Goal: Task Accomplishment & Management: Complete application form

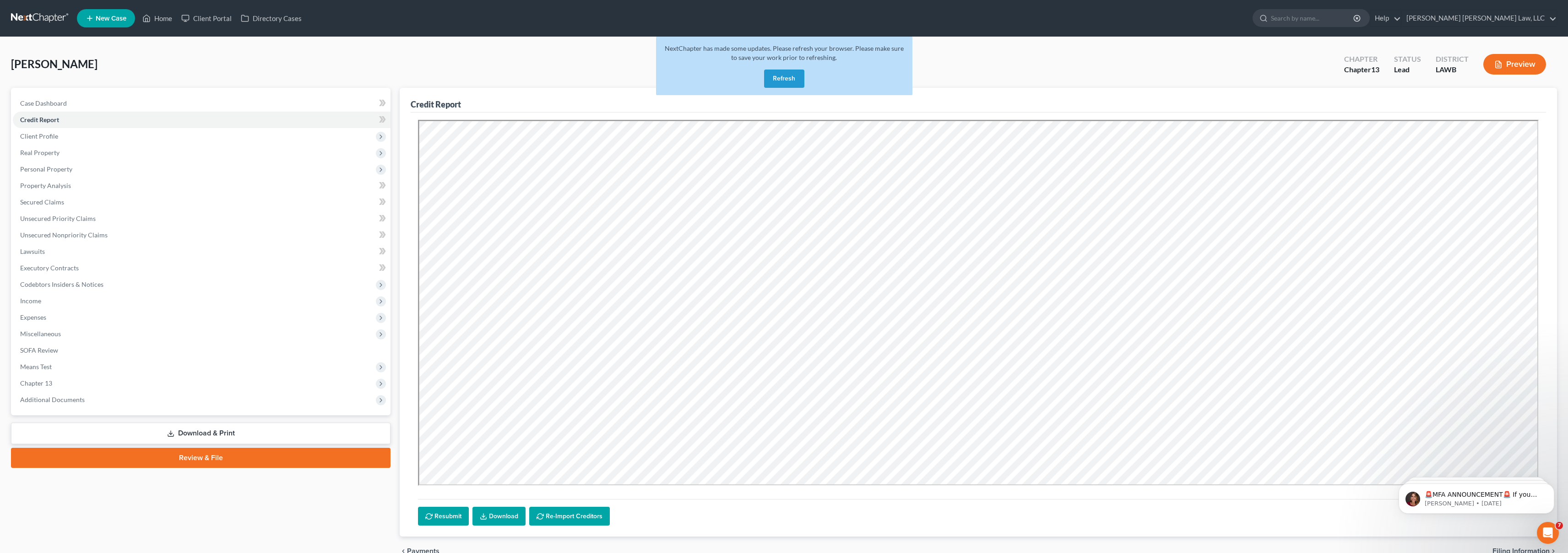
click at [24, 16] on link at bounding box center [40, 18] width 59 height 16
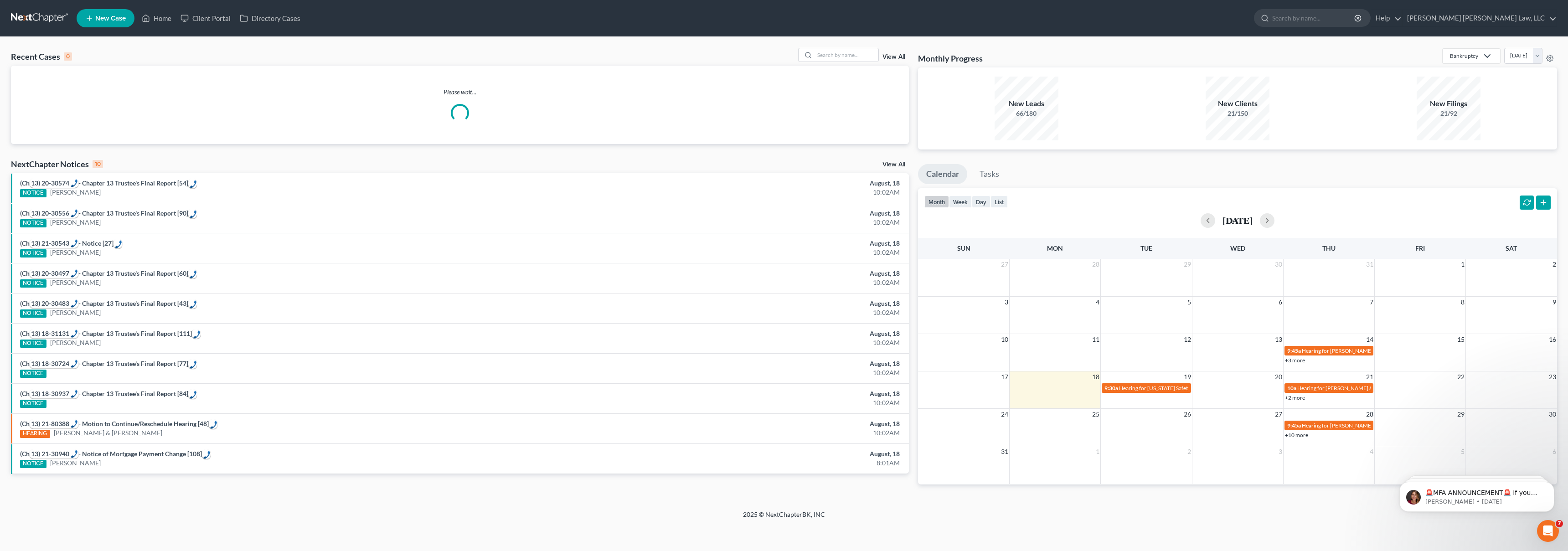
click at [114, 26] on link "New Case" at bounding box center [105, 18] width 58 height 18
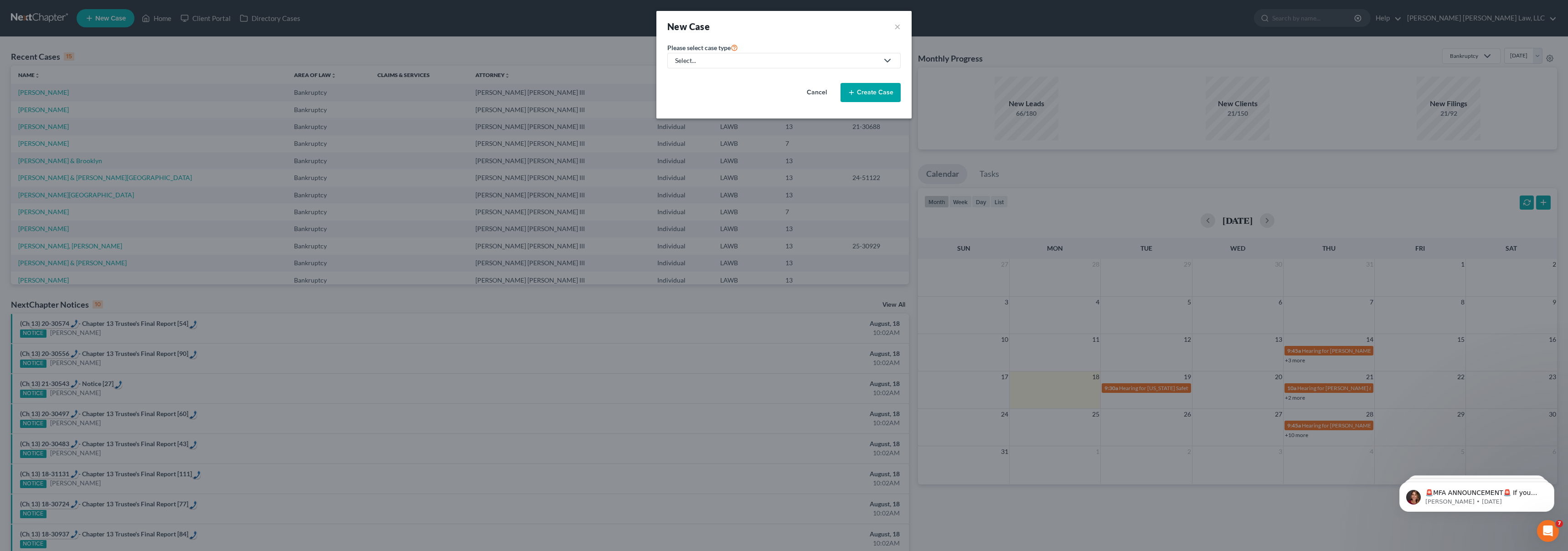
click at [769, 63] on div "Select..." at bounding box center [777, 60] width 203 height 9
click at [698, 77] on div "Bankruptcy" at bounding box center [716, 79] width 81 height 9
select select "36"
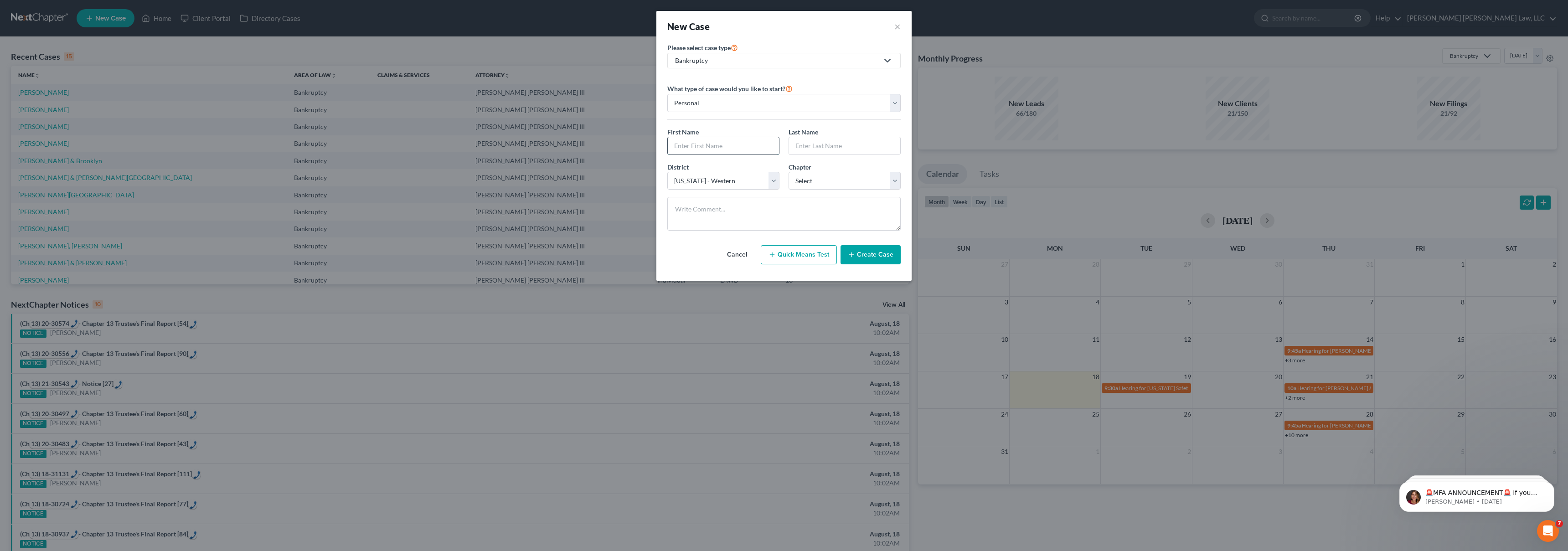
click at [694, 147] on input "text" at bounding box center [723, 146] width 111 height 17
type input "Wilson"
type input "Alexander"
select select "3"
click at [857, 261] on button "Create Case" at bounding box center [870, 254] width 60 height 19
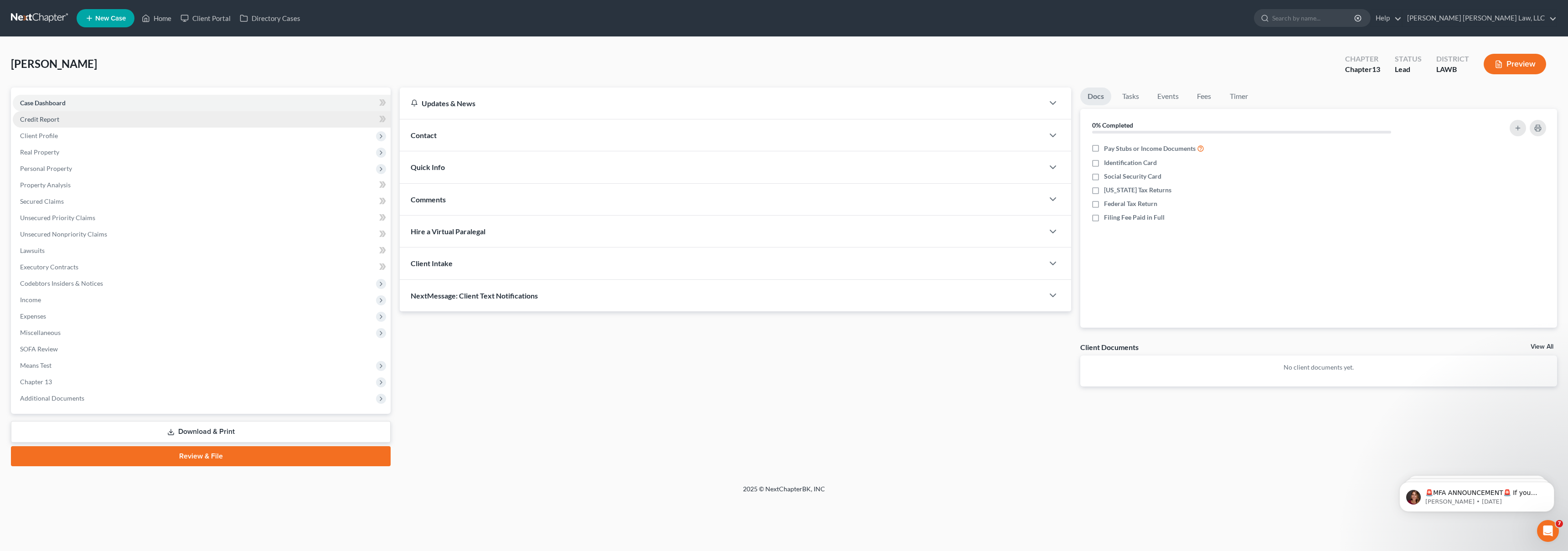
click at [86, 122] on link "Credit Report" at bounding box center [201, 119] width 378 height 16
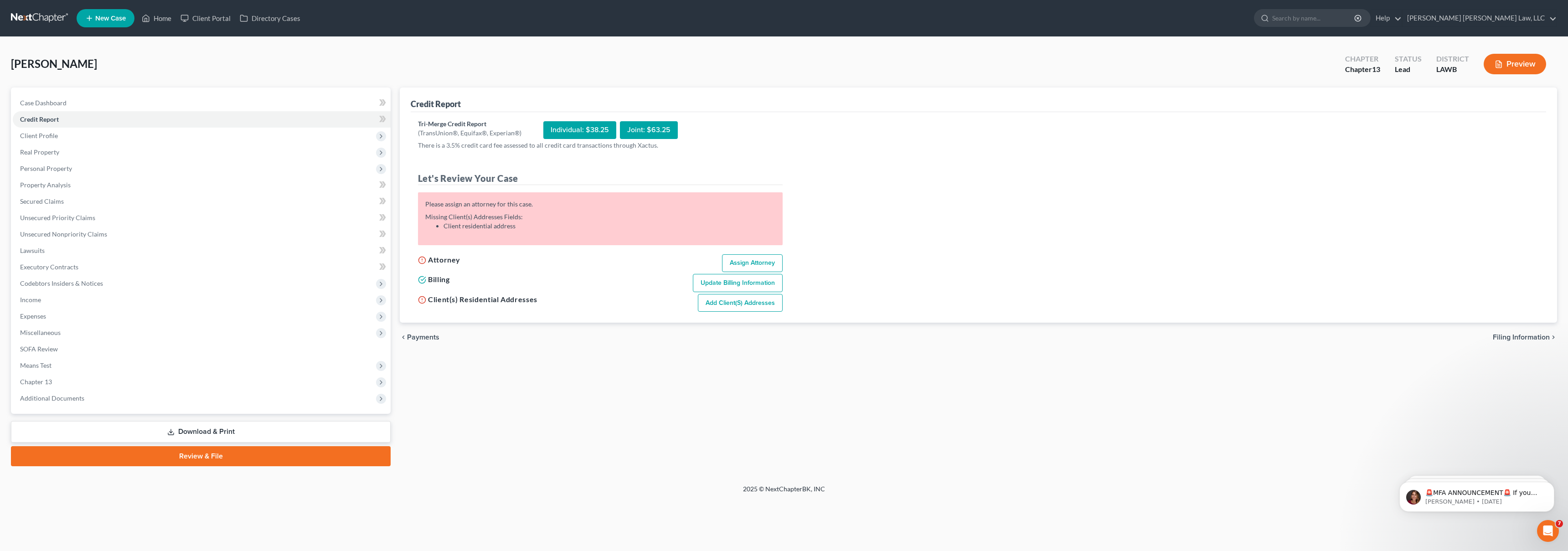
click at [754, 268] on link "Assign Attorney" at bounding box center [752, 264] width 61 height 18
select select "1"
select select "0"
select select "3"
select select "36"
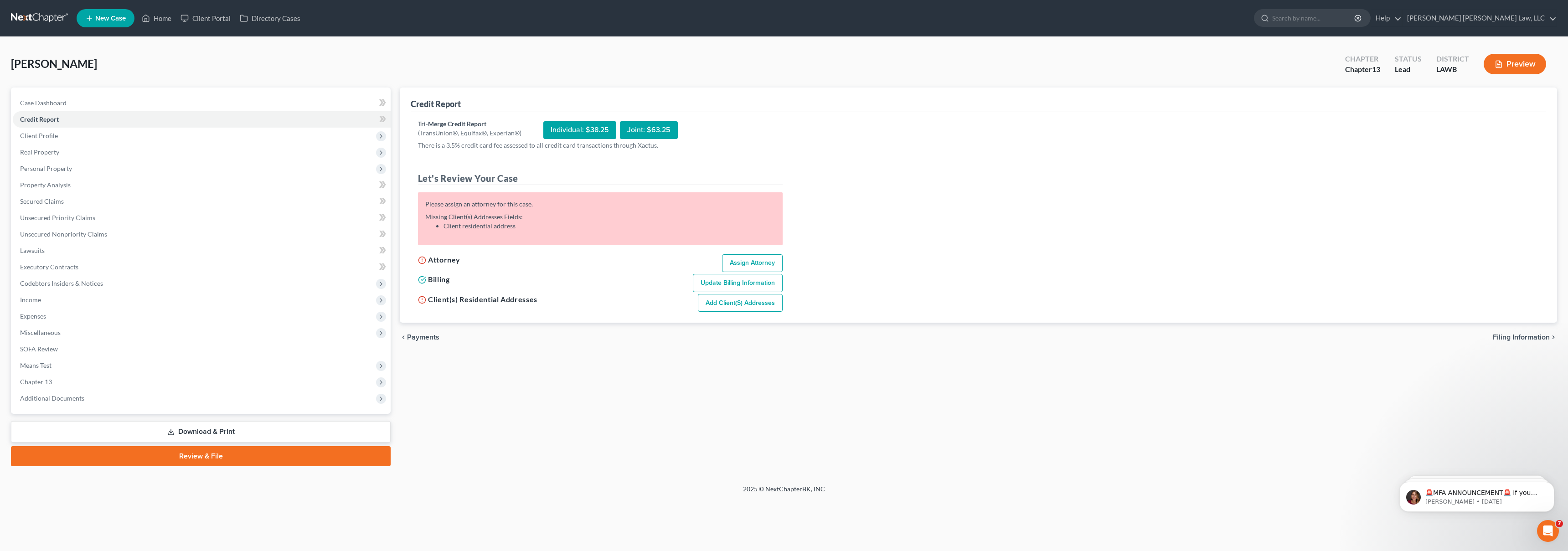
select select "19"
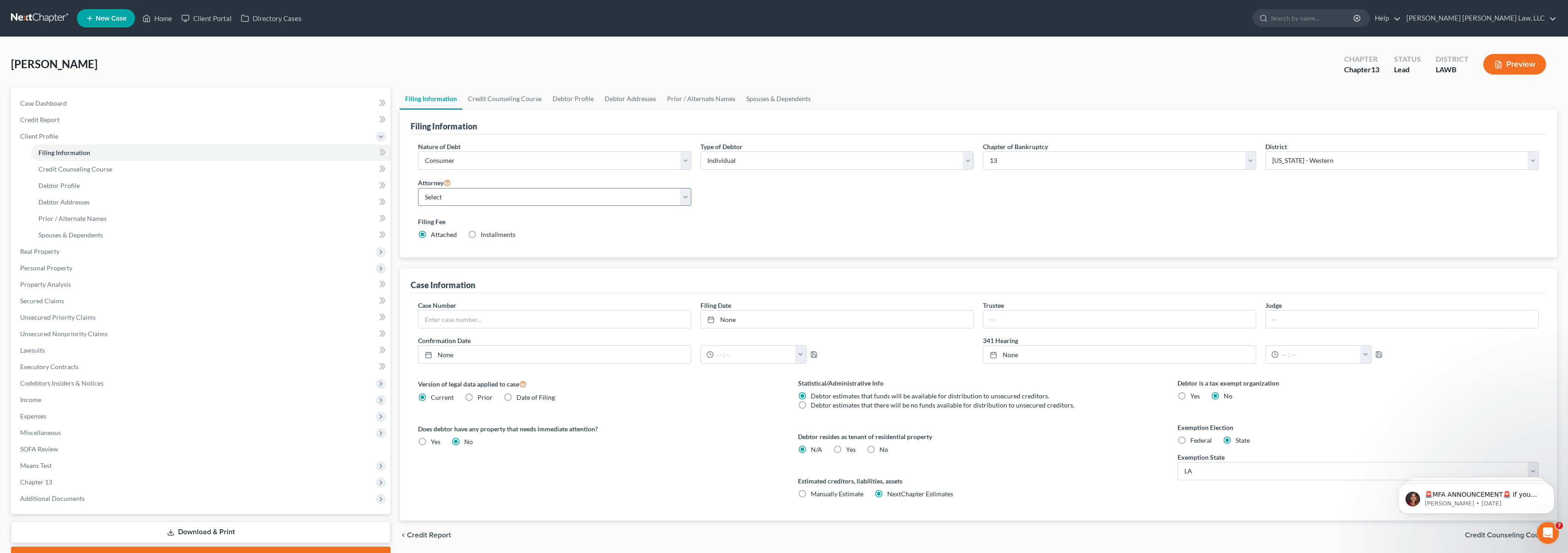
click at [603, 205] on select "Select [PERSON_NAME] [PERSON_NAME] III - LAWB [PERSON_NAME] [PERSON_NAME] III -…" at bounding box center [554, 197] width 273 height 18
select select "0"
click at [40, 115] on link "Credit Report" at bounding box center [202, 120] width 378 height 16
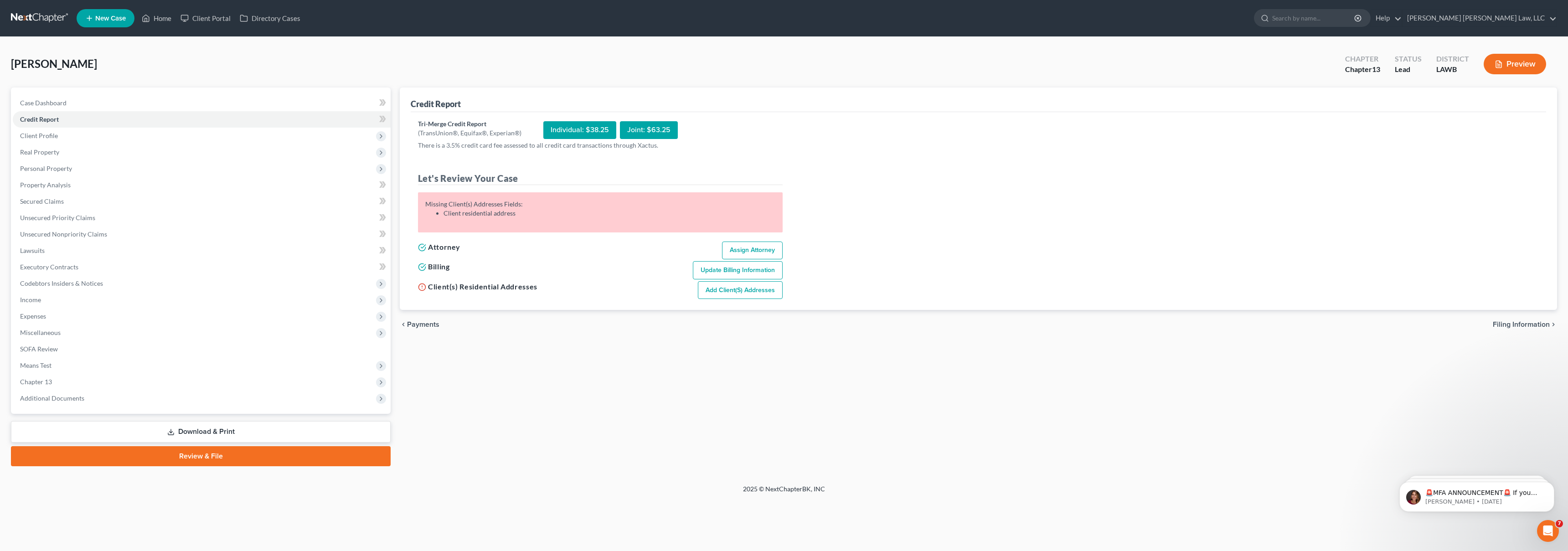
click at [740, 295] on link "Add Client(s) Addresses" at bounding box center [740, 290] width 85 height 18
select select "0"
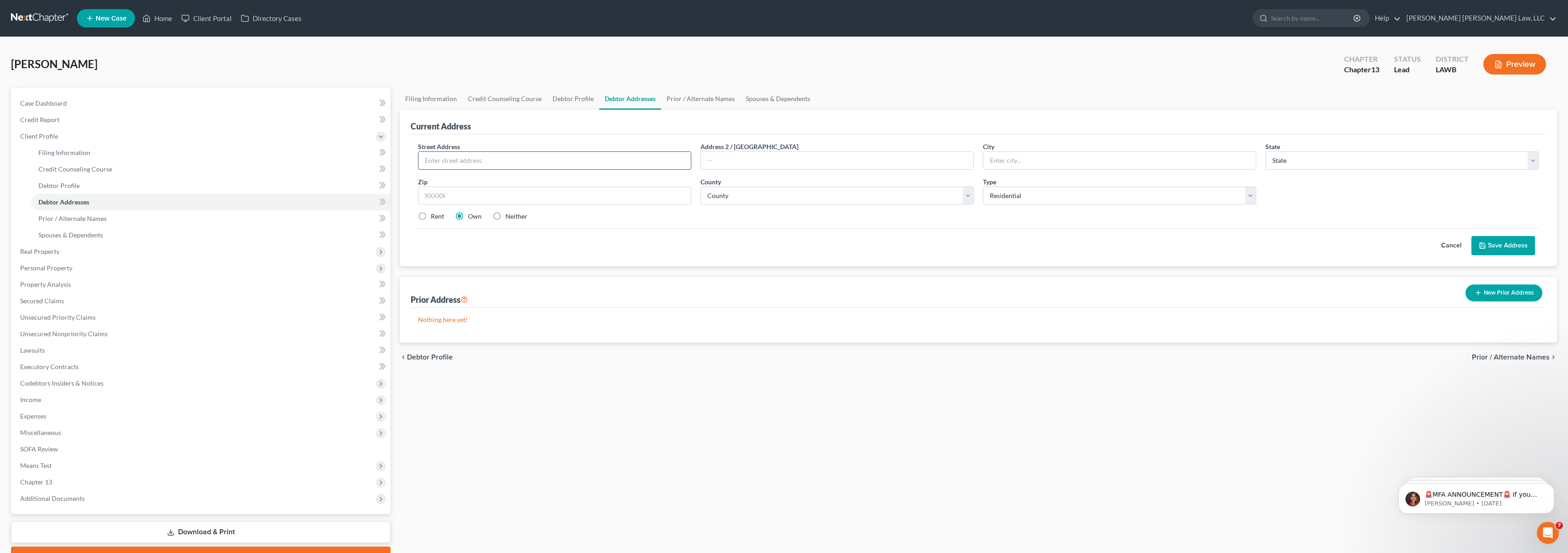
click at [529, 163] on input "text" at bounding box center [554, 161] width 273 height 17
type input "1507 Pearl Street"
type input "Monroe"
select select "19"
type input "71202"
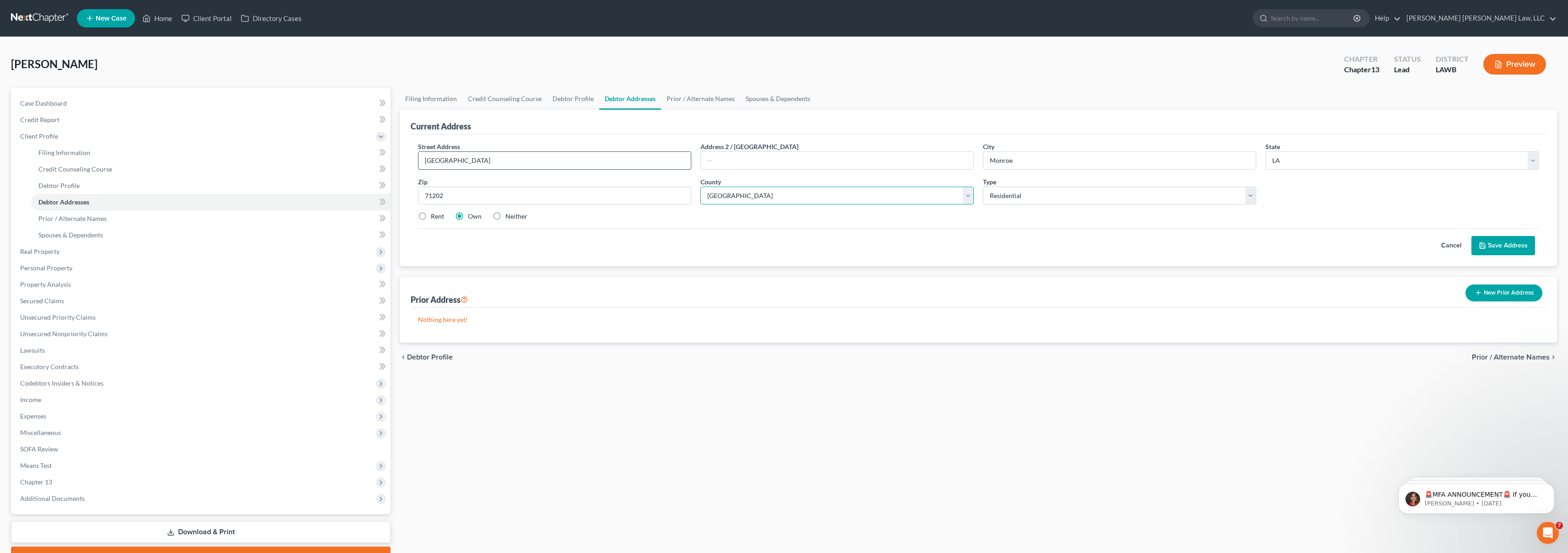
select select "36"
click at [1509, 242] on button "Save Address" at bounding box center [1503, 245] width 64 height 19
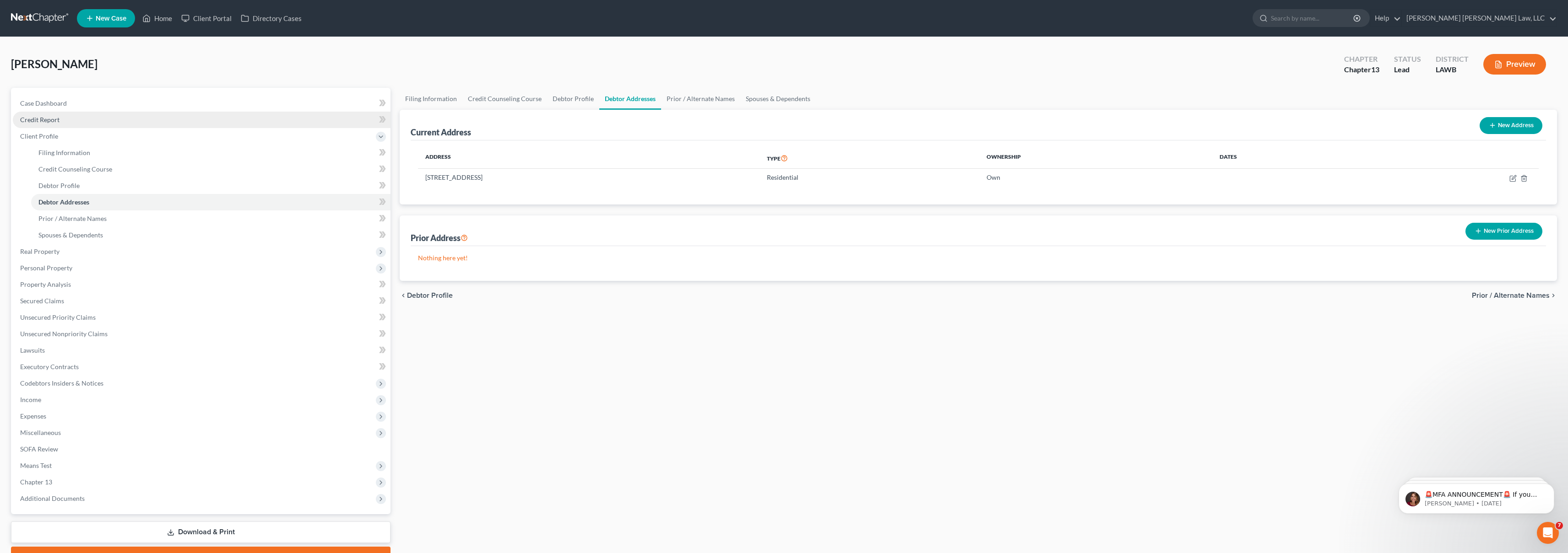
click at [111, 124] on link "Credit Report" at bounding box center [202, 120] width 378 height 16
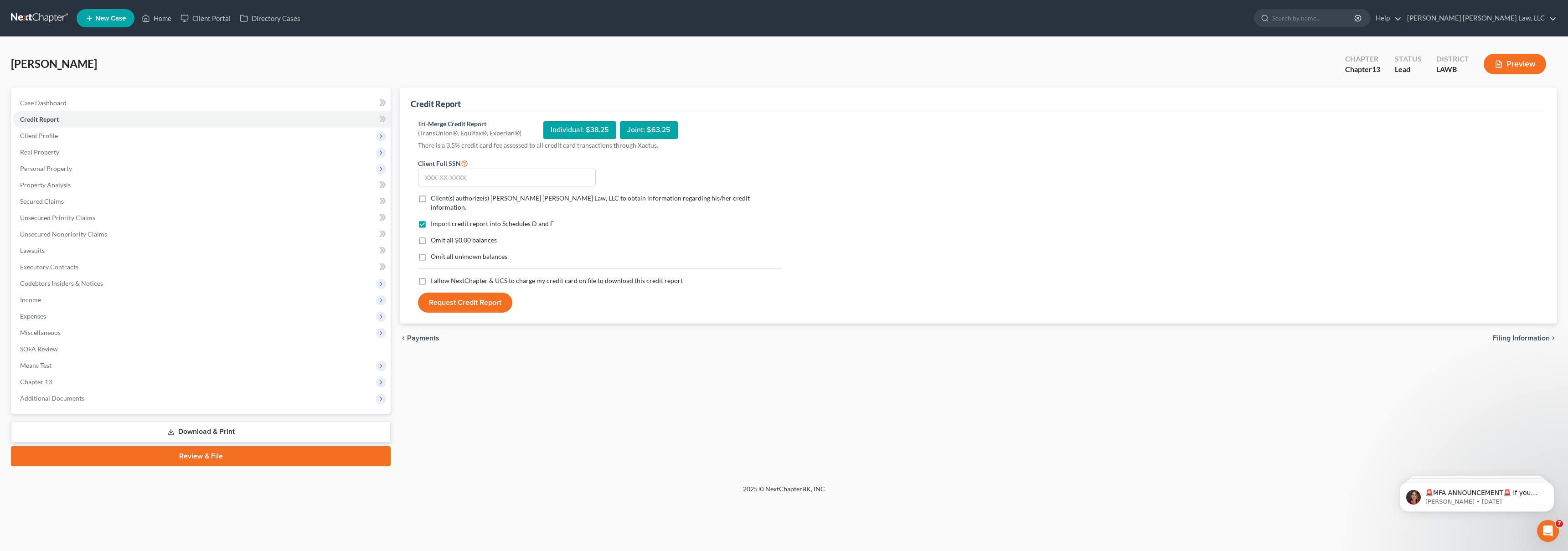
click at [431, 276] on label "I allow NextChapter & UCS to charge my credit card on file to download this cre…" at bounding box center [557, 281] width 252 height 9
click at [435, 276] on input "I allow NextChapter & UCS to charge my credit card on file to download this cre…" at bounding box center [438, 279] width 6 height 6
checkbox input "true"
click at [431, 252] on label "Omit all unknown balances" at bounding box center [469, 256] width 77 height 9
click at [435, 252] on input "Omit all unknown balances" at bounding box center [438, 255] width 6 height 6
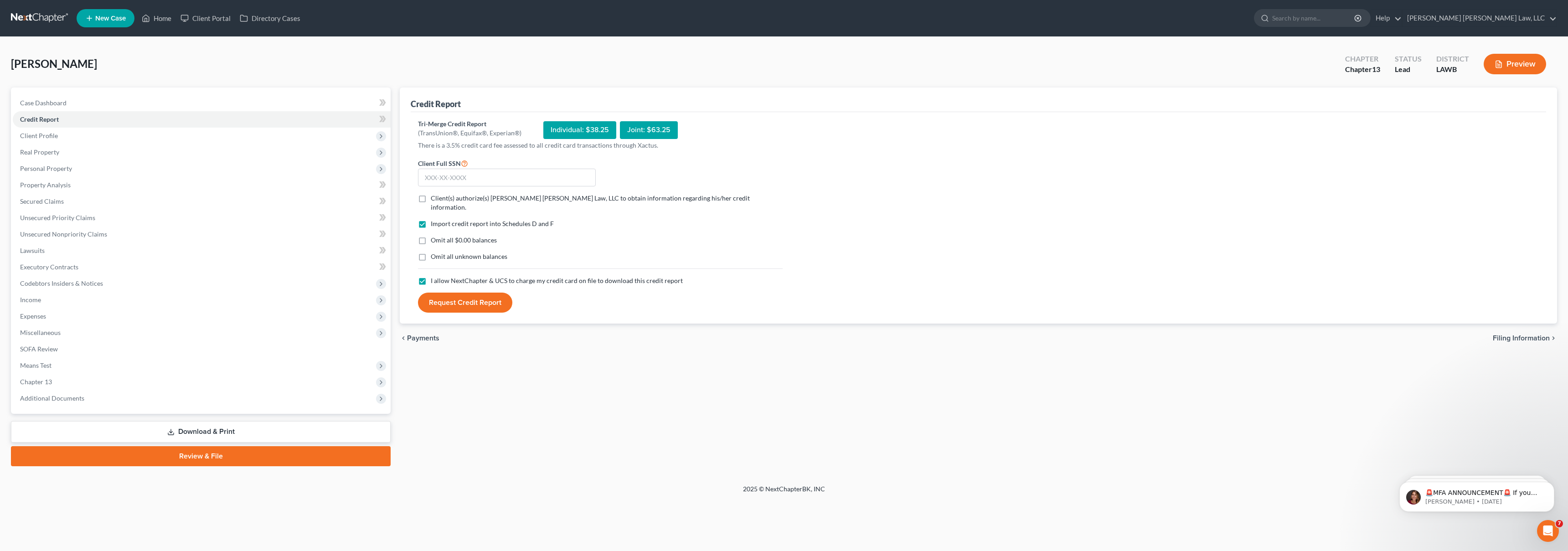
checkbox input "true"
click at [431, 236] on label "Omit all $0.00 balances" at bounding box center [464, 240] width 66 height 9
click at [435, 236] on input "Omit all $0.00 balances" at bounding box center [438, 239] width 6 height 6
checkbox input "true"
click at [431, 196] on label "Client(s) authorize(s) [PERSON_NAME] [PERSON_NAME] Law, LLC to obtain informati…" at bounding box center [607, 203] width 352 height 18
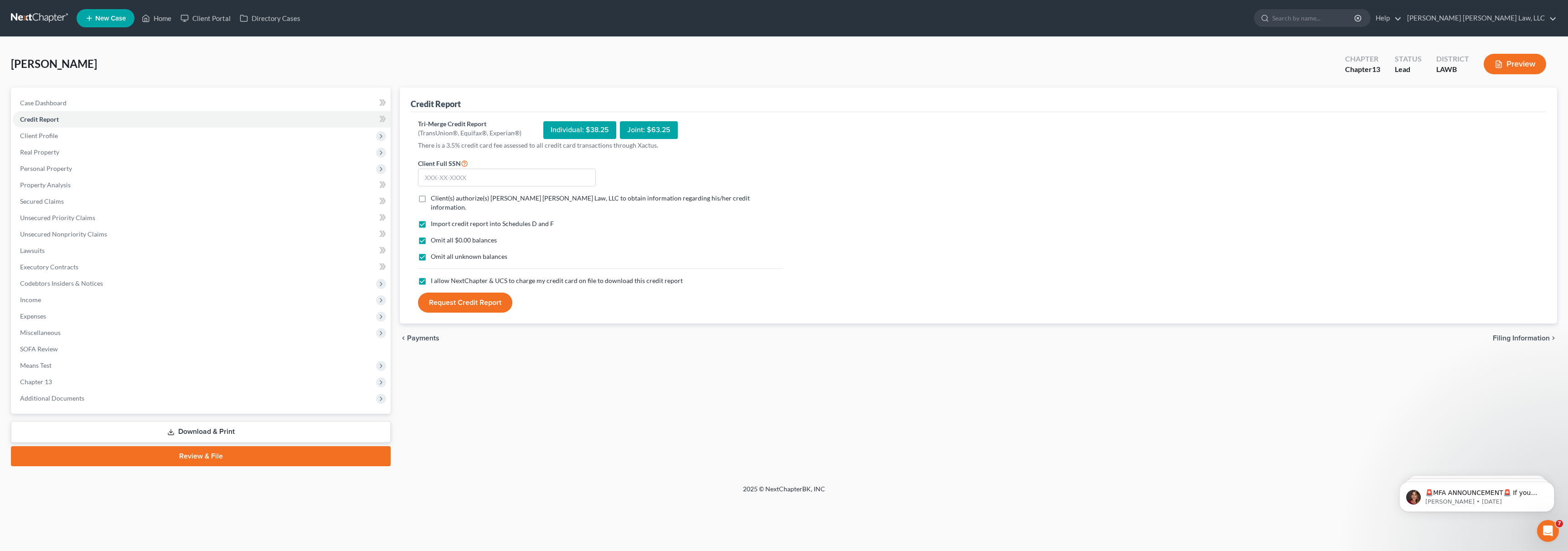
click at [435, 196] on input "Client(s) authorize(s) [PERSON_NAME] [PERSON_NAME] Law, LLC to obtain informati…" at bounding box center [438, 197] width 6 height 6
checkbox input "true"
click at [457, 181] on input "text" at bounding box center [507, 178] width 178 height 18
type input "439-62-4470"
click at [478, 298] on button "Request Credit Report" at bounding box center [465, 303] width 94 height 20
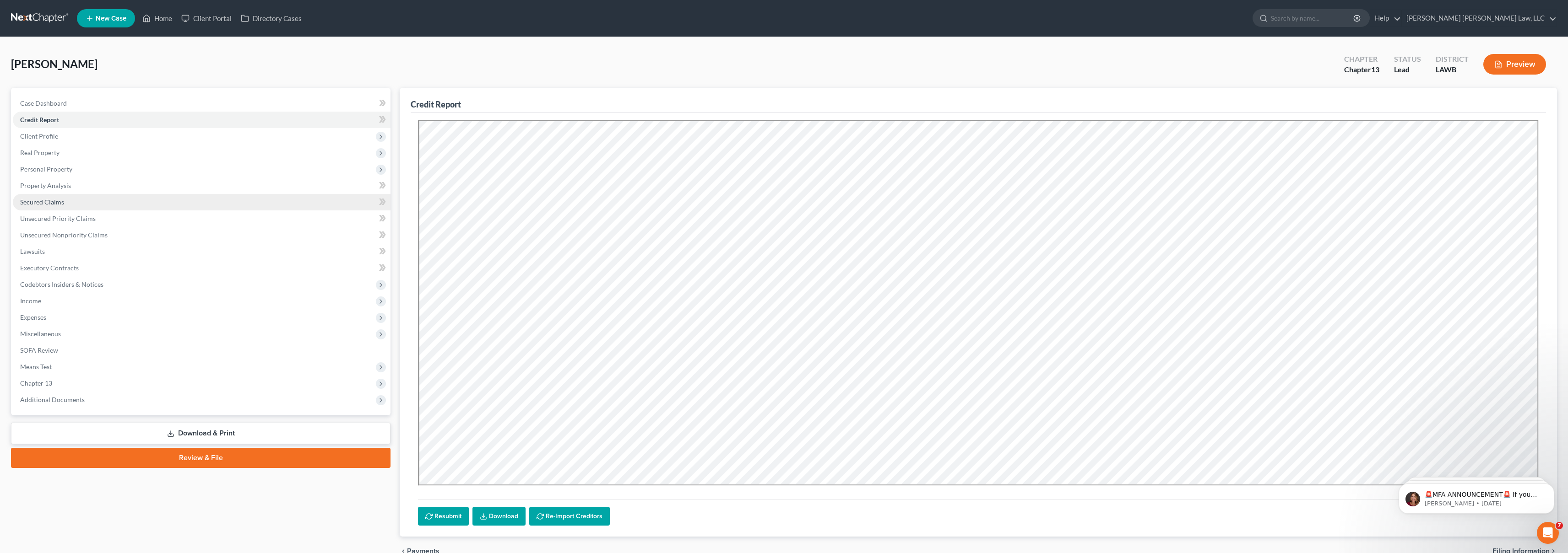
click at [151, 201] on link "Secured Claims" at bounding box center [202, 202] width 378 height 16
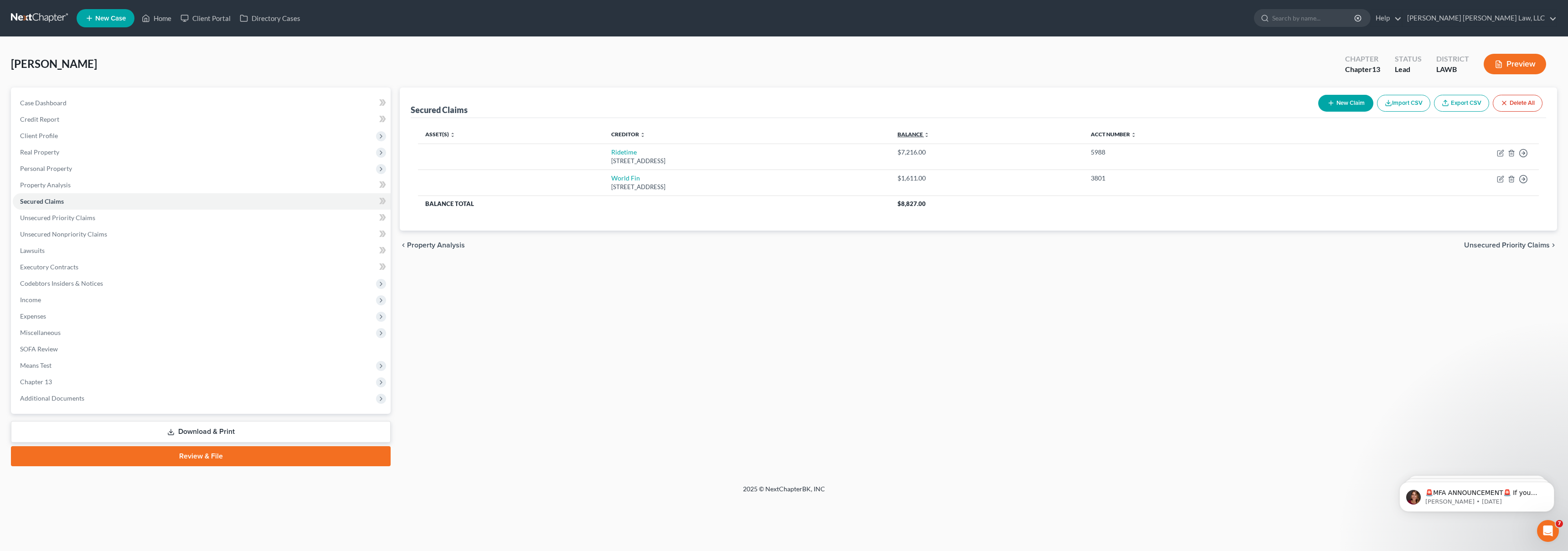
click at [929, 135] on link "Balance expand_more expand_less unfold_more" at bounding box center [913, 134] width 32 height 7
click at [58, 214] on span "Unsecured Priority Claims" at bounding box center [58, 217] width 75 height 8
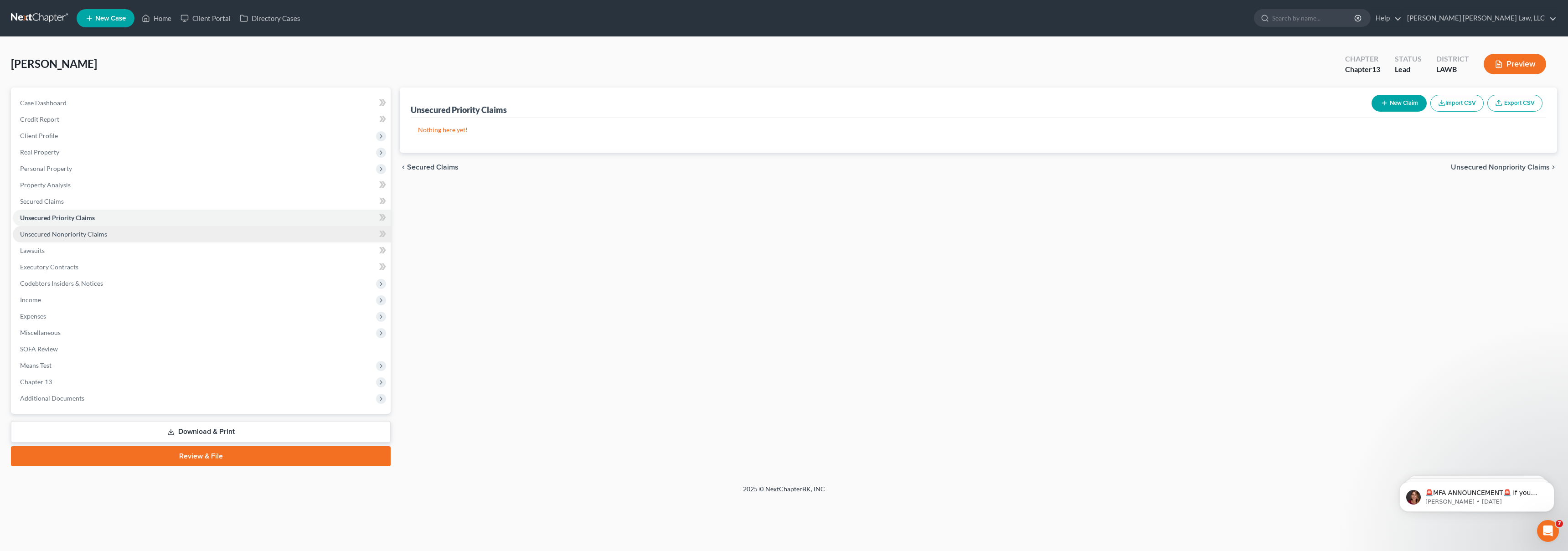
click at [77, 235] on span "Unsecured Nonpriority Claims" at bounding box center [63, 234] width 87 height 8
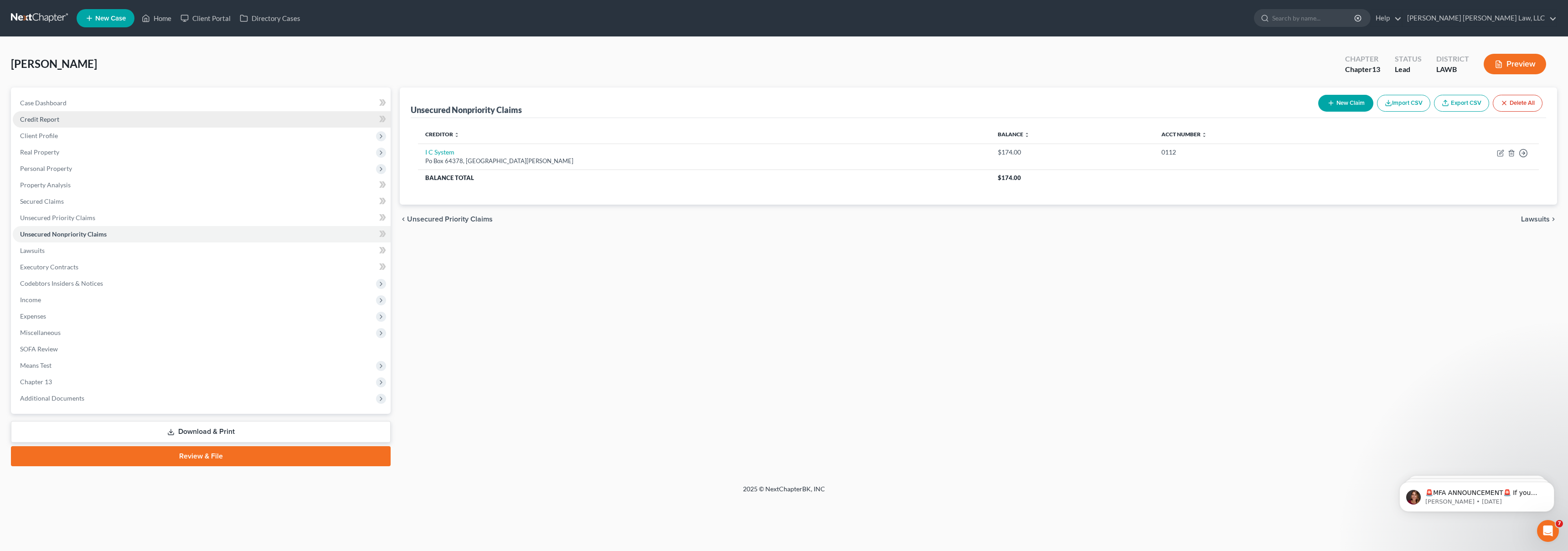
click at [72, 117] on link "Credit Report" at bounding box center [201, 119] width 378 height 16
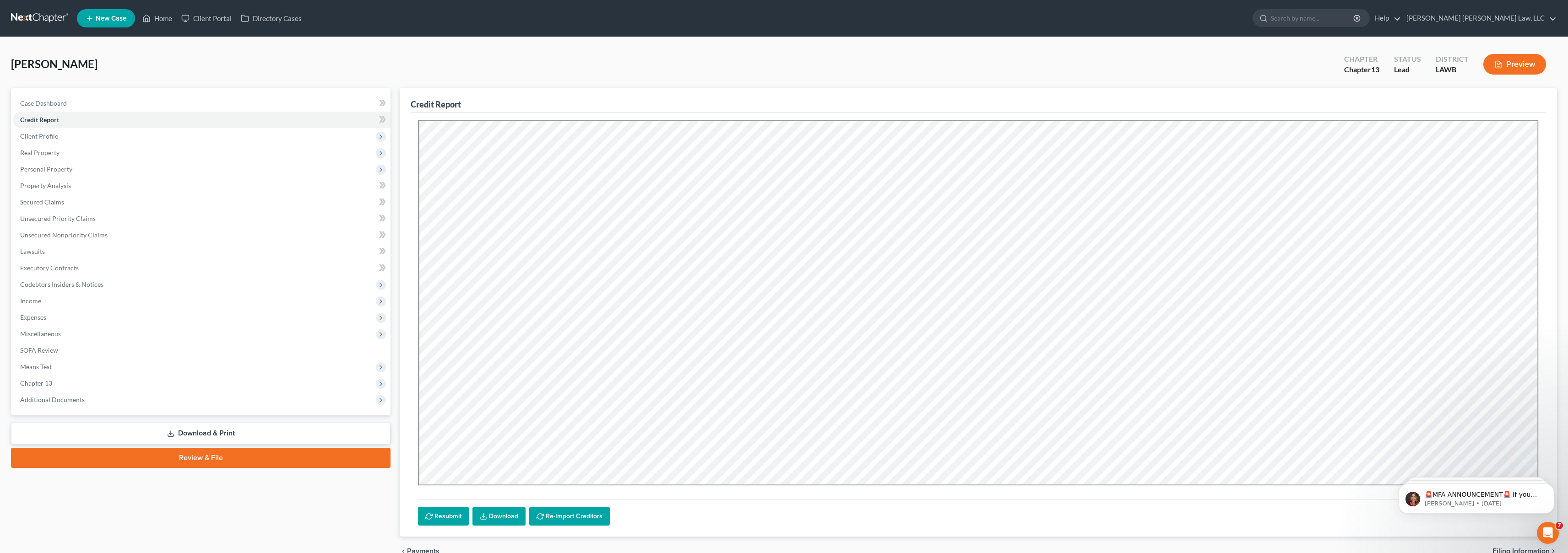
click at [52, 16] on link at bounding box center [40, 18] width 59 height 16
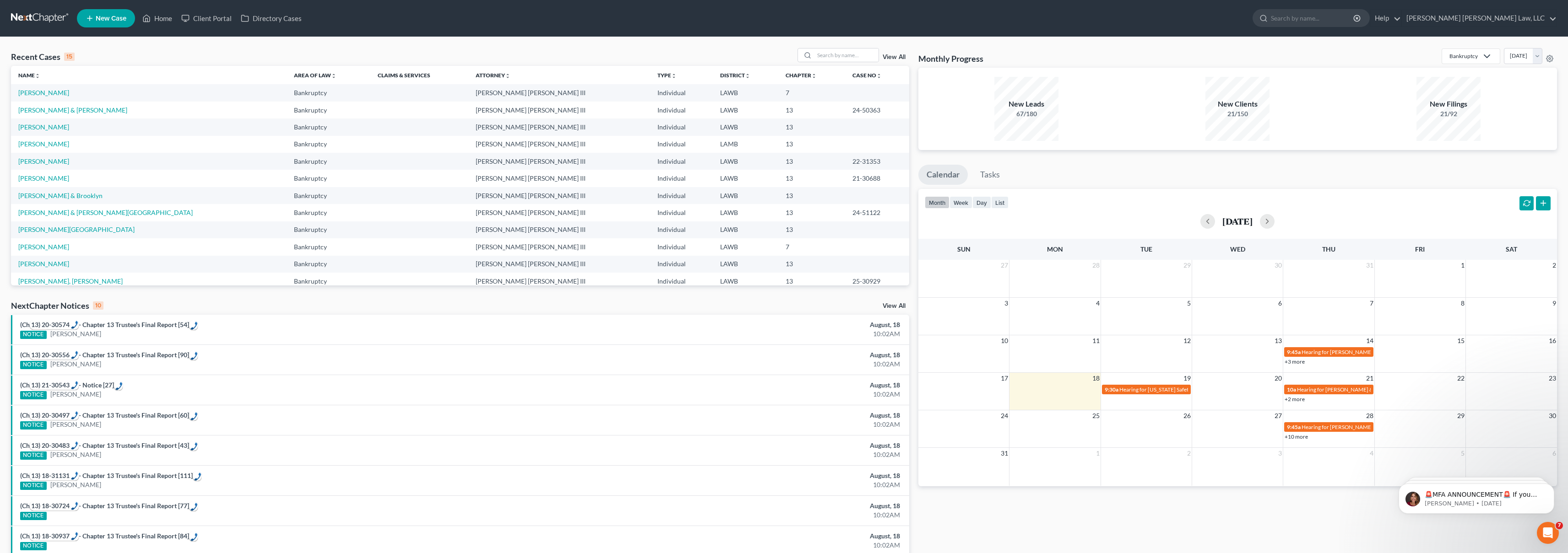
click at [86, 21] on icon at bounding box center [89, 18] width 8 height 11
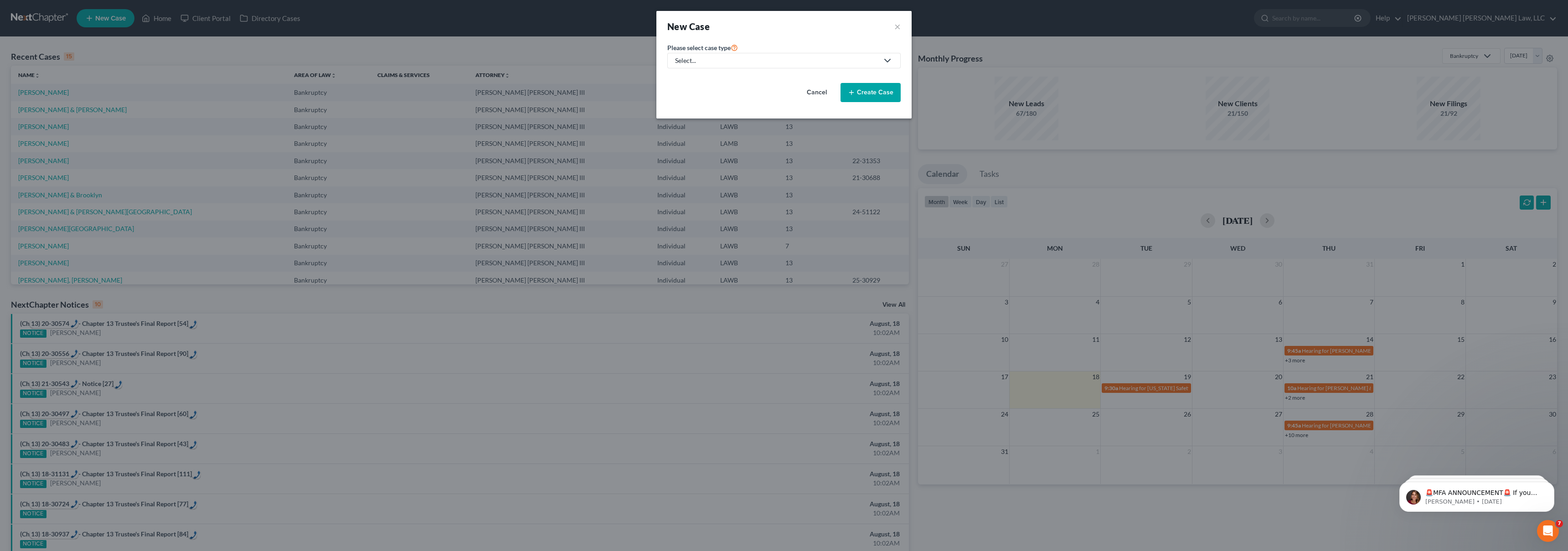
click at [751, 59] on div "Select..." at bounding box center [777, 60] width 203 height 9
click at [707, 77] on div "Bankruptcy" at bounding box center [716, 79] width 81 height 9
select select "36"
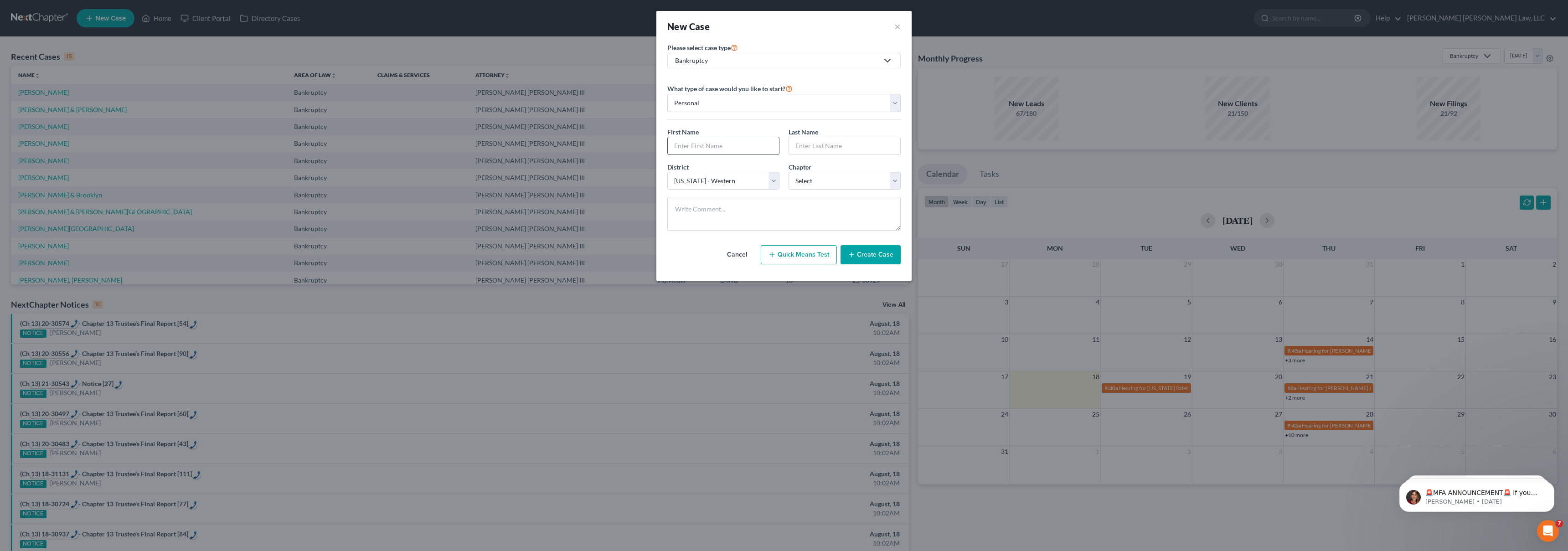
click at [689, 145] on input "text" at bounding box center [723, 146] width 111 height 17
type input "Yolonda"
type input "H"
type input "Johnson"
click at [880, 181] on select "Select 7 11 12 13" at bounding box center [844, 181] width 112 height 18
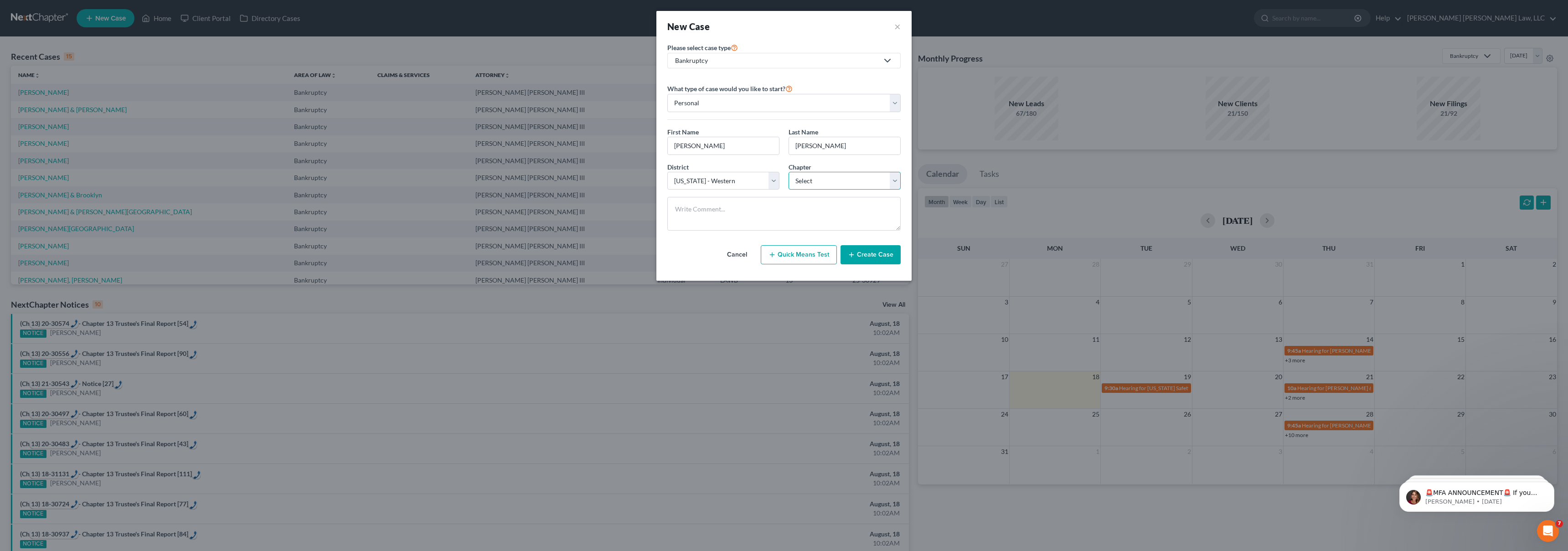
select select "3"
click at [866, 255] on button "Create Case" at bounding box center [870, 254] width 60 height 19
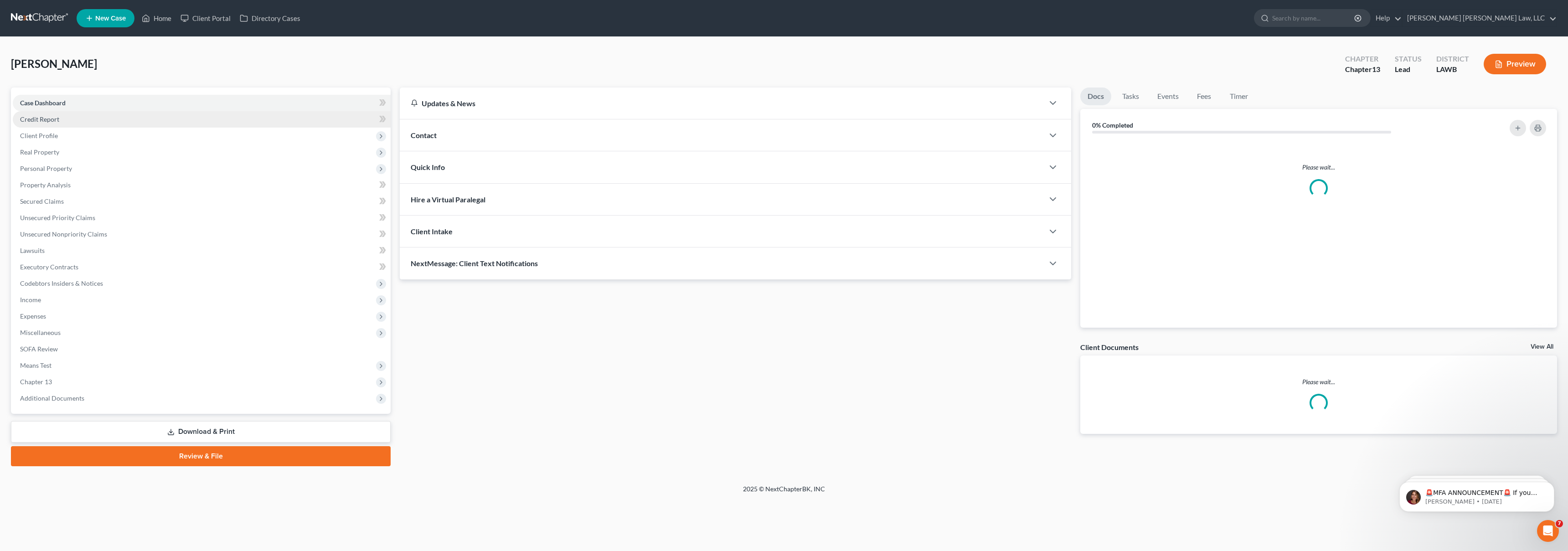
click at [65, 120] on link "Credit Report" at bounding box center [201, 119] width 378 height 16
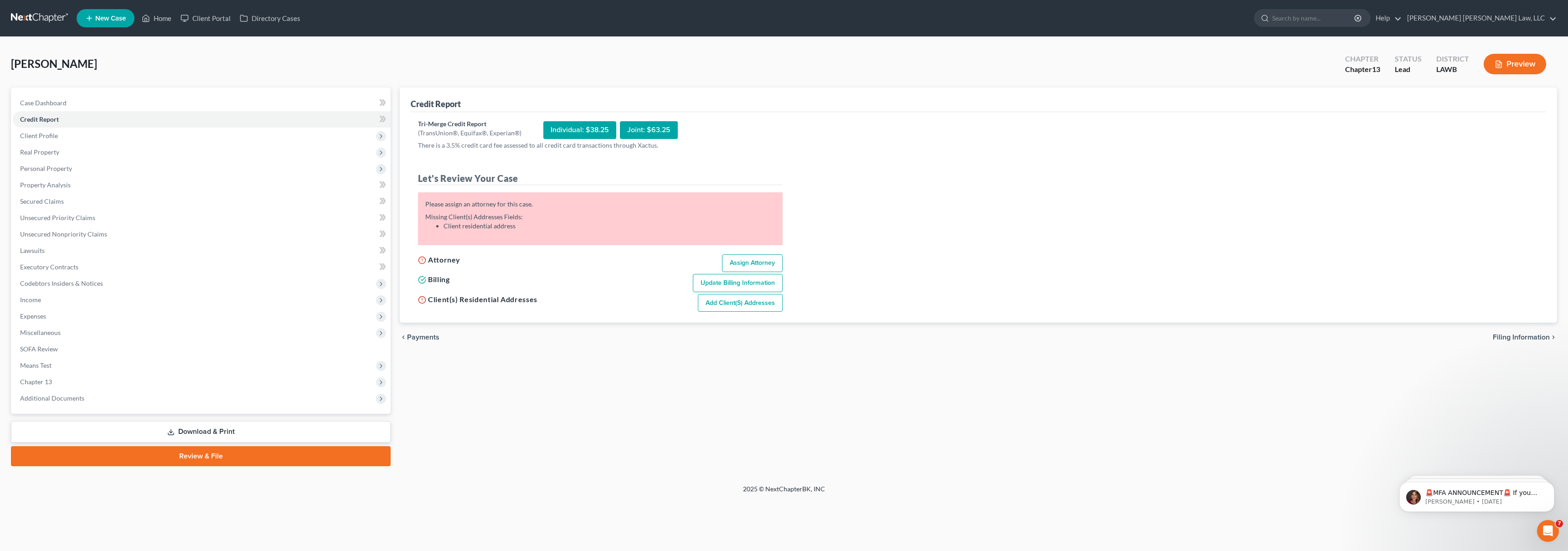
click at [99, 21] on span "New Case" at bounding box center [111, 18] width 30 height 7
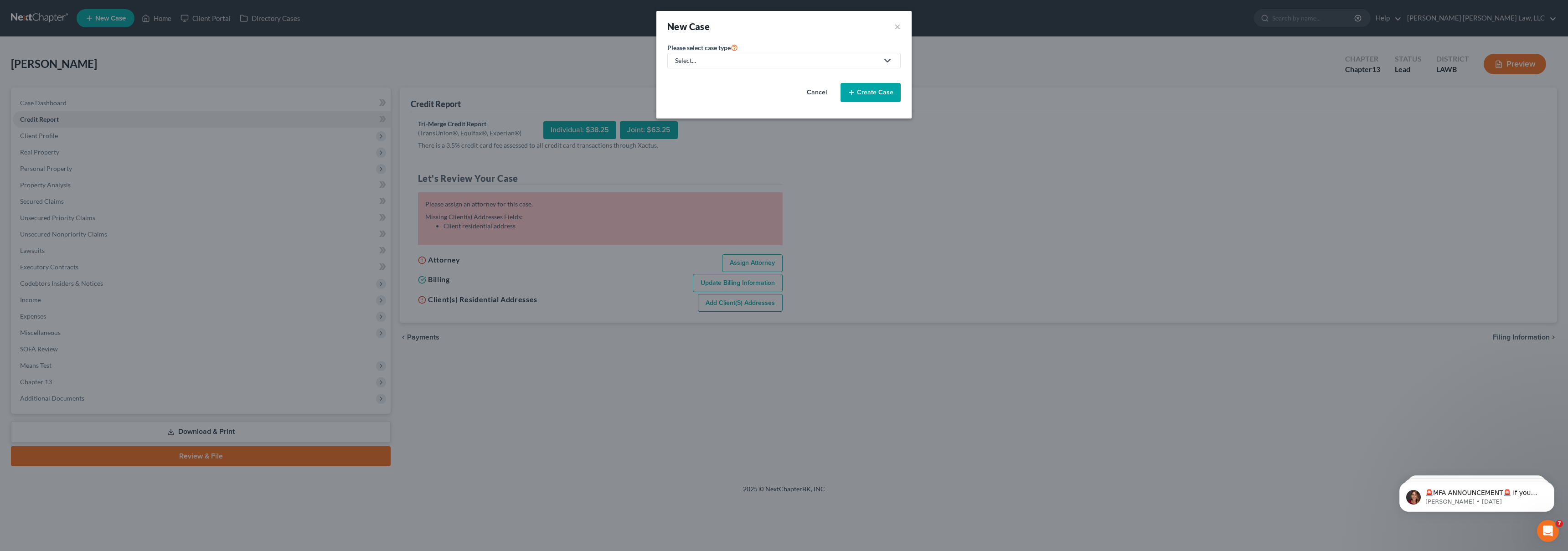
click at [490, 85] on div "New Case × Please select case type * Select... Bankruptcy Other Personal Injury…" at bounding box center [784, 275] width 1568 height 551
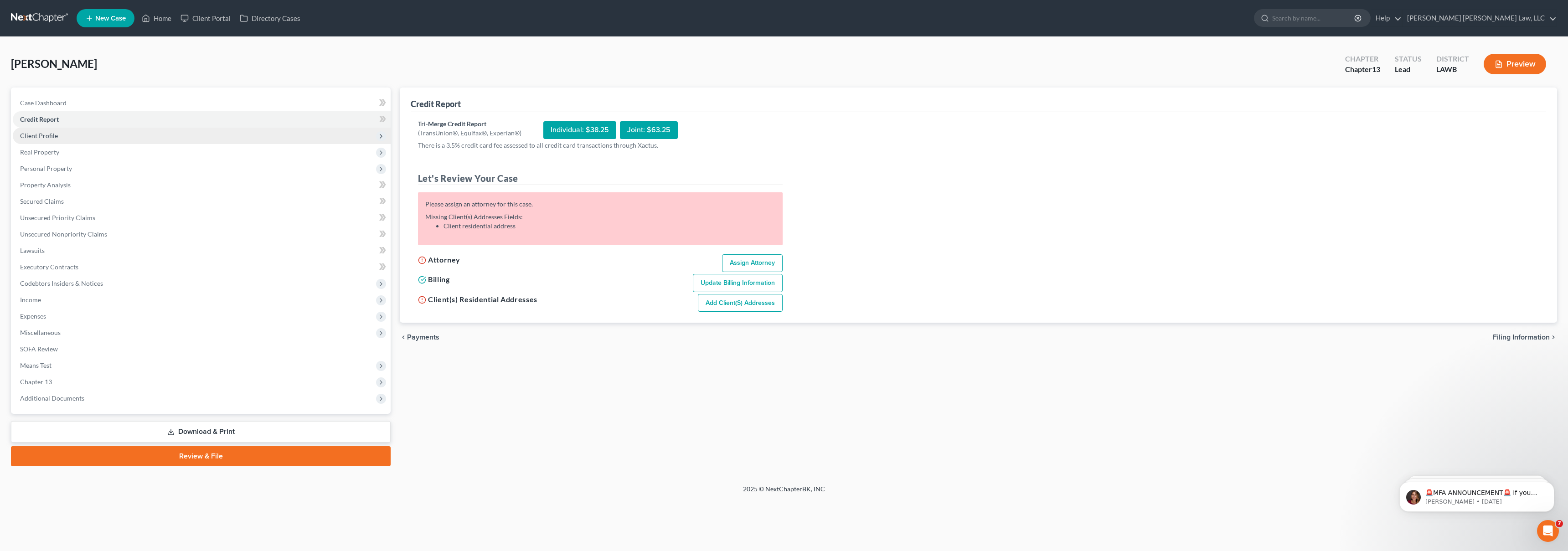
click at [63, 133] on span "Client Profile" at bounding box center [201, 136] width 378 height 16
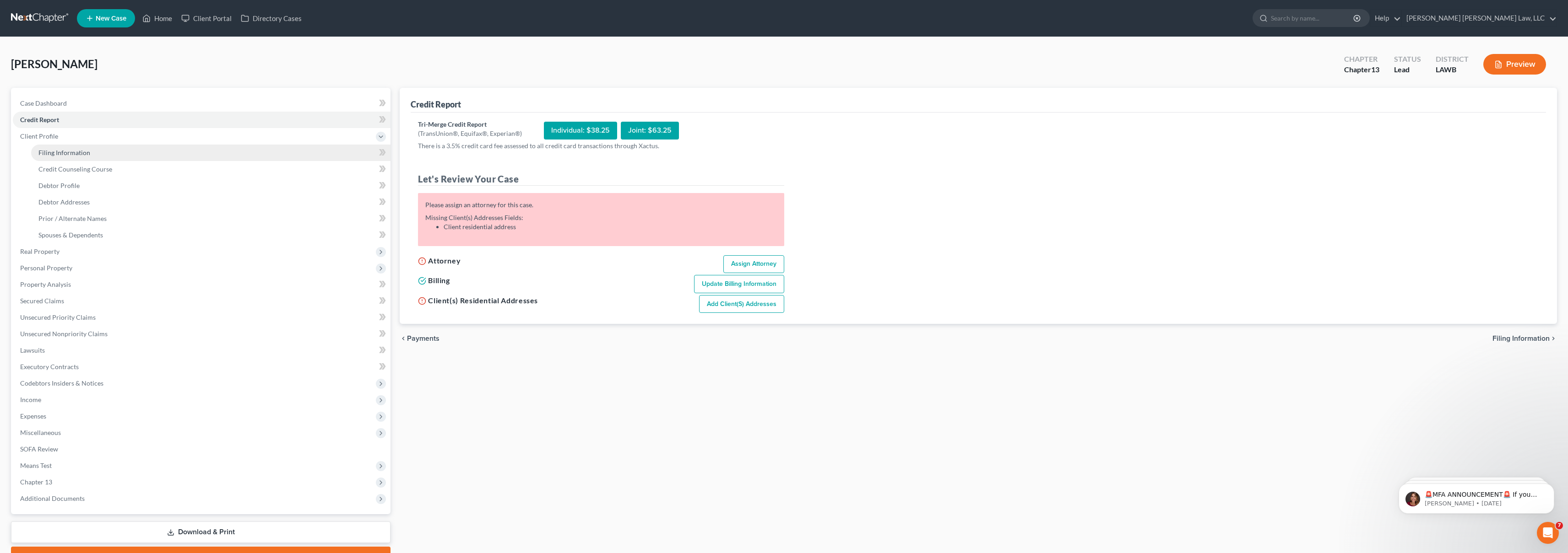
click at [68, 151] on span "Filing Information" at bounding box center [64, 152] width 52 height 8
select select "1"
select select "0"
select select "3"
select select "36"
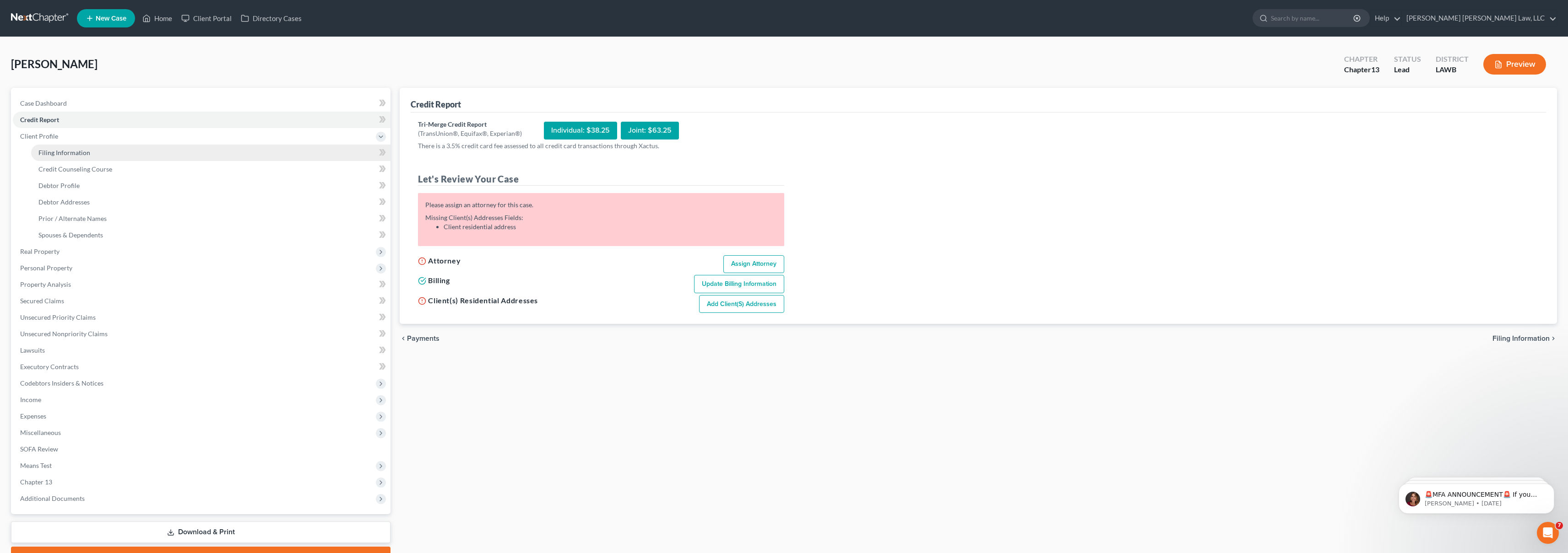
select select "19"
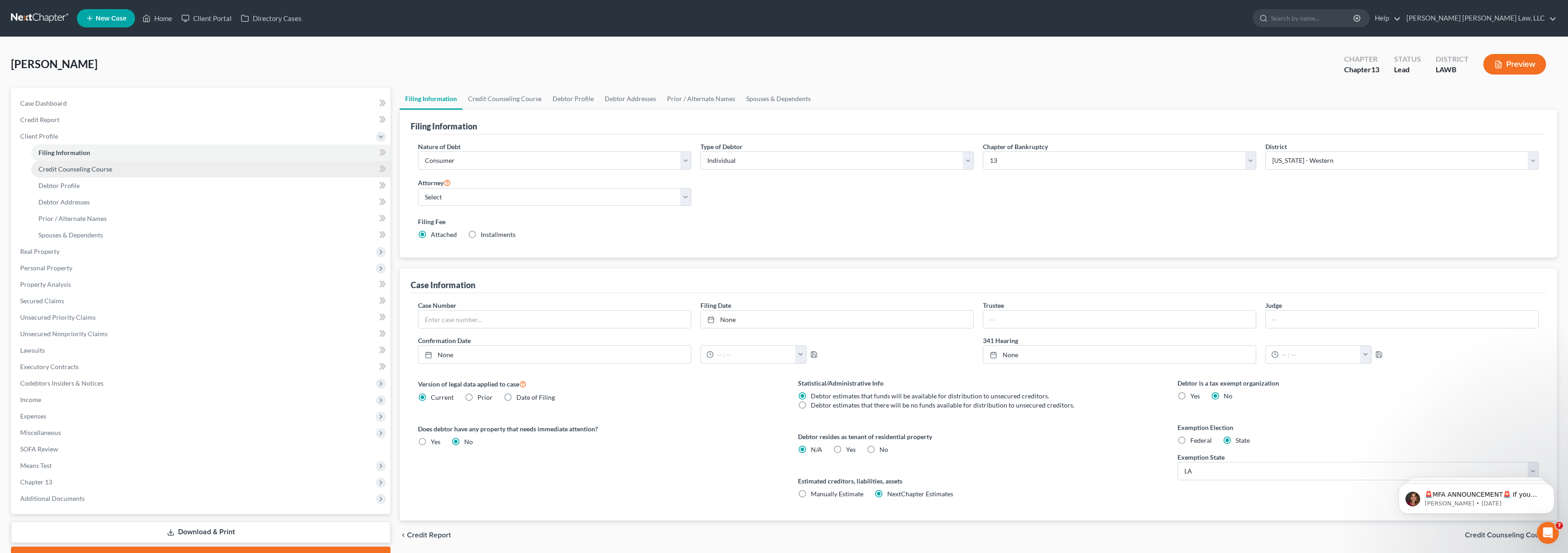
click at [129, 170] on link "Credit Counseling Course" at bounding box center [211, 169] width 359 height 16
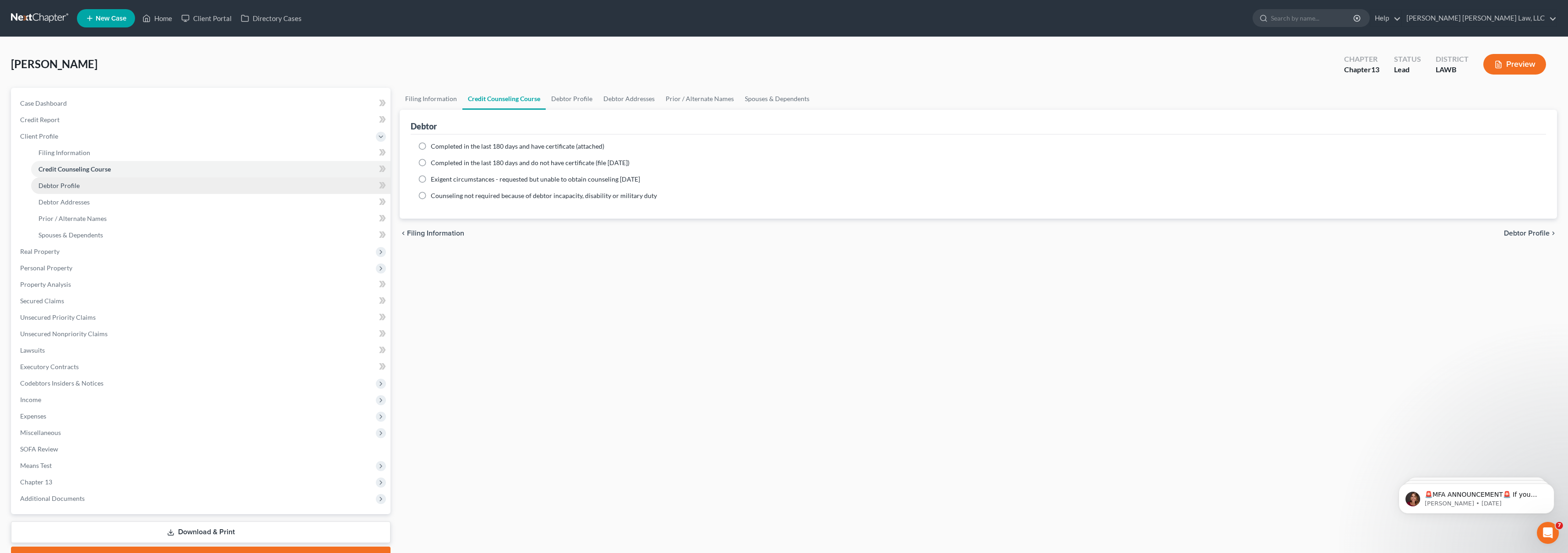
click at [115, 183] on link "Debtor Profile" at bounding box center [211, 186] width 359 height 16
select select "0"
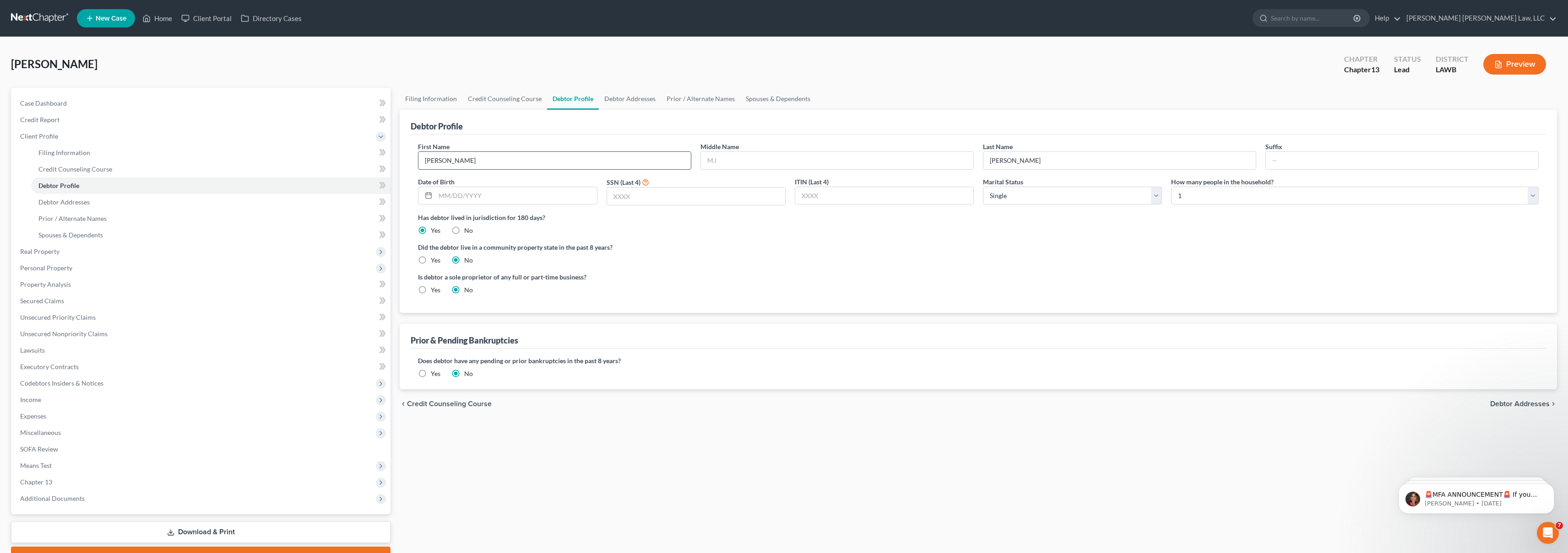
click at [460, 159] on input "Yolonda" at bounding box center [554, 161] width 273 height 17
type input "Yolanda"
click at [83, 123] on link "Credit Report" at bounding box center [202, 120] width 378 height 16
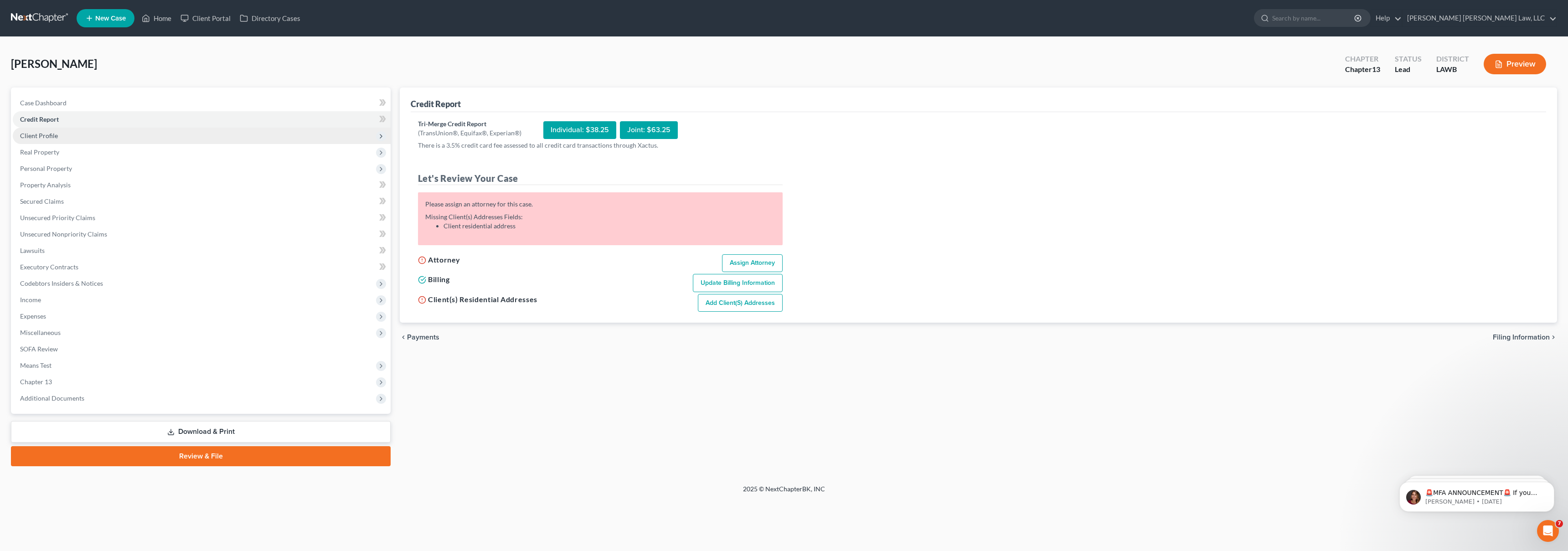
click at [80, 139] on span "Client Profile" at bounding box center [201, 136] width 378 height 16
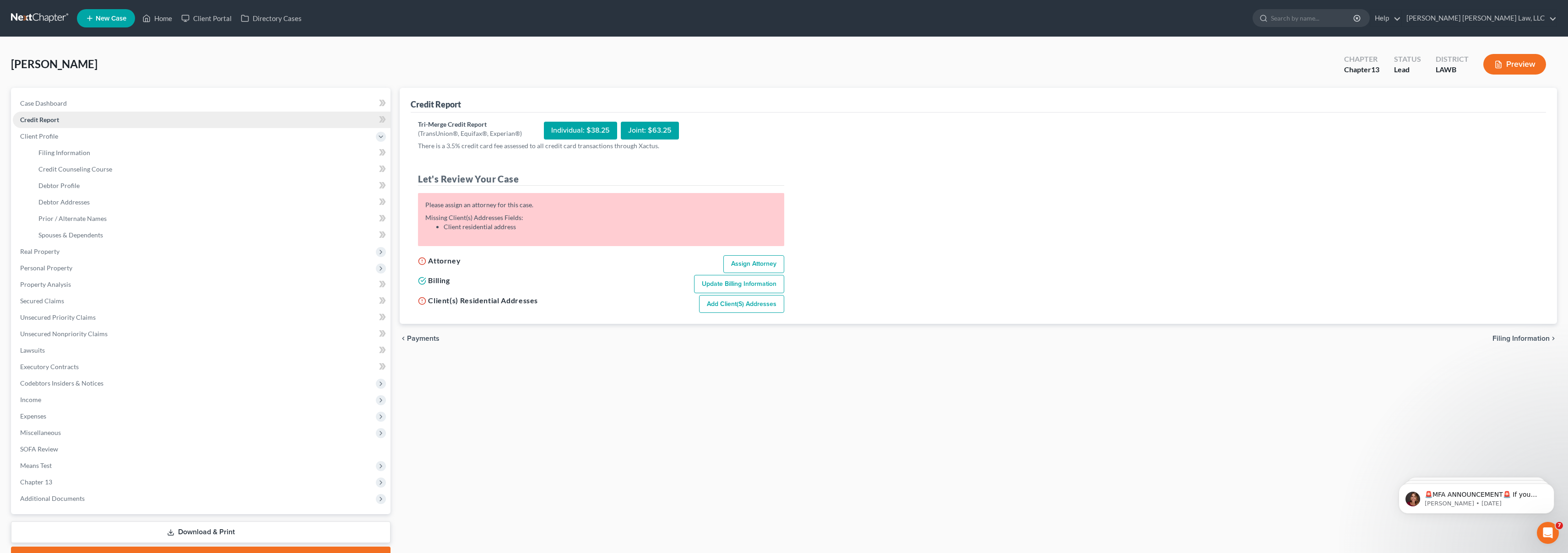
click at [96, 123] on link "Credit Report" at bounding box center [202, 120] width 378 height 16
click at [56, 17] on link at bounding box center [40, 18] width 59 height 16
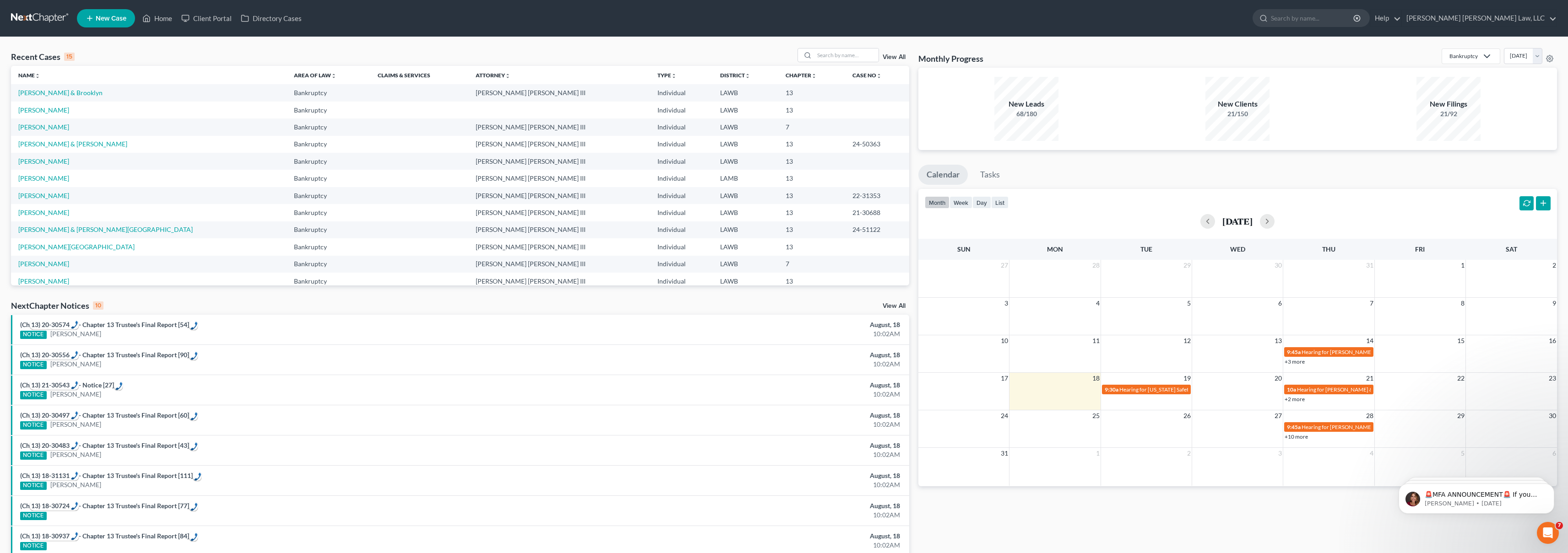
click at [111, 18] on span "New Case" at bounding box center [111, 18] width 31 height 7
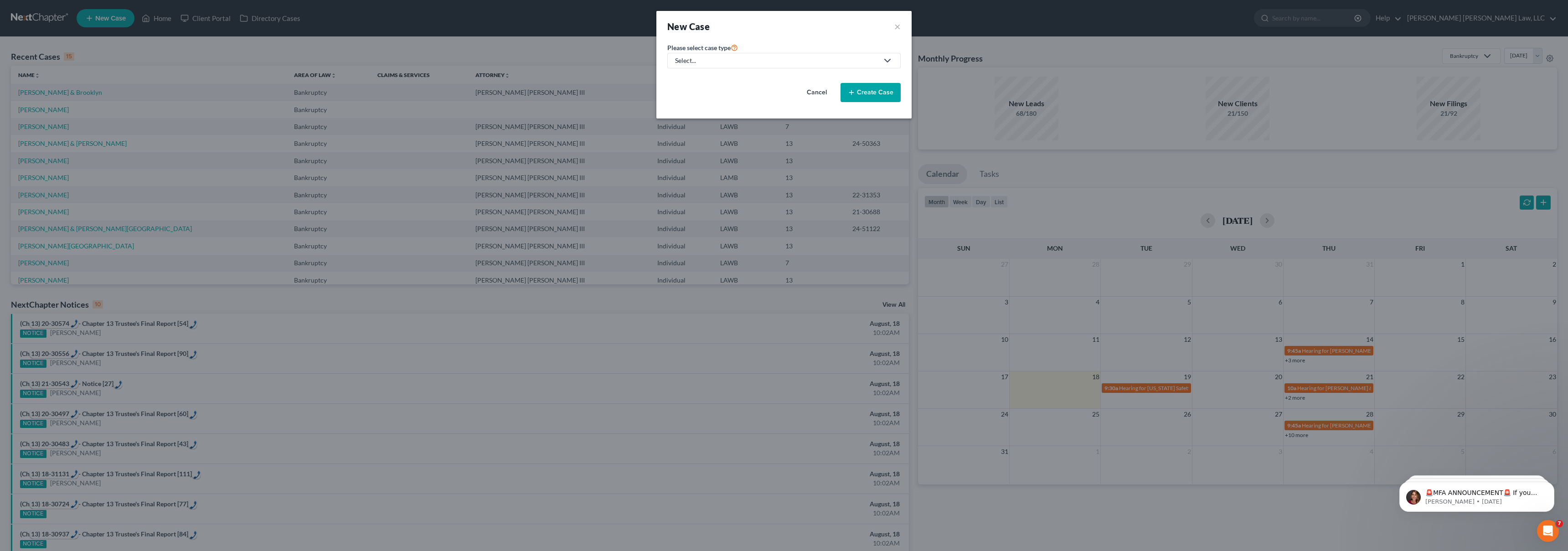
click at [755, 59] on div "Select..." at bounding box center [777, 60] width 203 height 9
click at [701, 79] on div "Bankruptcy" at bounding box center [716, 79] width 81 height 9
select select "36"
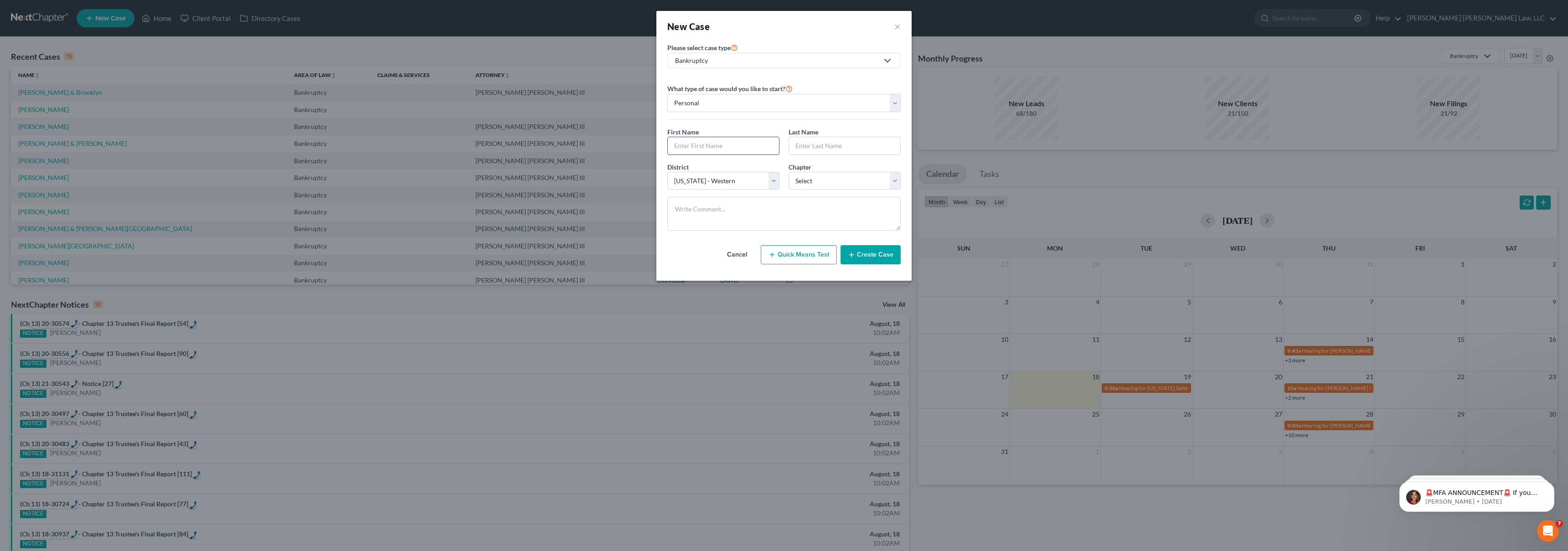
click at [696, 147] on input "text" at bounding box center [723, 146] width 111 height 17
type input "Yolanda"
type input "Johnson"
select select "3"
click at [859, 248] on button "Create Case" at bounding box center [870, 254] width 60 height 19
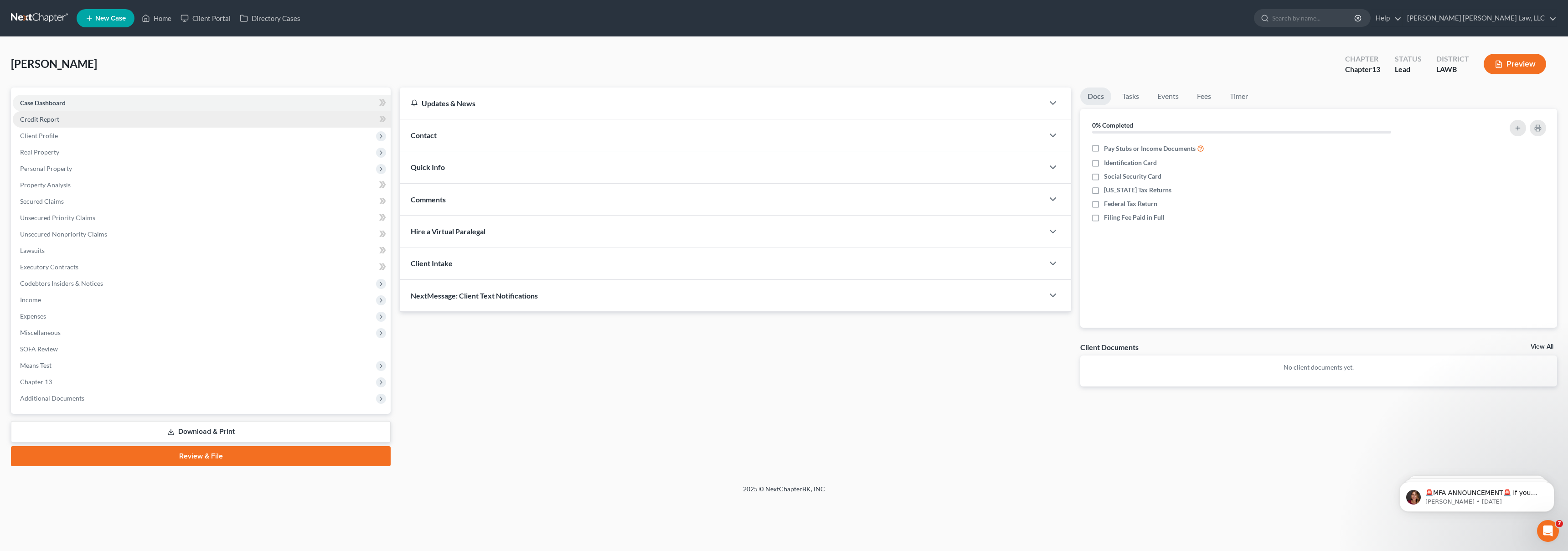
click at [63, 119] on link "Credit Report" at bounding box center [201, 119] width 378 height 16
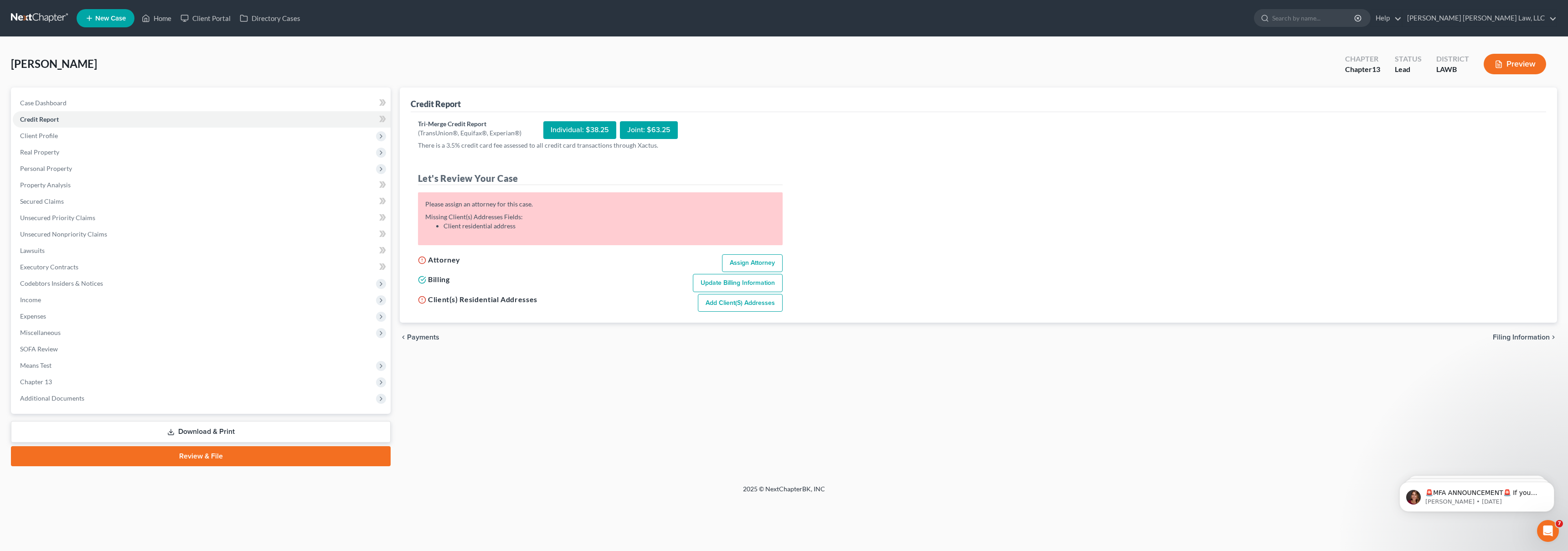
click at [744, 258] on link "Assign Attorney" at bounding box center [752, 264] width 61 height 18
select select "1"
select select "0"
select select "3"
select select "36"
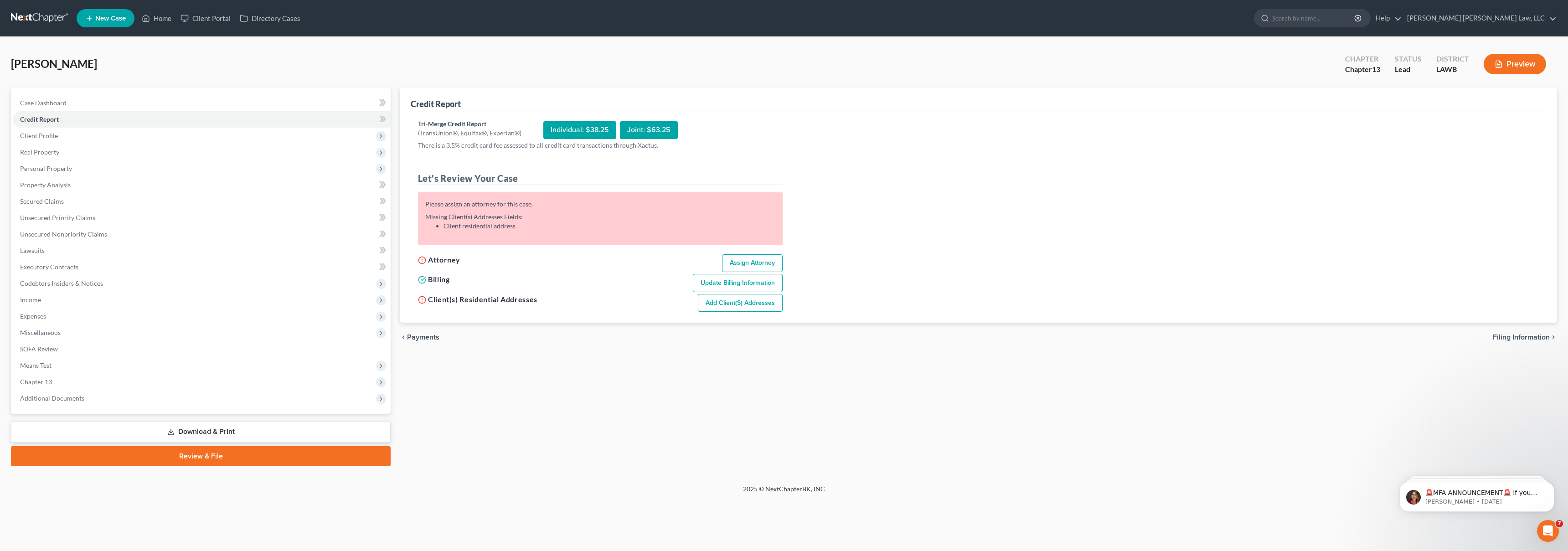
select select "19"
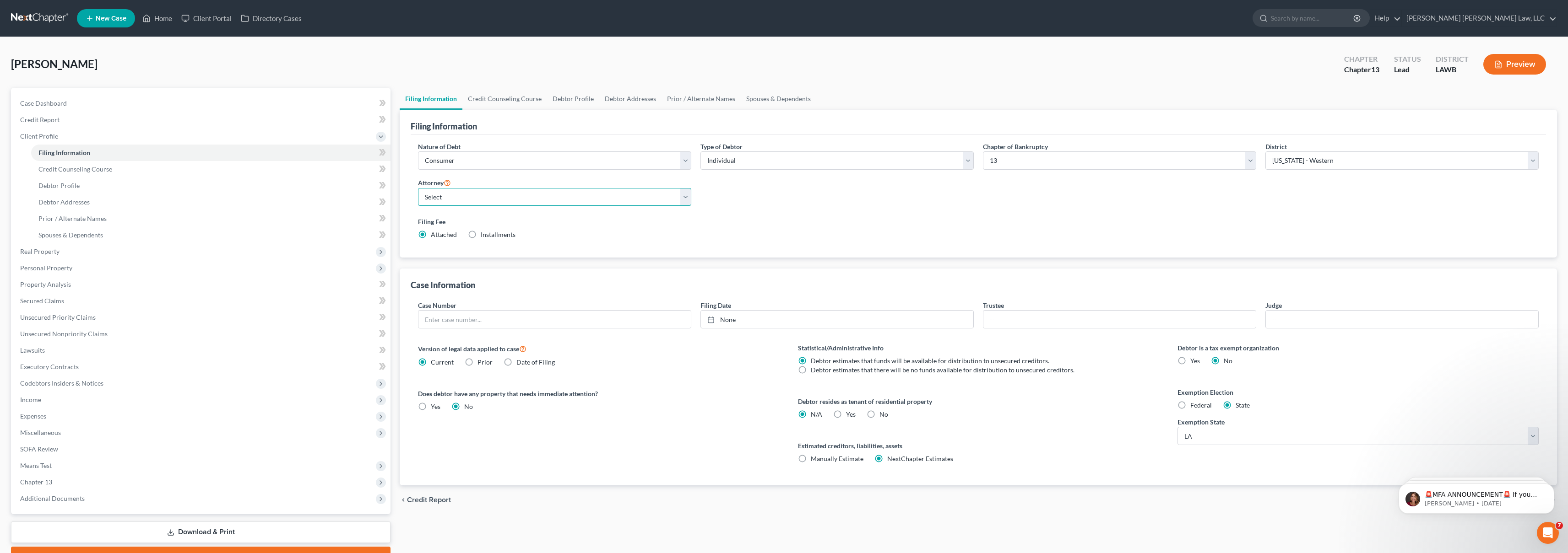
click at [568, 204] on select "Select [PERSON_NAME] [PERSON_NAME] III - LAWB [PERSON_NAME] [PERSON_NAME] III -…" at bounding box center [554, 197] width 273 height 18
select select "0"
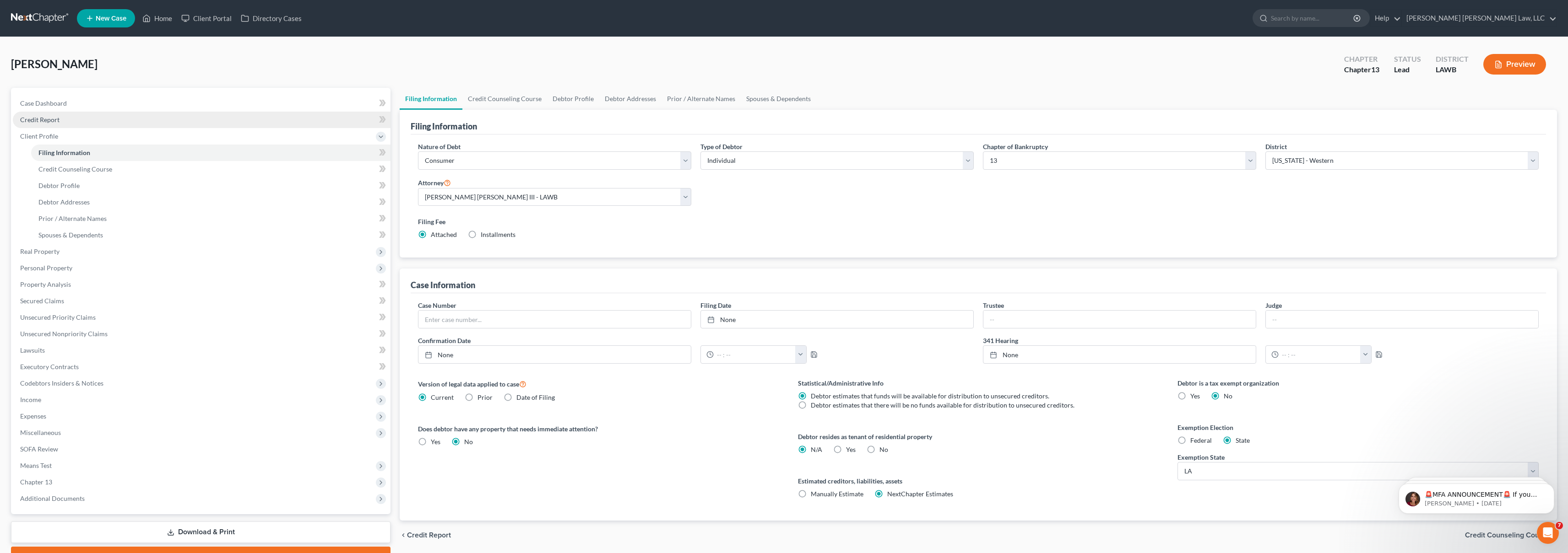
click at [61, 120] on link "Credit Report" at bounding box center [202, 120] width 378 height 16
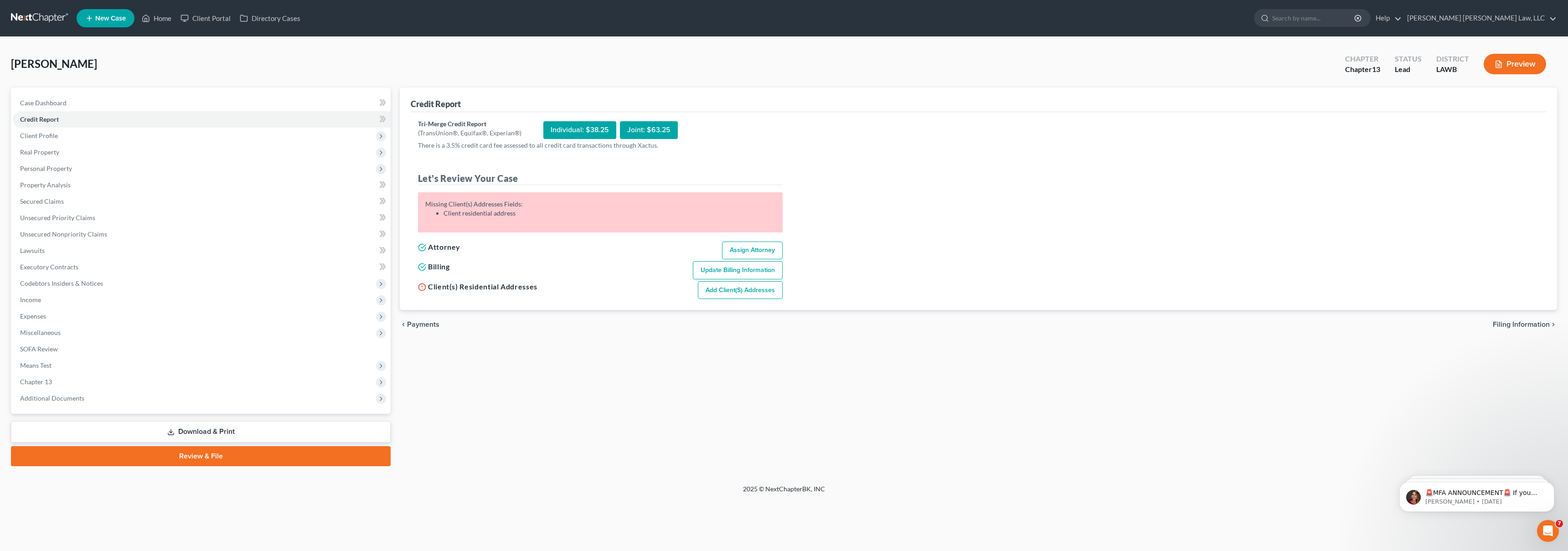
click at [729, 286] on link "Add Client(s) Addresses" at bounding box center [740, 290] width 85 height 18
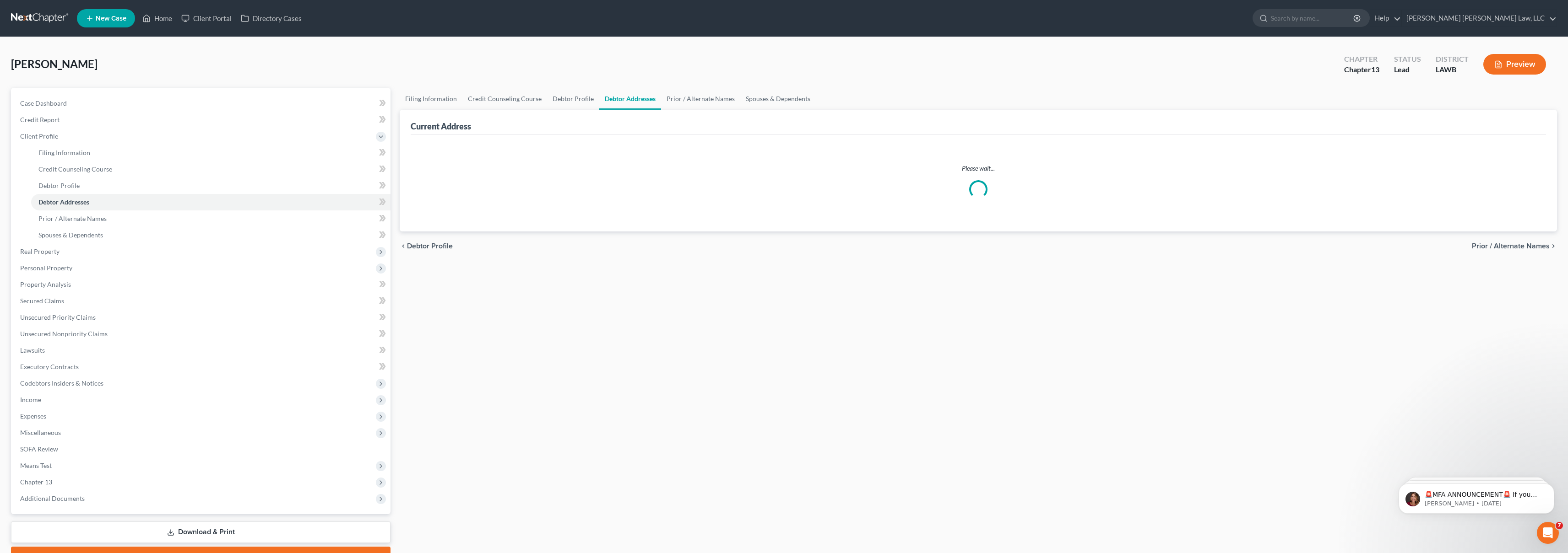
select select "0"
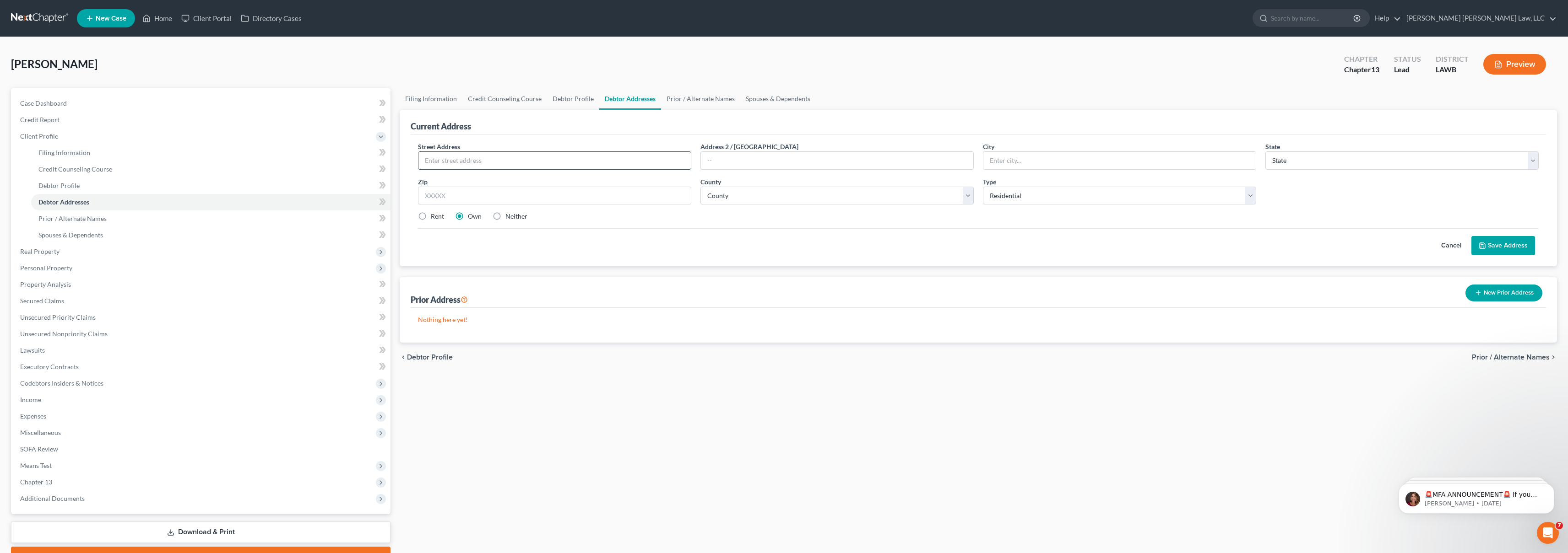
click at [500, 163] on input "text" at bounding box center [554, 161] width 273 height 17
type input "600 South 13th Street"
type input "Monroe"
select select "19"
type input "71202"
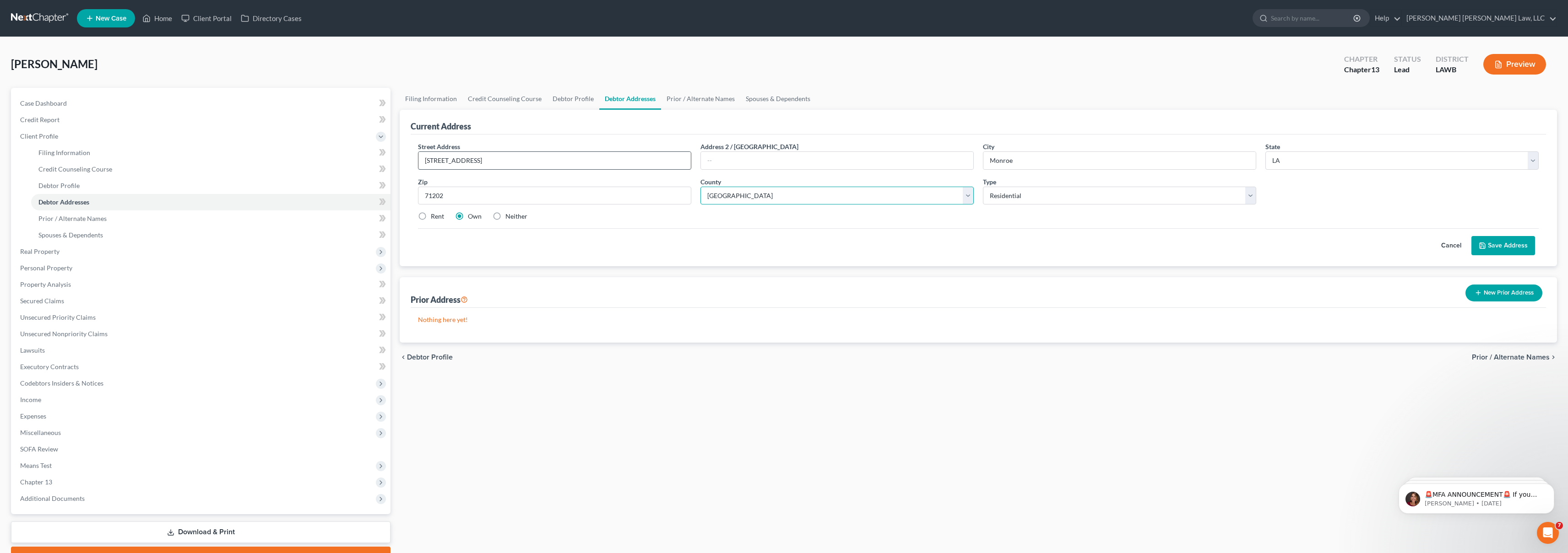
select select "36"
click at [431, 218] on label "Rent" at bounding box center [438, 216] width 13 height 9
click at [435, 218] on input "Rent" at bounding box center [438, 215] width 6 height 6
radio input "true"
click at [1510, 237] on button "Save Address" at bounding box center [1503, 245] width 64 height 19
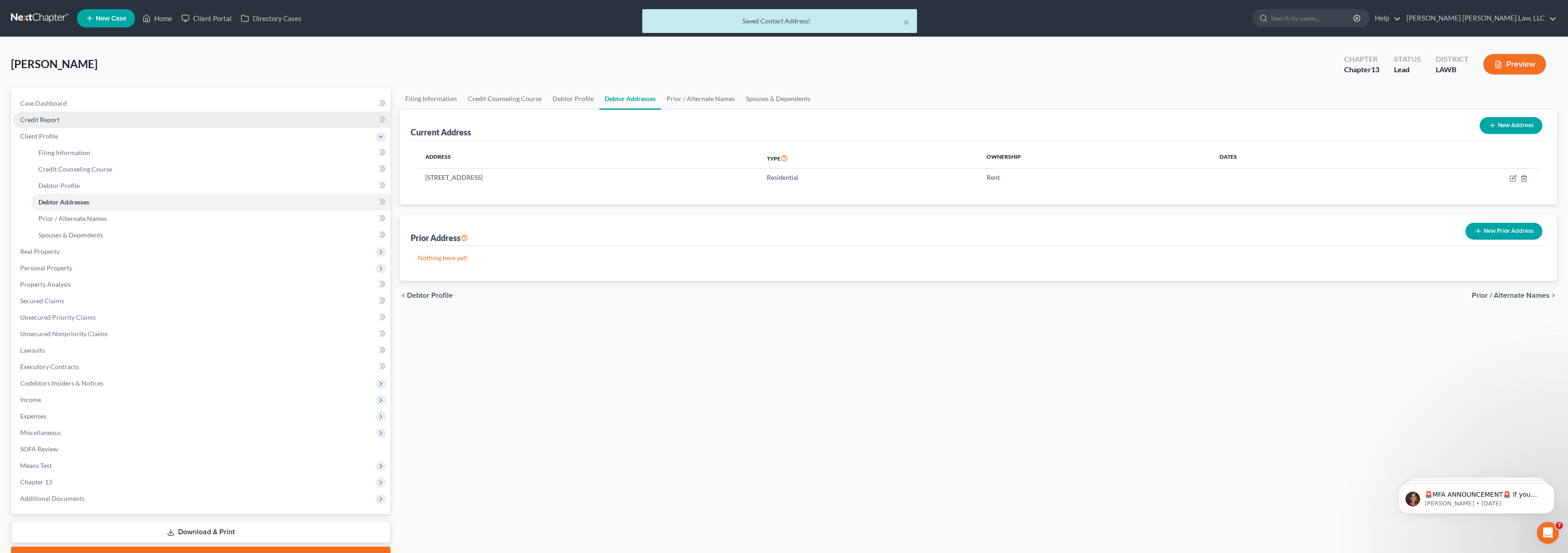
click at [70, 126] on link "Credit Report" at bounding box center [202, 120] width 378 height 16
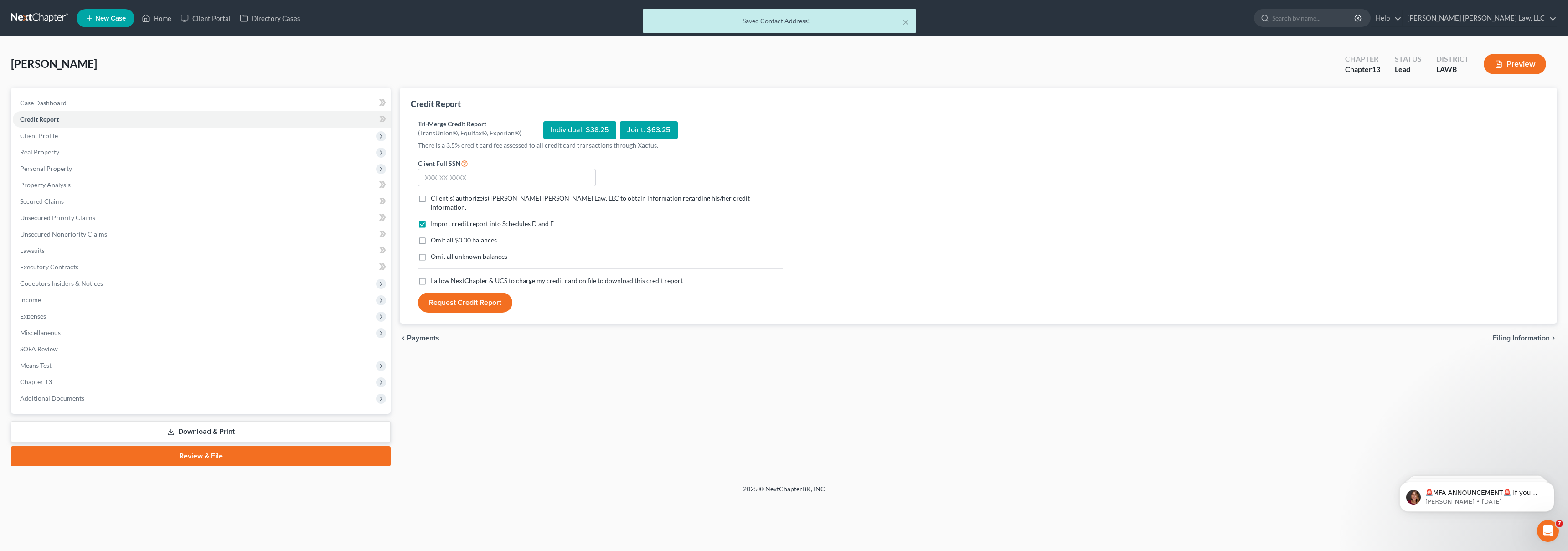
click at [431, 276] on label "I allow NextChapter & UCS to charge my credit card on file to download this cre…" at bounding box center [557, 281] width 252 height 9
click at [435, 276] on input "I allow NextChapter & UCS to charge my credit card on file to download this cre…" at bounding box center [438, 279] width 6 height 6
checkbox input "true"
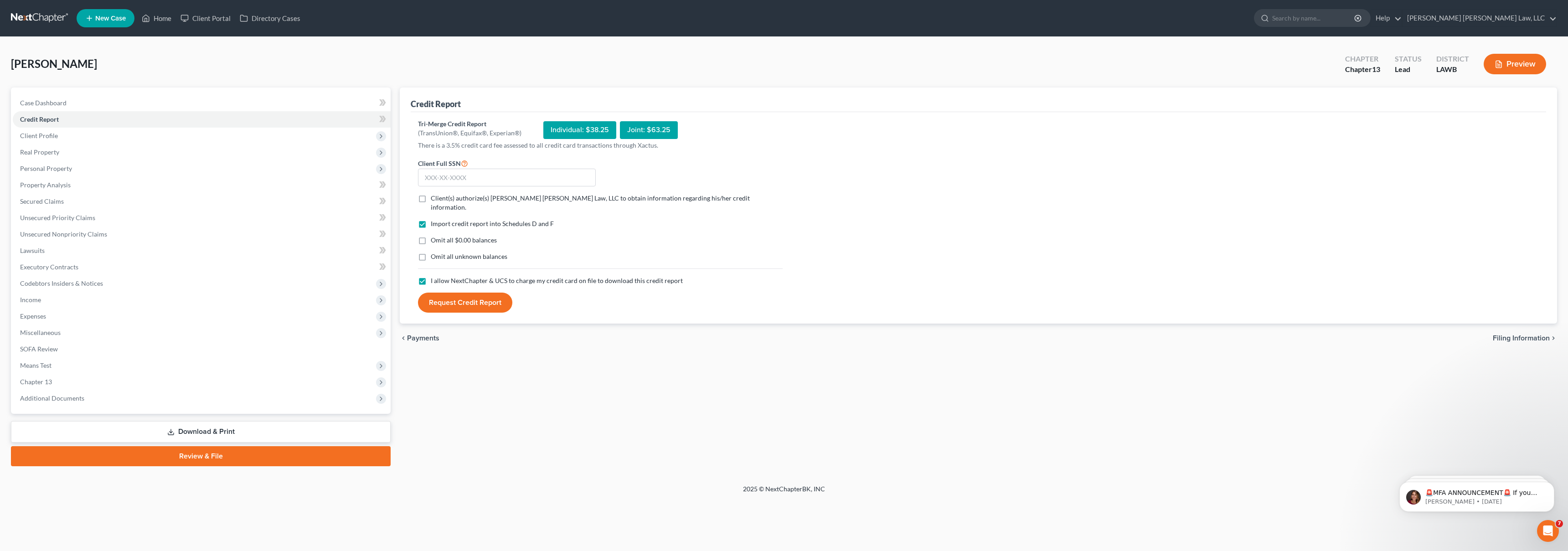
click at [431, 252] on label "Omit all unknown balances" at bounding box center [469, 256] width 77 height 9
click at [435, 252] on input "Omit all unknown balances" at bounding box center [438, 255] width 6 height 6
checkbox input "true"
click at [431, 236] on label "Omit all $0.00 balances" at bounding box center [464, 240] width 66 height 9
click at [435, 236] on input "Omit all $0.00 balances" at bounding box center [438, 239] width 6 height 6
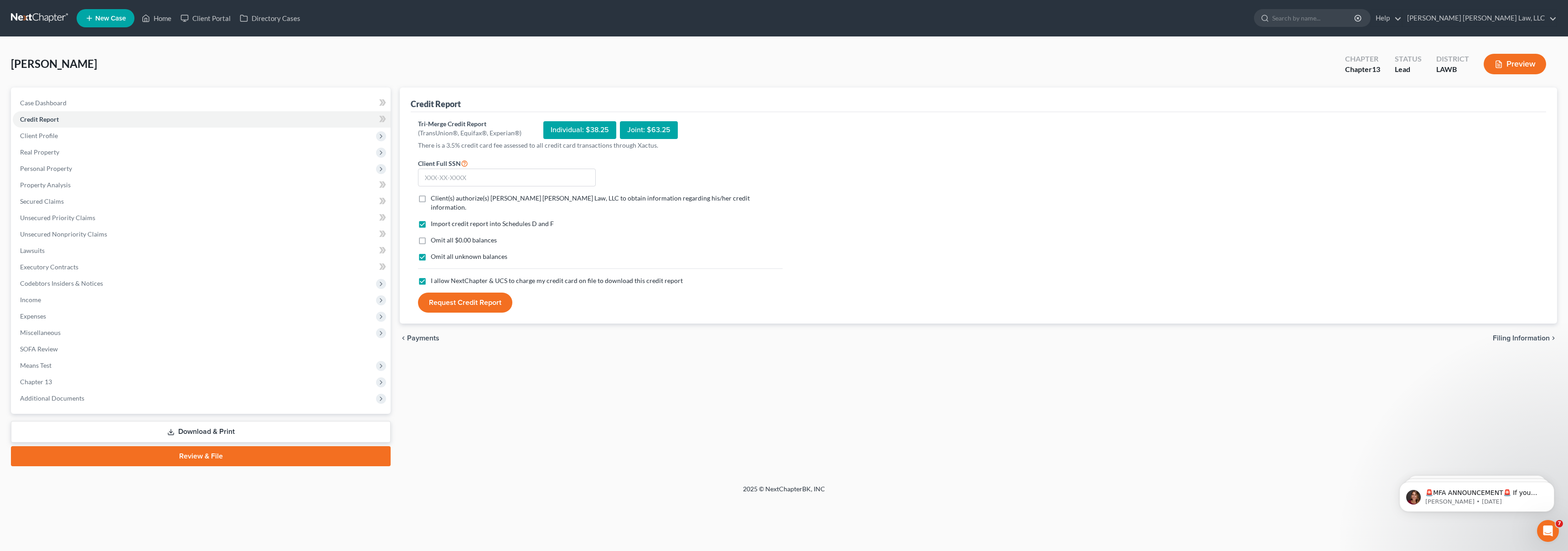
checkbox input "true"
click at [431, 202] on label "Client(s) authorize(s) [PERSON_NAME] [PERSON_NAME] Law, LLC to obtain informati…" at bounding box center [607, 203] width 352 height 18
click at [435, 200] on input "Client(s) authorize(s) [PERSON_NAME] [PERSON_NAME] Law, LLC to obtain informati…" at bounding box center [438, 197] width 6 height 6
checkbox input "true"
click at [441, 181] on input "text" at bounding box center [507, 178] width 178 height 18
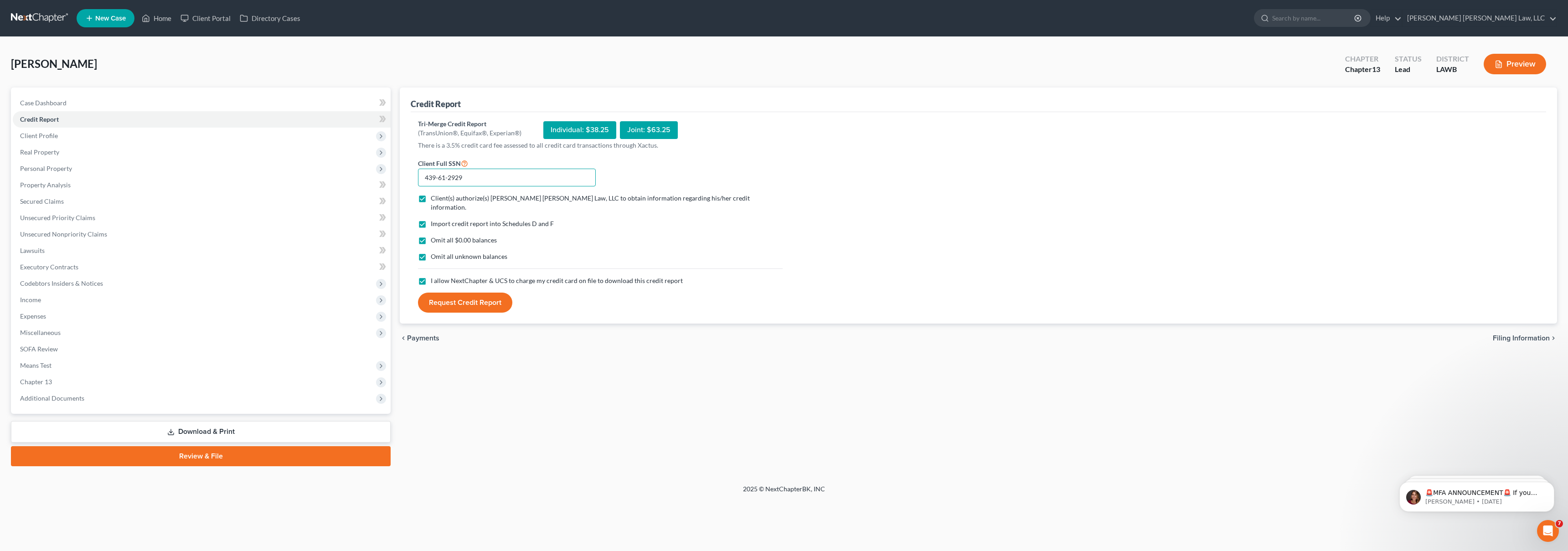
type input "439-61-2929"
click at [480, 298] on button "Request Credit Report" at bounding box center [465, 303] width 94 height 20
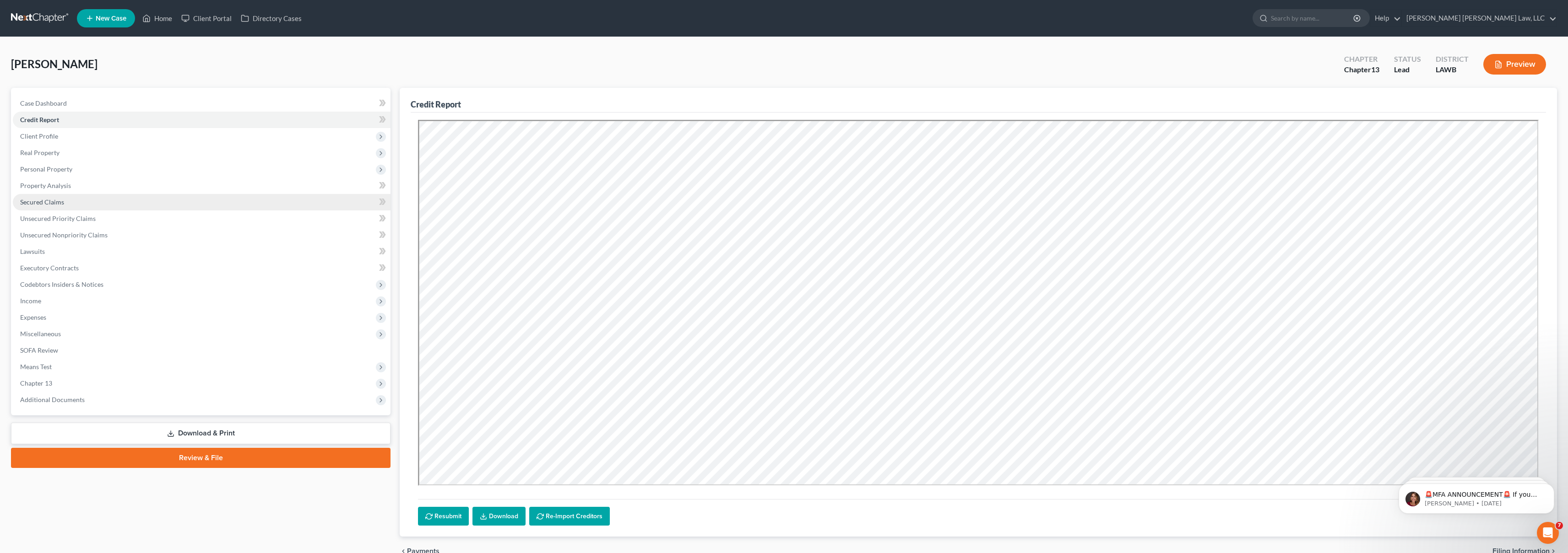
click at [267, 201] on link "Secured Claims" at bounding box center [202, 202] width 378 height 16
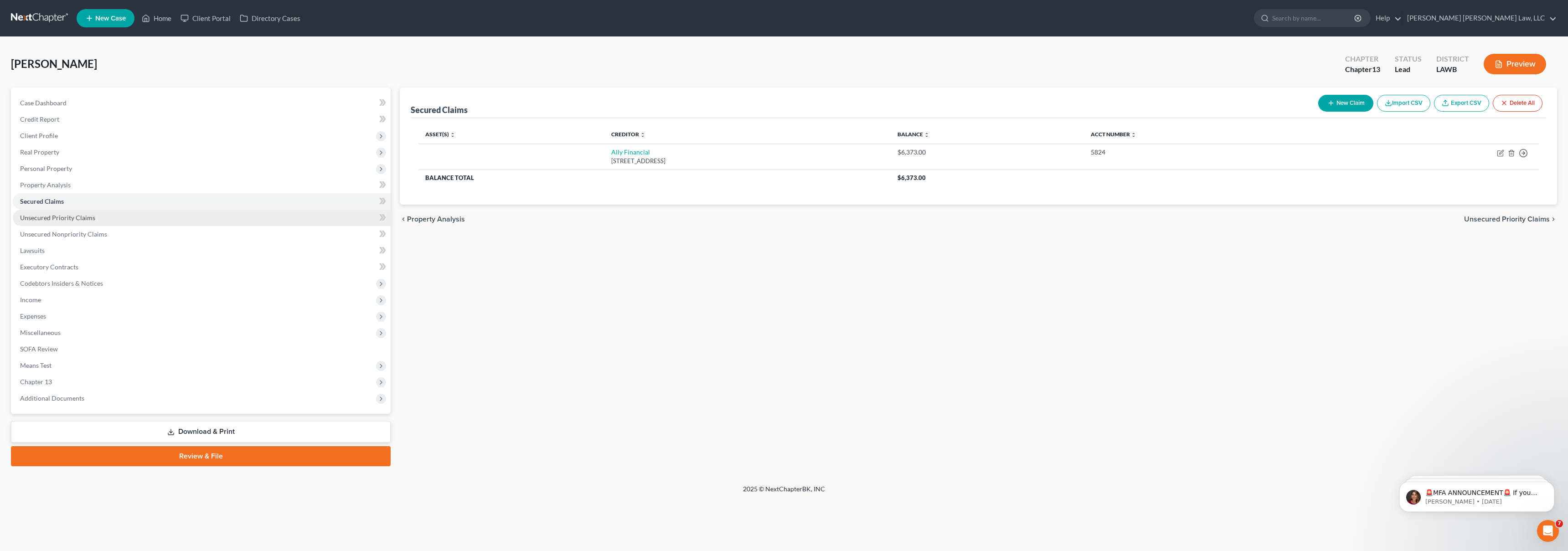
click at [144, 214] on link "Unsecured Priority Claims" at bounding box center [201, 217] width 378 height 16
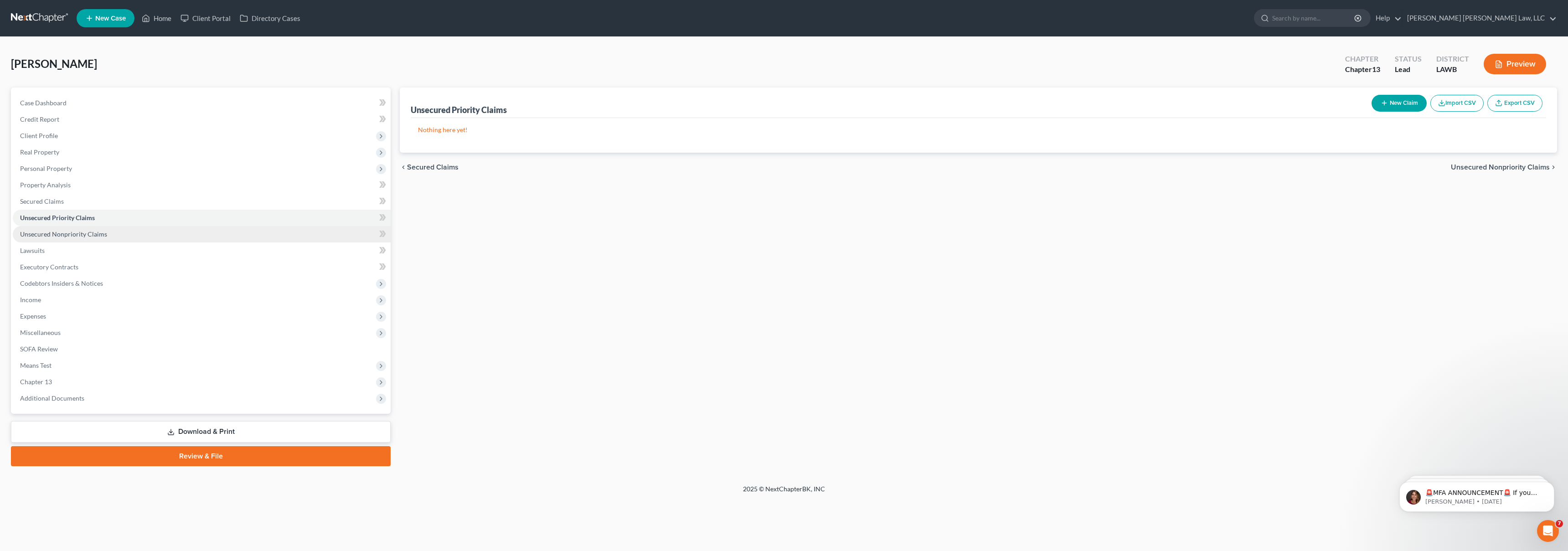
click at [150, 233] on link "Unsecured Nonpriority Claims" at bounding box center [201, 234] width 378 height 16
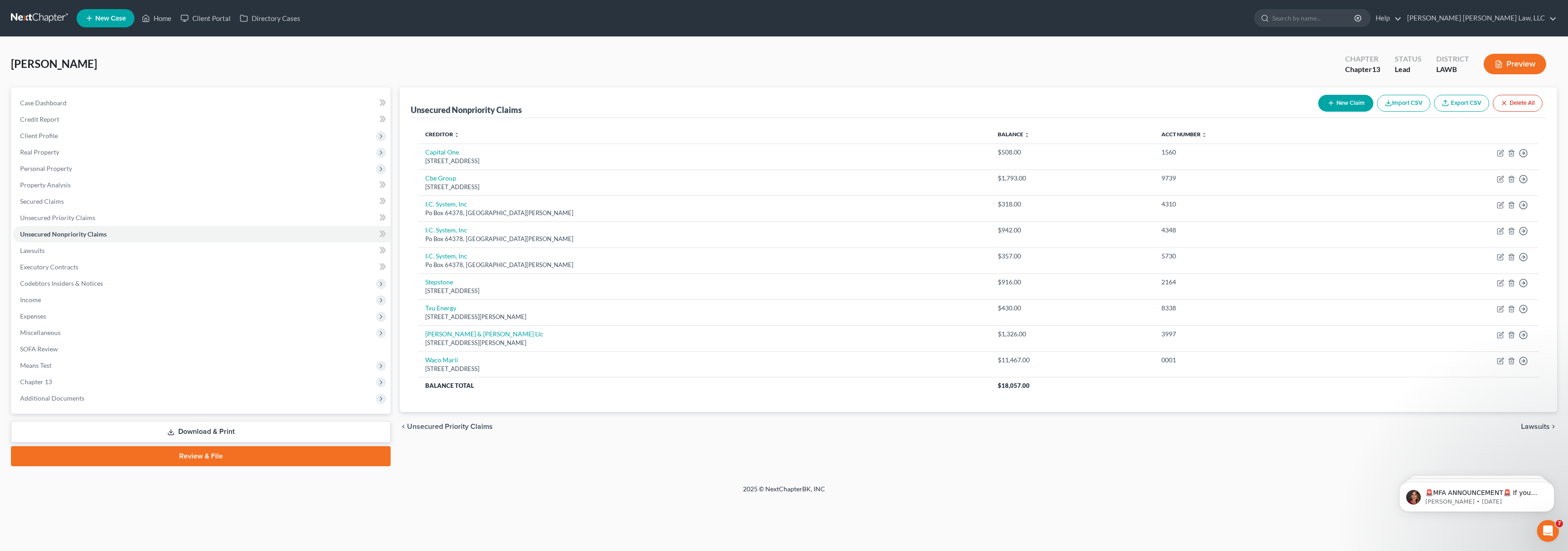
click at [46, 19] on link at bounding box center [40, 18] width 58 height 16
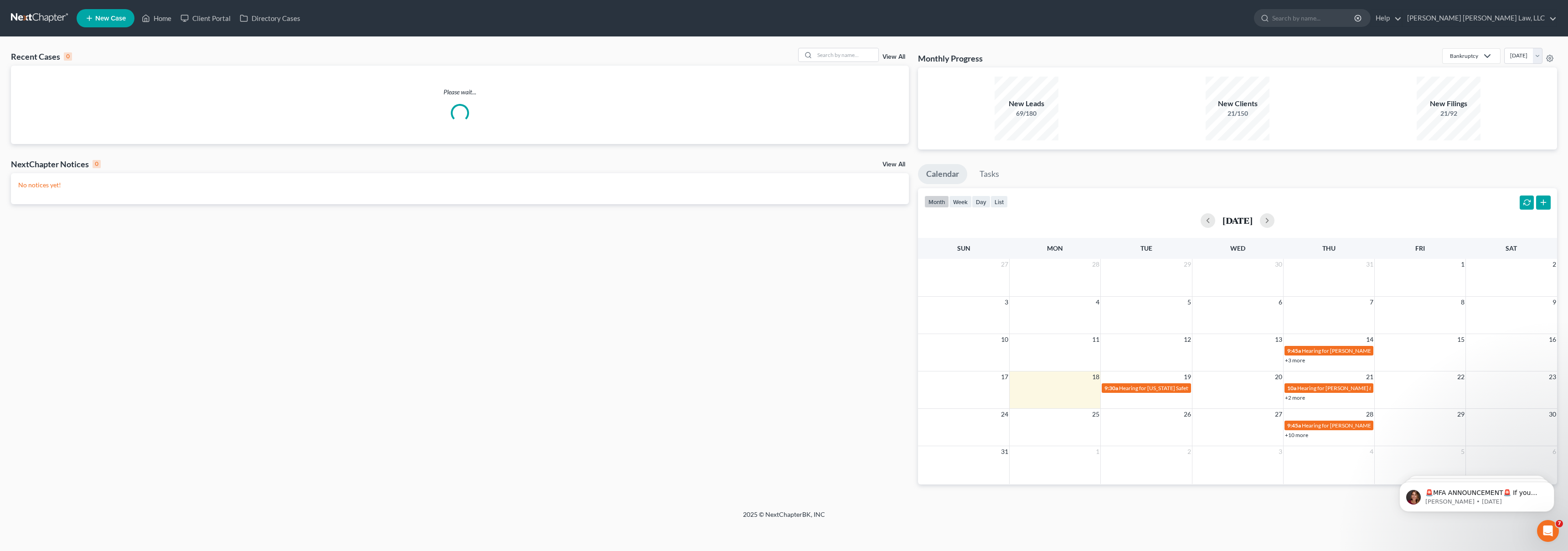
click at [113, 19] on span "New Case" at bounding box center [111, 18] width 30 height 7
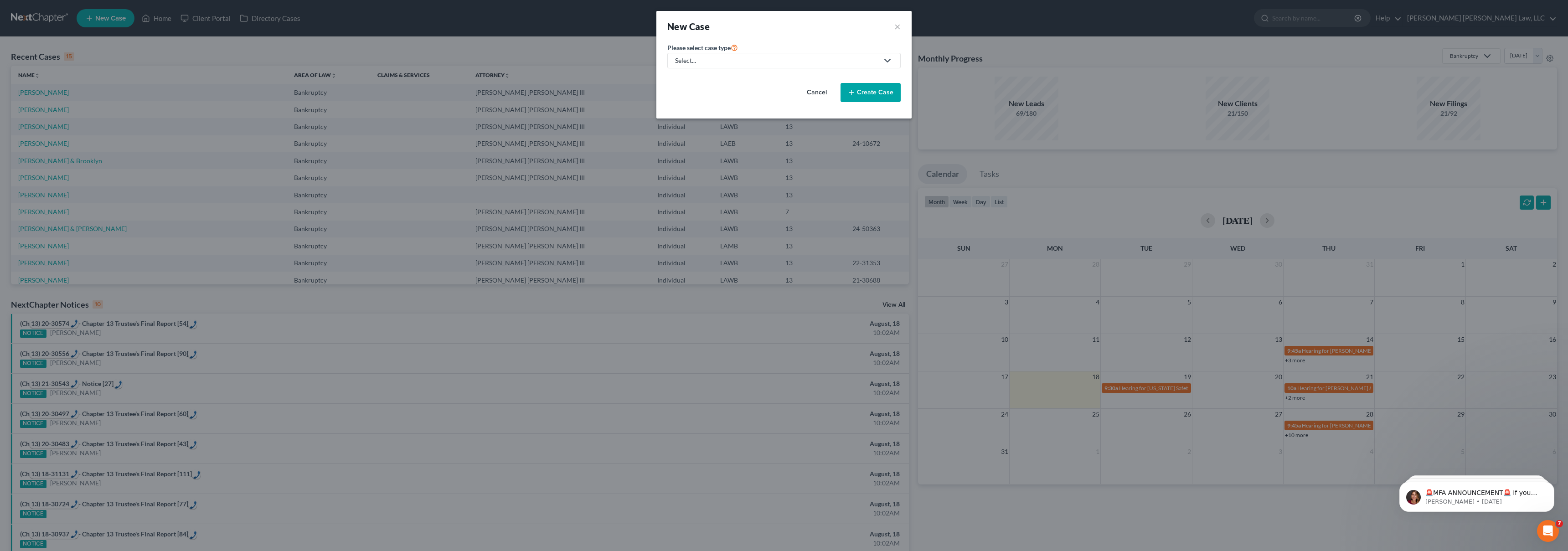
click at [788, 63] on div "Select..." at bounding box center [777, 60] width 203 height 9
click at [738, 81] on div "Bankruptcy" at bounding box center [716, 79] width 81 height 9
select select "36"
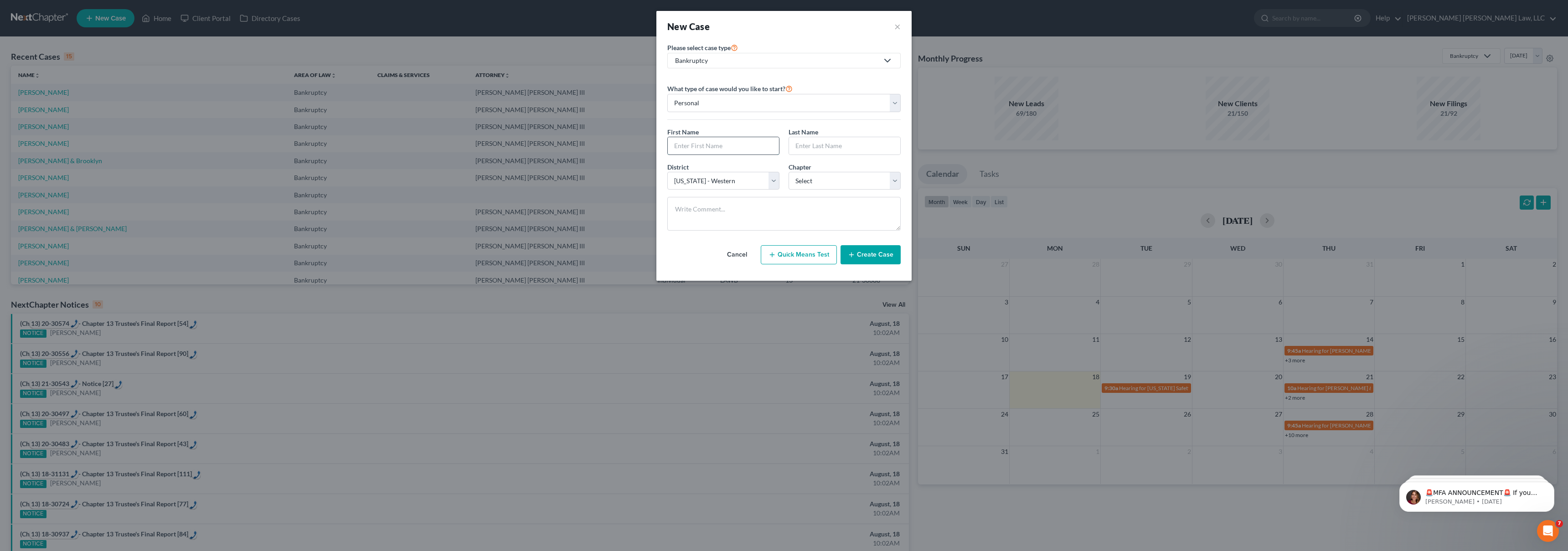
click at [704, 142] on input "text" at bounding box center [723, 146] width 111 height 17
click at [704, 152] on input "text" at bounding box center [723, 146] width 111 height 17
type input "[PERSON_NAME]"
select select "3"
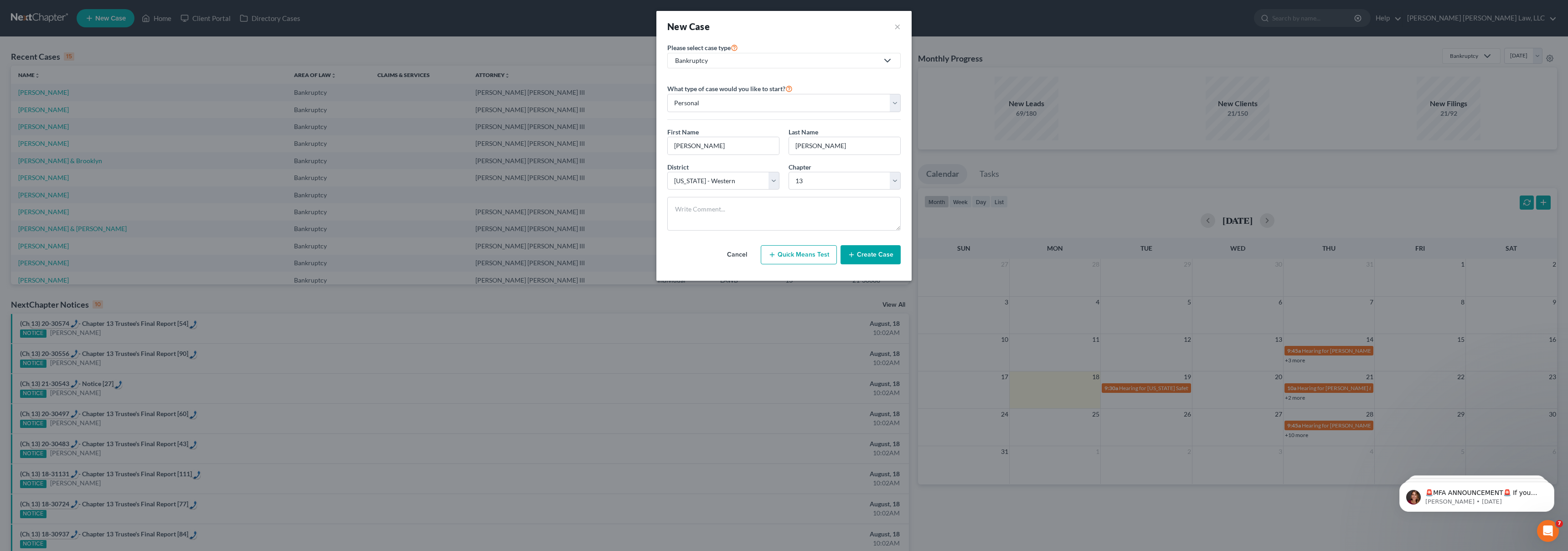
click at [901, 28] on div "New Case ×" at bounding box center [783, 26] width 255 height 31
click at [900, 27] on button "×" at bounding box center [897, 26] width 6 height 13
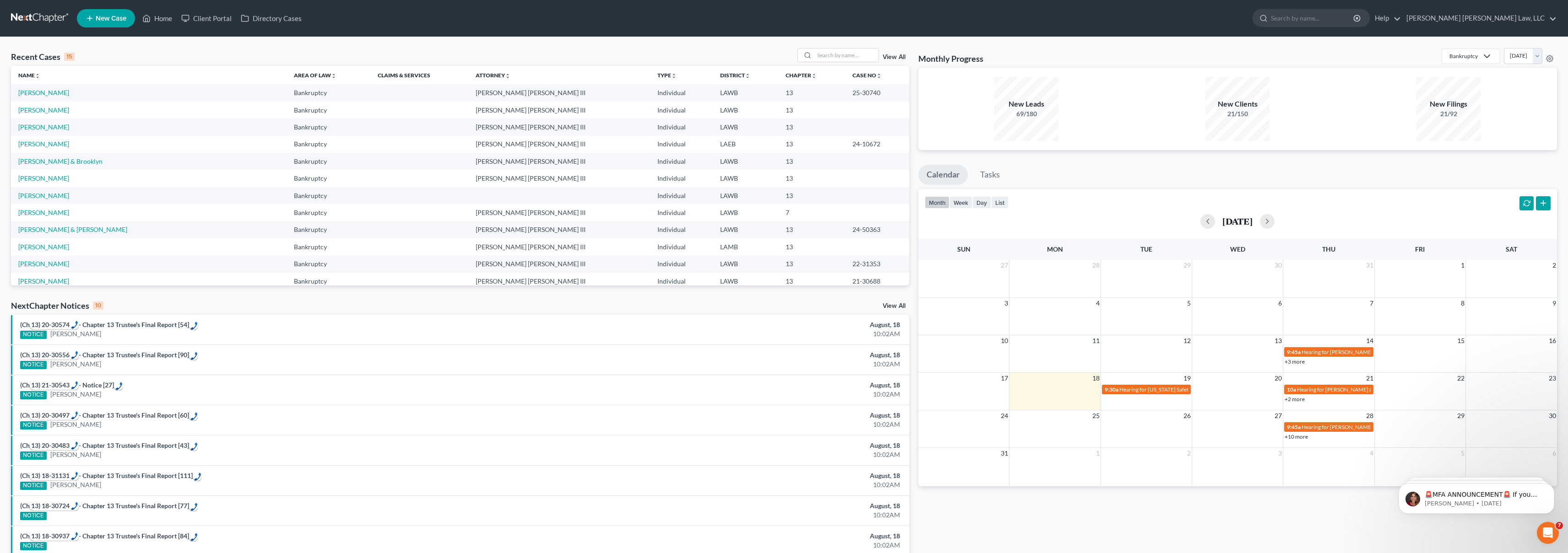
click at [52, 20] on link at bounding box center [40, 18] width 59 height 16
click at [108, 17] on span "New Case" at bounding box center [111, 18] width 31 height 7
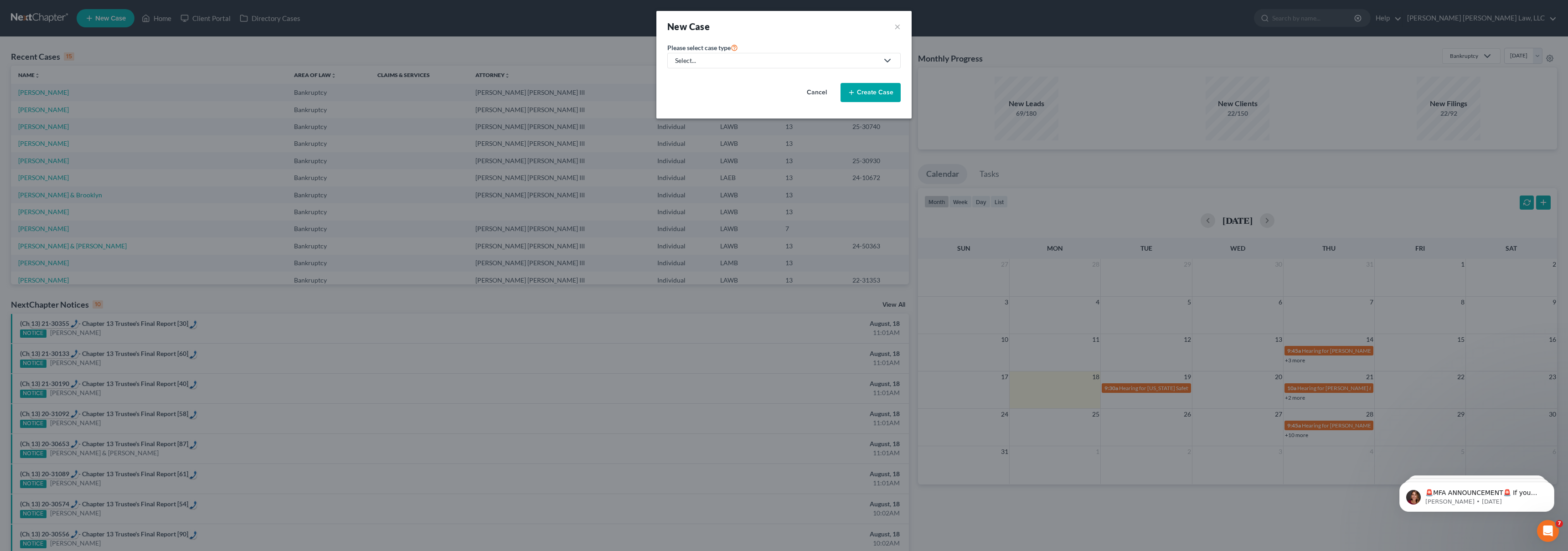
click at [769, 63] on div "Select..." at bounding box center [777, 60] width 203 height 9
click at [727, 79] on div "Bankruptcy" at bounding box center [716, 79] width 81 height 9
select select "36"
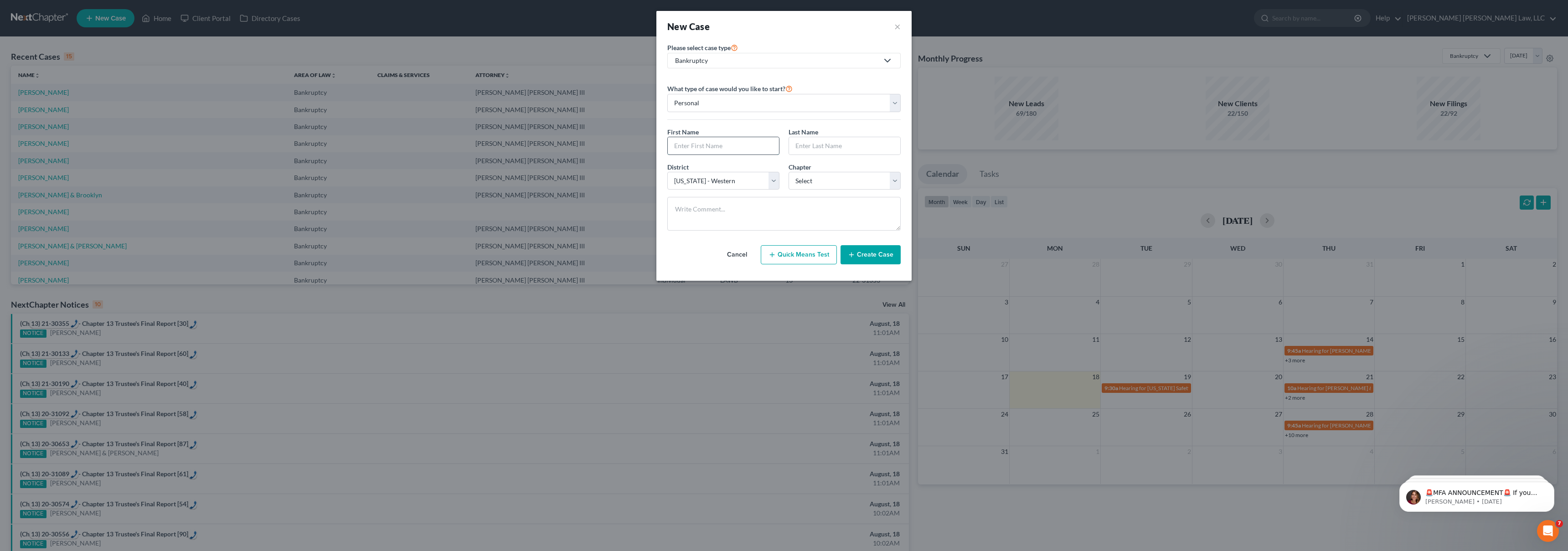
click at [703, 142] on input "text" at bounding box center [723, 146] width 111 height 17
type input "[PERSON_NAME]"
select select "3"
click at [878, 258] on button "Create Case" at bounding box center [870, 254] width 60 height 19
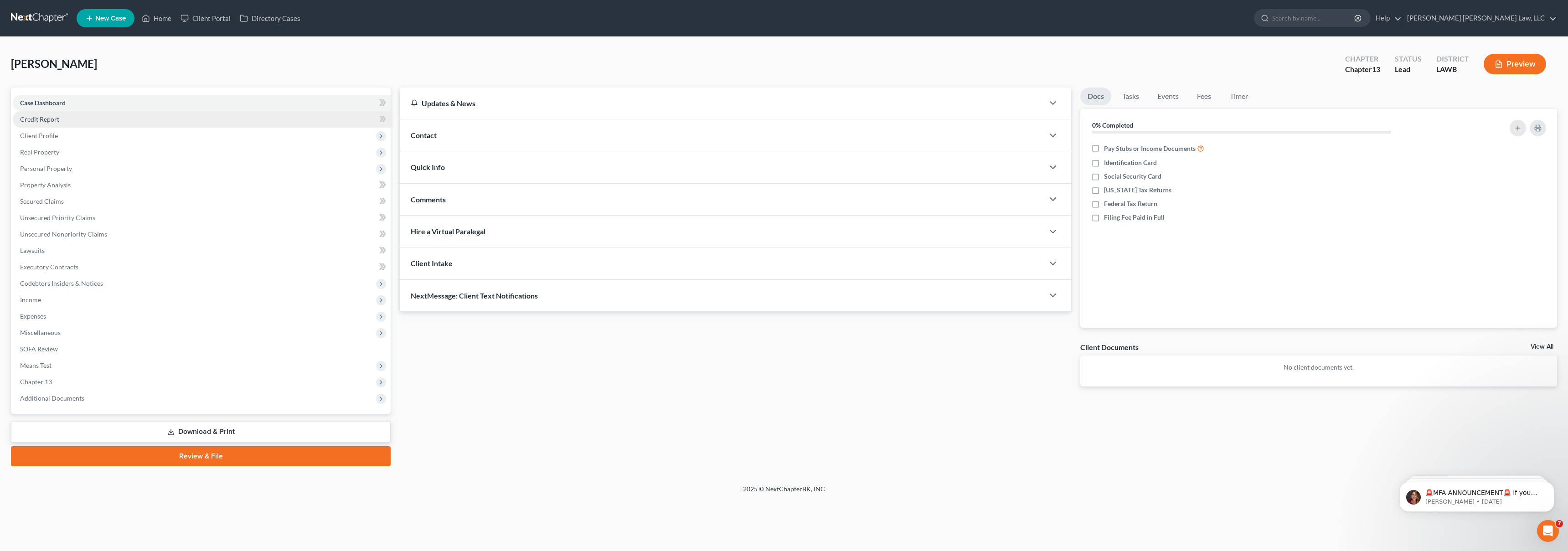
click at [103, 117] on link "Credit Report" at bounding box center [201, 119] width 378 height 16
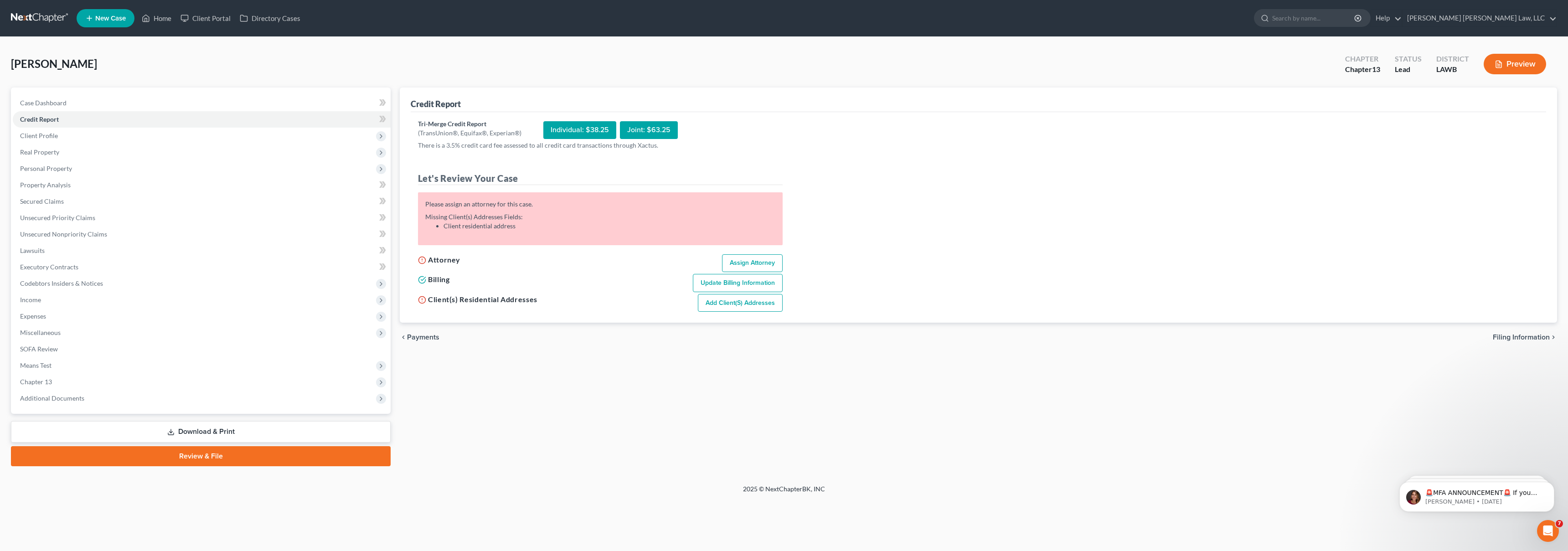
click at [749, 267] on link "Assign Attorney" at bounding box center [752, 264] width 61 height 18
select select "1"
select select "0"
select select "3"
select select "36"
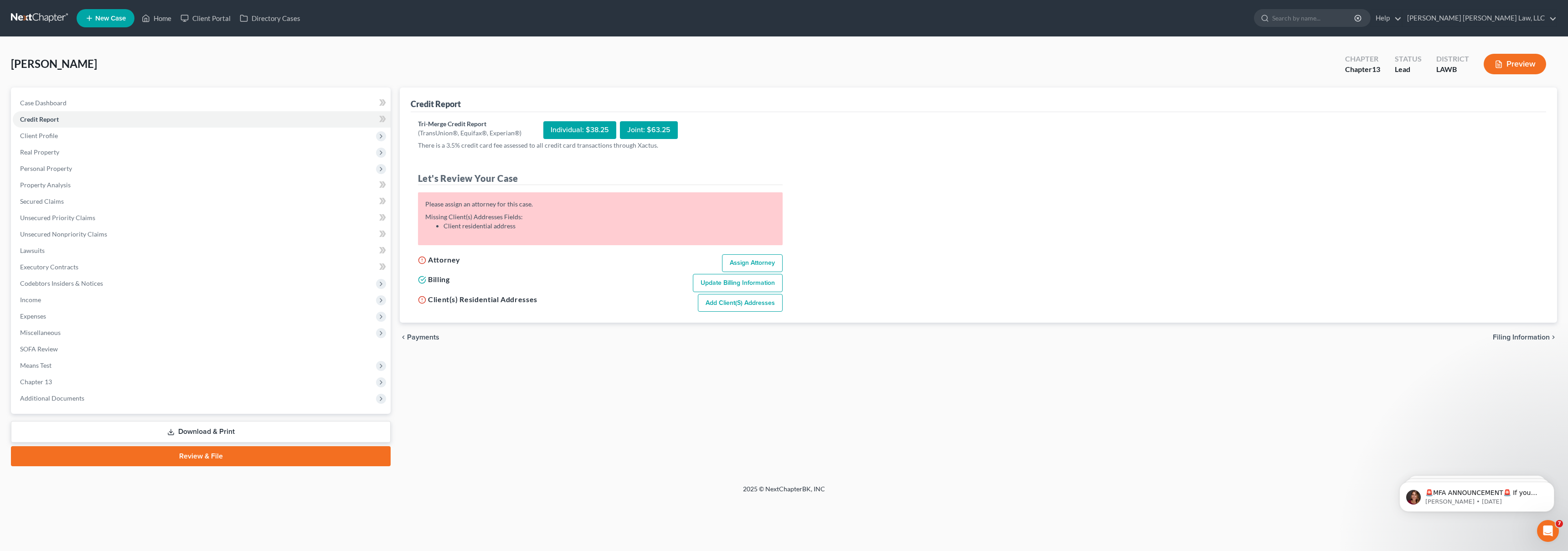
select select "19"
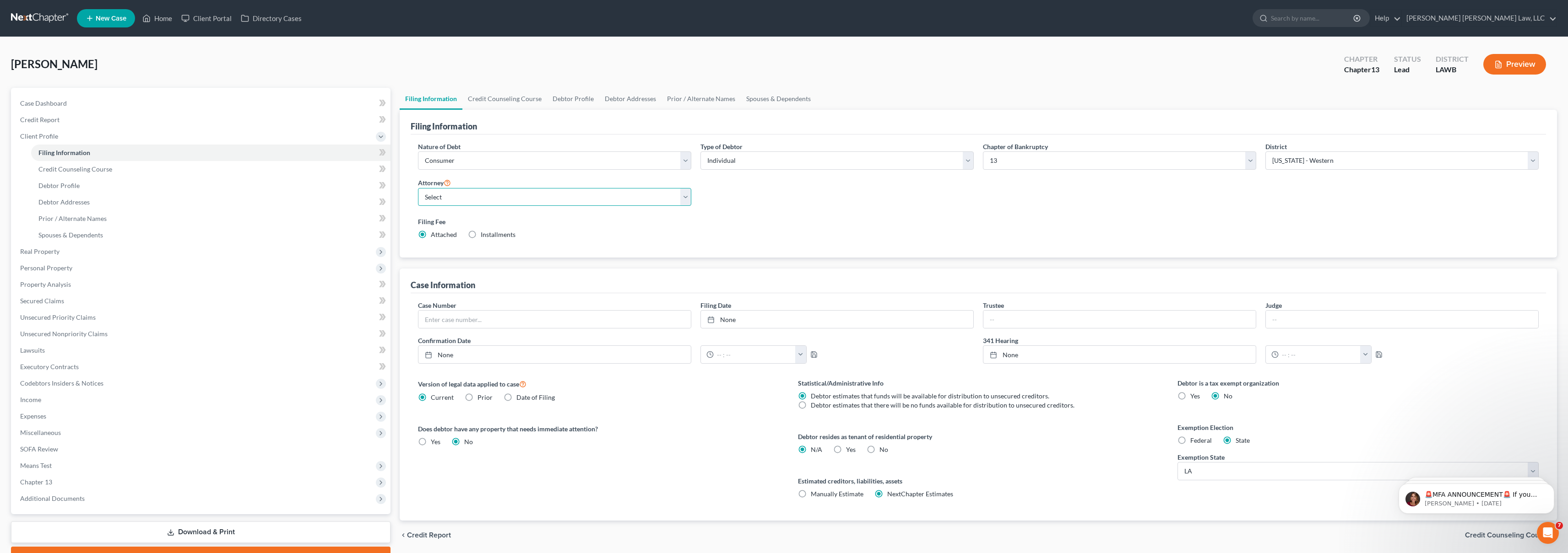
click at [507, 201] on select "Select [PERSON_NAME] [PERSON_NAME] III - LAWB [PERSON_NAME] [PERSON_NAME] III -…" at bounding box center [554, 197] width 273 height 18
select select "0"
click at [83, 119] on link "Credit Report" at bounding box center [202, 120] width 378 height 16
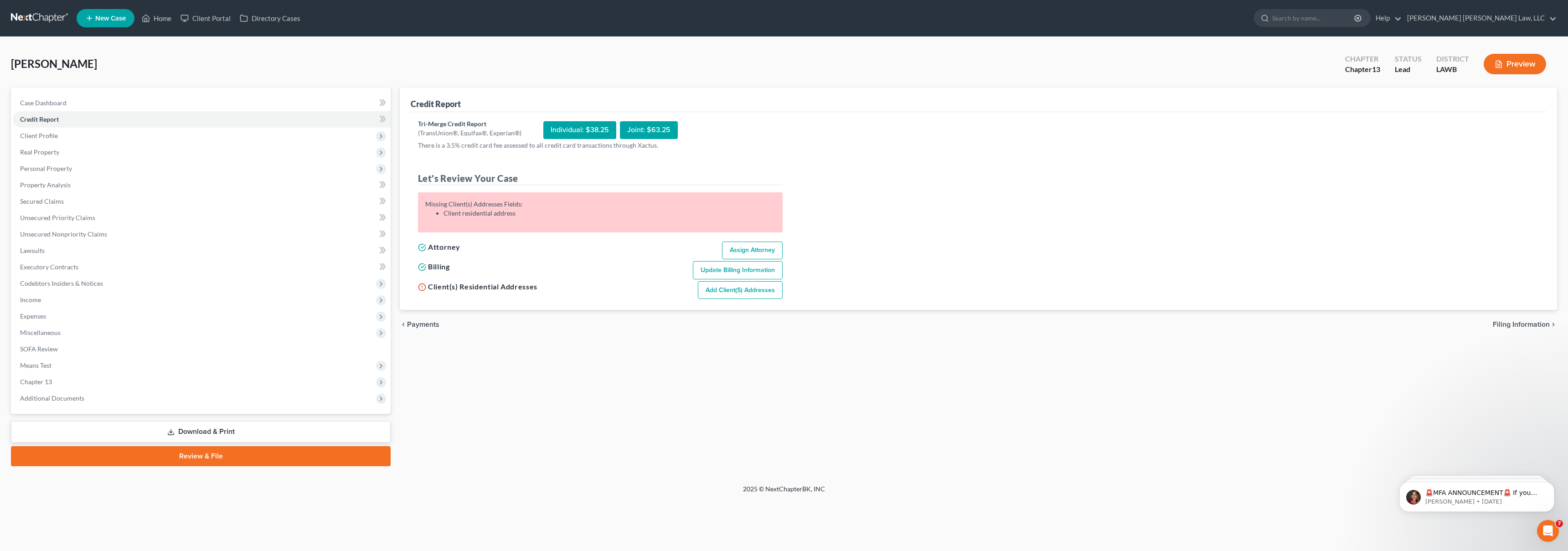
click at [740, 286] on link "Add Client(s) Addresses" at bounding box center [740, 290] width 85 height 18
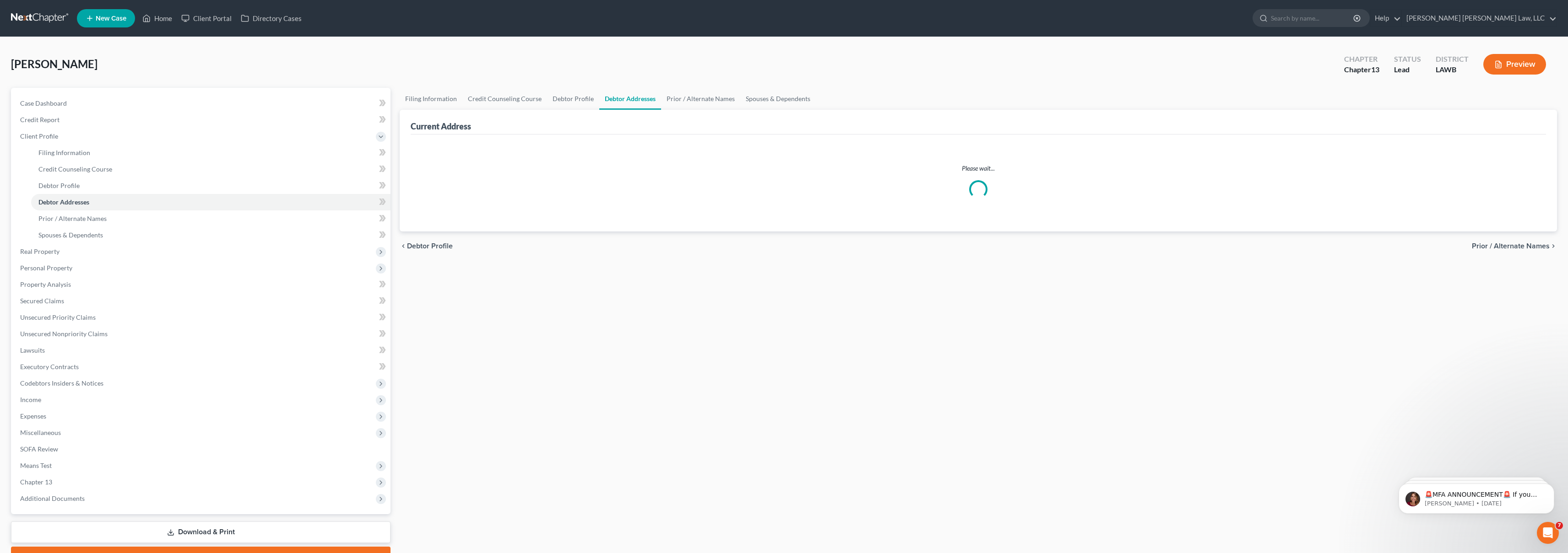
select select "0"
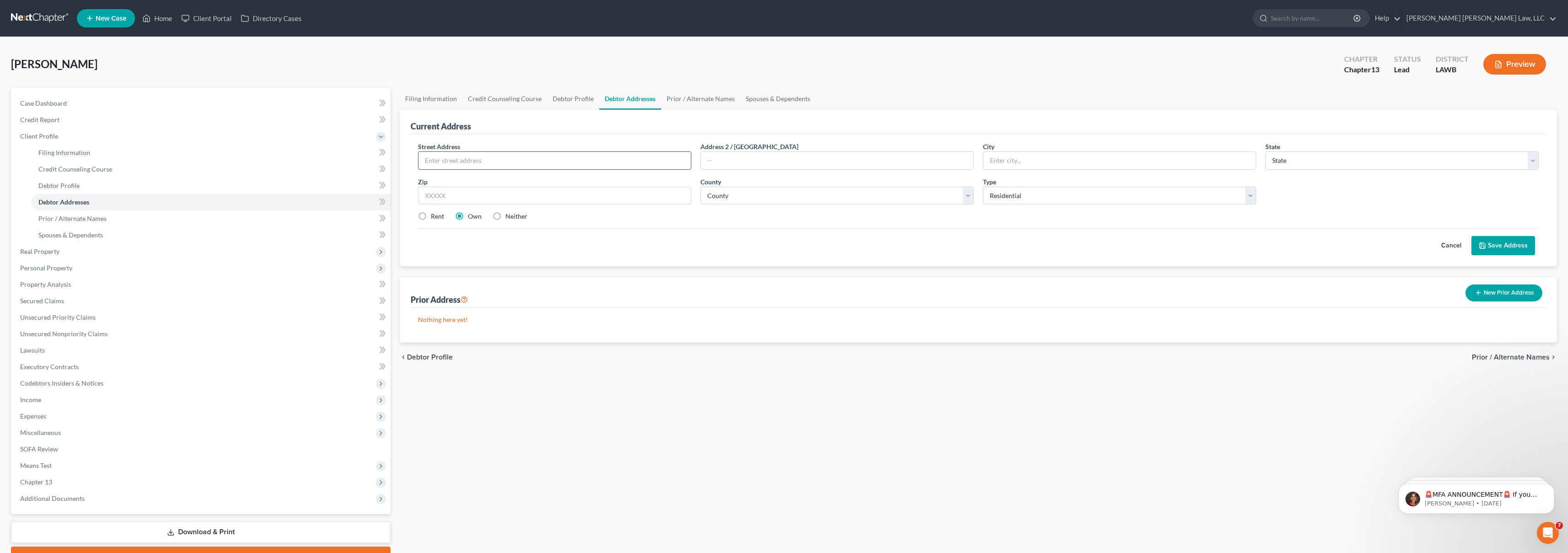
click at [484, 161] on input "text" at bounding box center [554, 161] width 273 height 17
click at [436, 161] on input "[STREET_ADDRESS][PERSON_NAME]" at bounding box center [554, 161] width 273 height 17
type input "[STREET_ADDRESS][PERSON_NAME]"
click at [1115, 164] on input "text" at bounding box center [1120, 161] width 273 height 17
type input "Rayville"
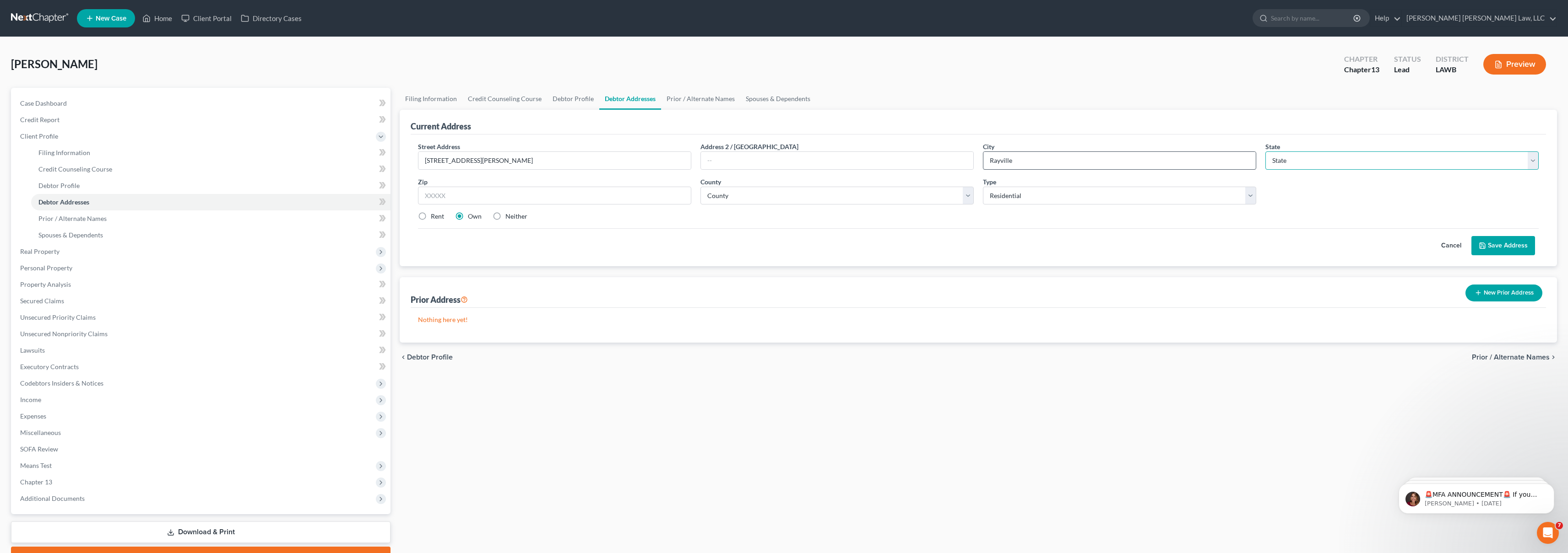
select select "19"
type input "71269"
select select "41"
click at [1495, 243] on button "Save Address" at bounding box center [1503, 245] width 64 height 19
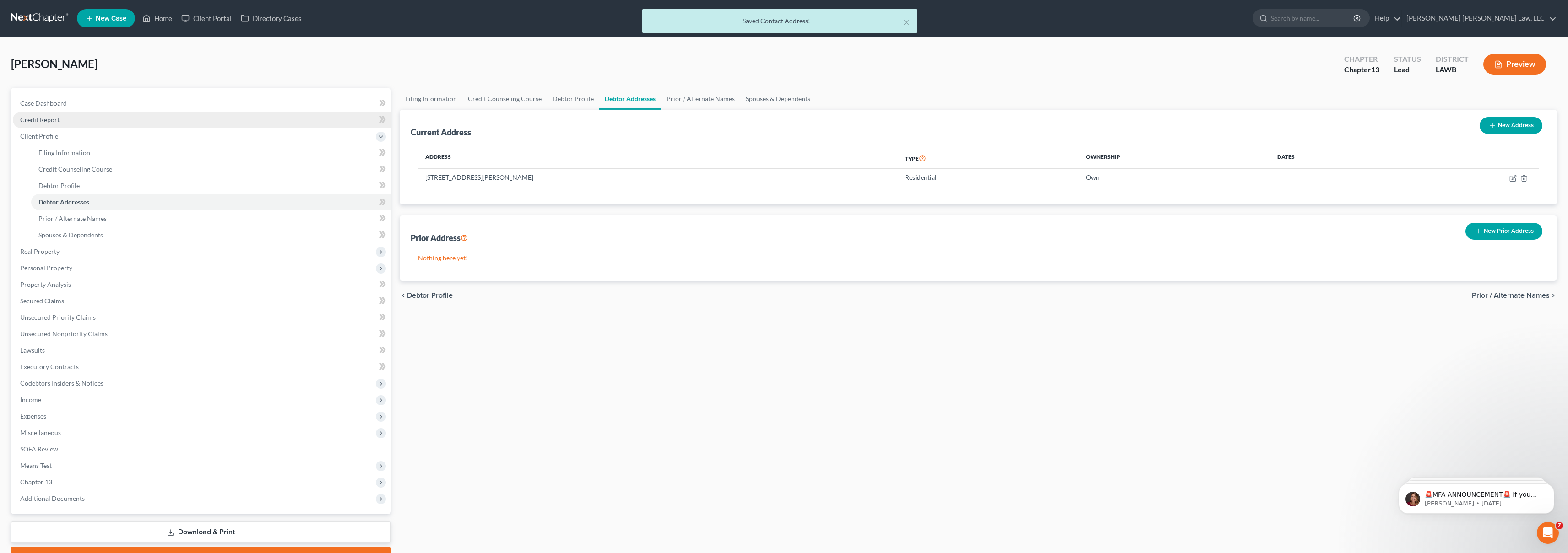
click at [94, 123] on link "Credit Report" at bounding box center [202, 120] width 378 height 16
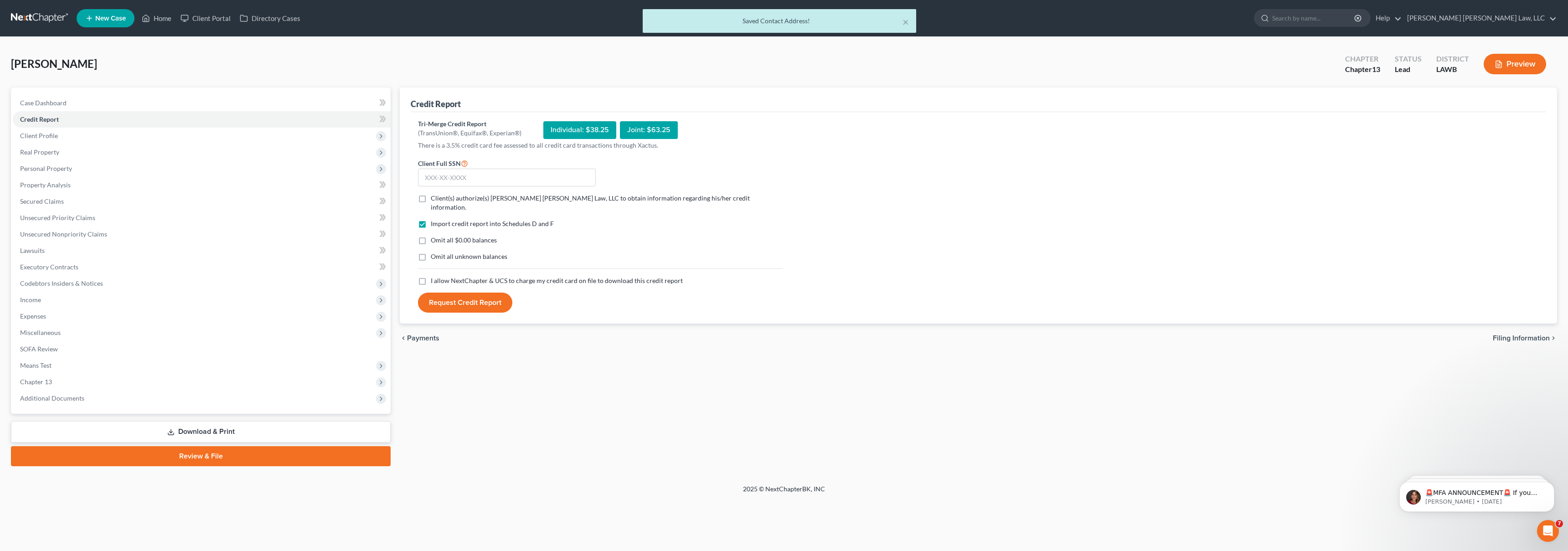
click at [431, 276] on label "I allow NextChapter & UCS to charge my credit card on file to download this cre…" at bounding box center [557, 281] width 252 height 9
click at [435, 276] on input "I allow NextChapter & UCS to charge my credit card on file to download this cre…" at bounding box center [438, 279] width 6 height 6
checkbox input "true"
click at [431, 252] on label "Omit all unknown balances" at bounding box center [469, 256] width 77 height 9
click at [435, 252] on input "Omit all unknown balances" at bounding box center [438, 255] width 6 height 6
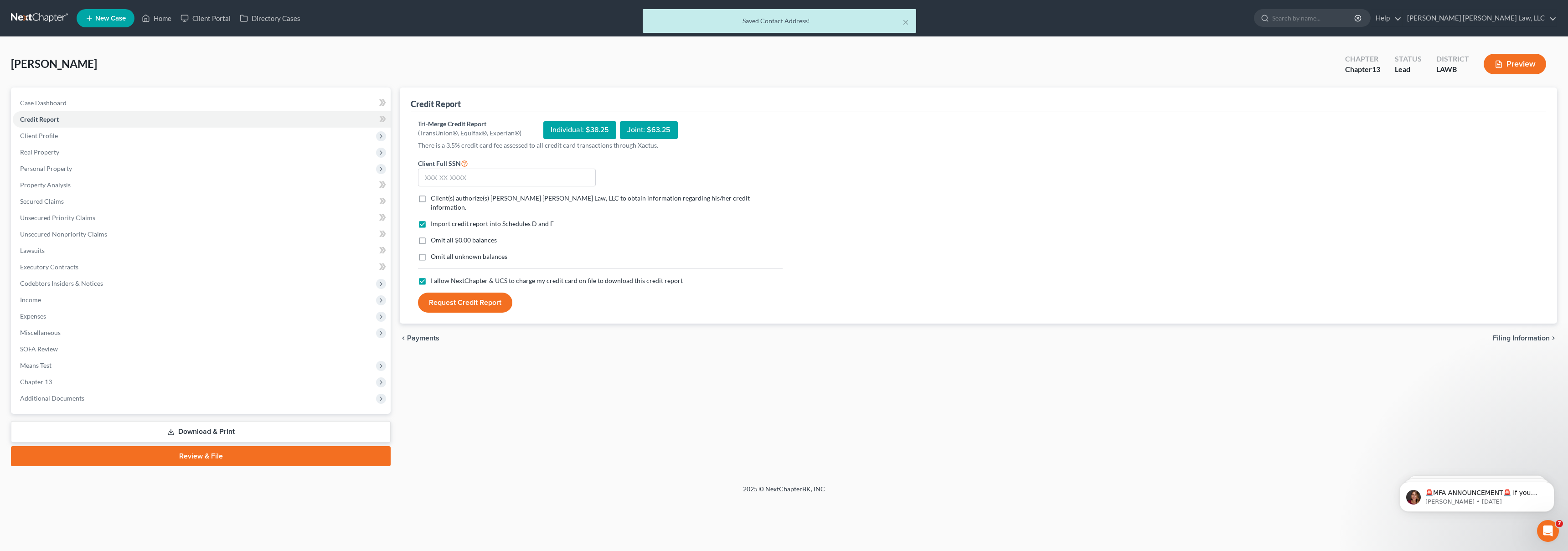
checkbox input "true"
click at [431, 236] on label "Omit all $0.00 balances" at bounding box center [464, 240] width 66 height 9
click at [435, 236] on input "Omit all $0.00 balances" at bounding box center [438, 239] width 6 height 6
checkbox input "true"
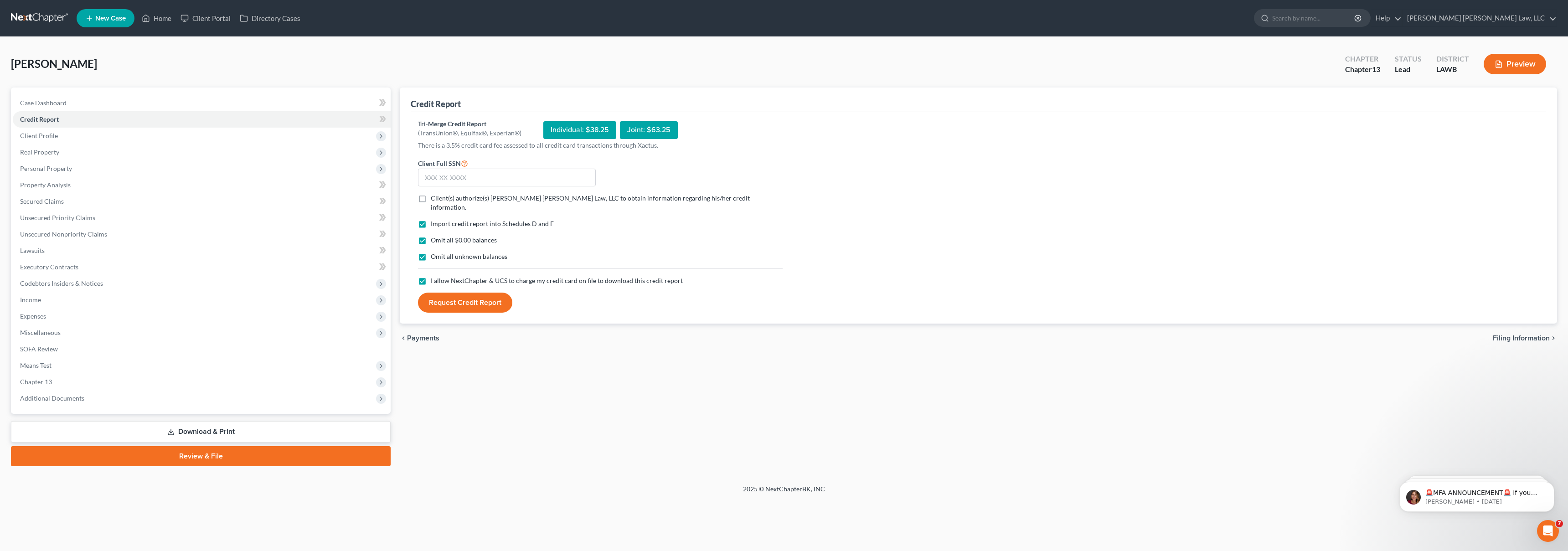
click at [431, 204] on label "Client(s) authorize(s) [PERSON_NAME] [PERSON_NAME] Law, LLC to obtain informati…" at bounding box center [607, 203] width 352 height 18
click at [435, 200] on input "Client(s) authorize(s) [PERSON_NAME] [PERSON_NAME] Law, LLC to obtain informati…" at bounding box center [438, 197] width 6 height 6
checkbox input "true"
click at [441, 184] on input "text" at bounding box center [507, 178] width 178 height 18
type input "434-65-7816"
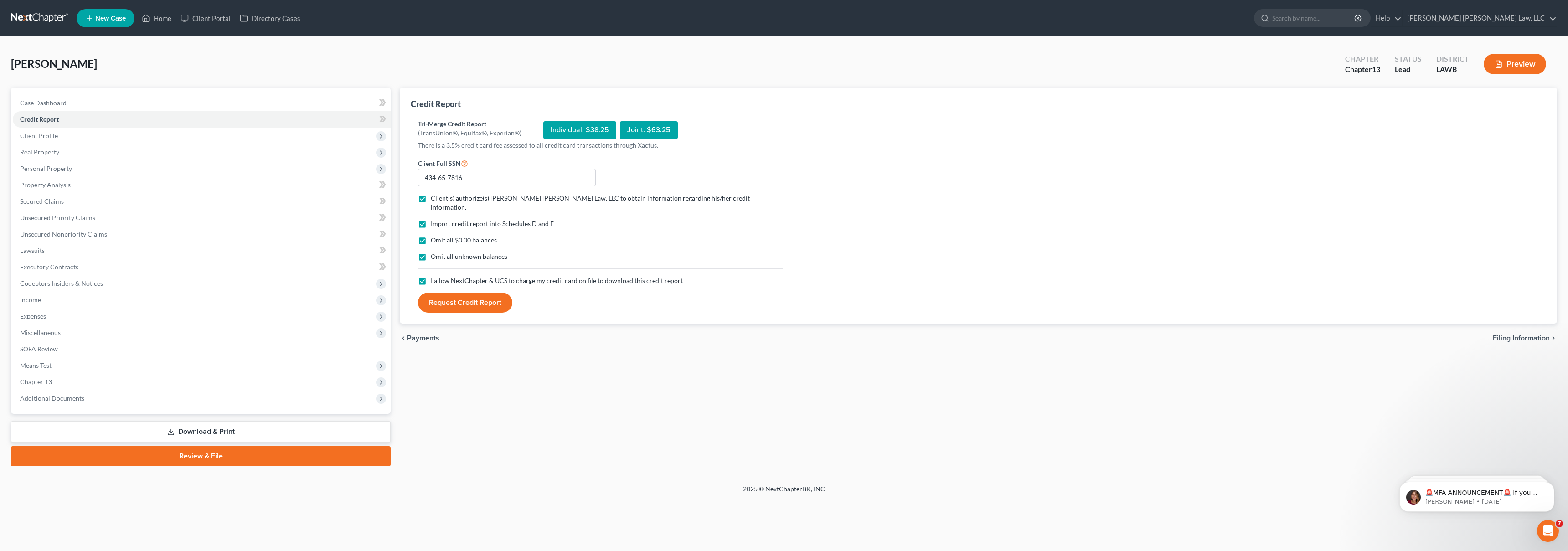
click at [475, 295] on button "Request Credit Report" at bounding box center [465, 303] width 94 height 20
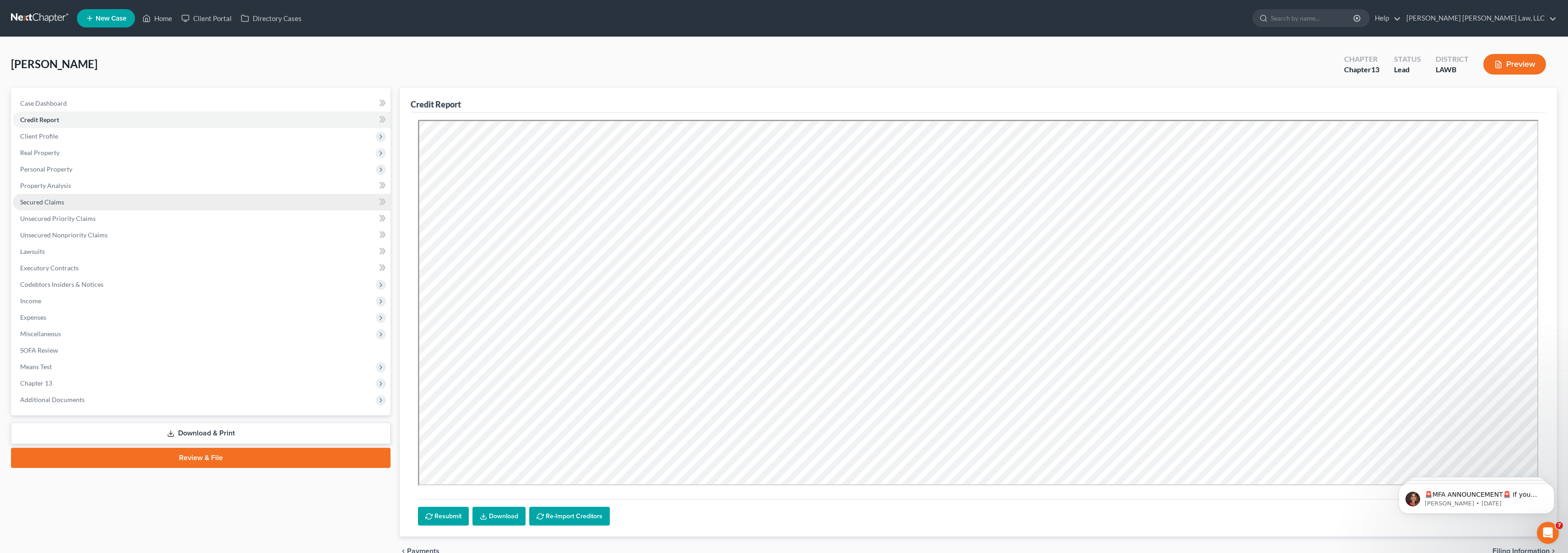
click at [92, 203] on link "Secured Claims" at bounding box center [202, 202] width 378 height 16
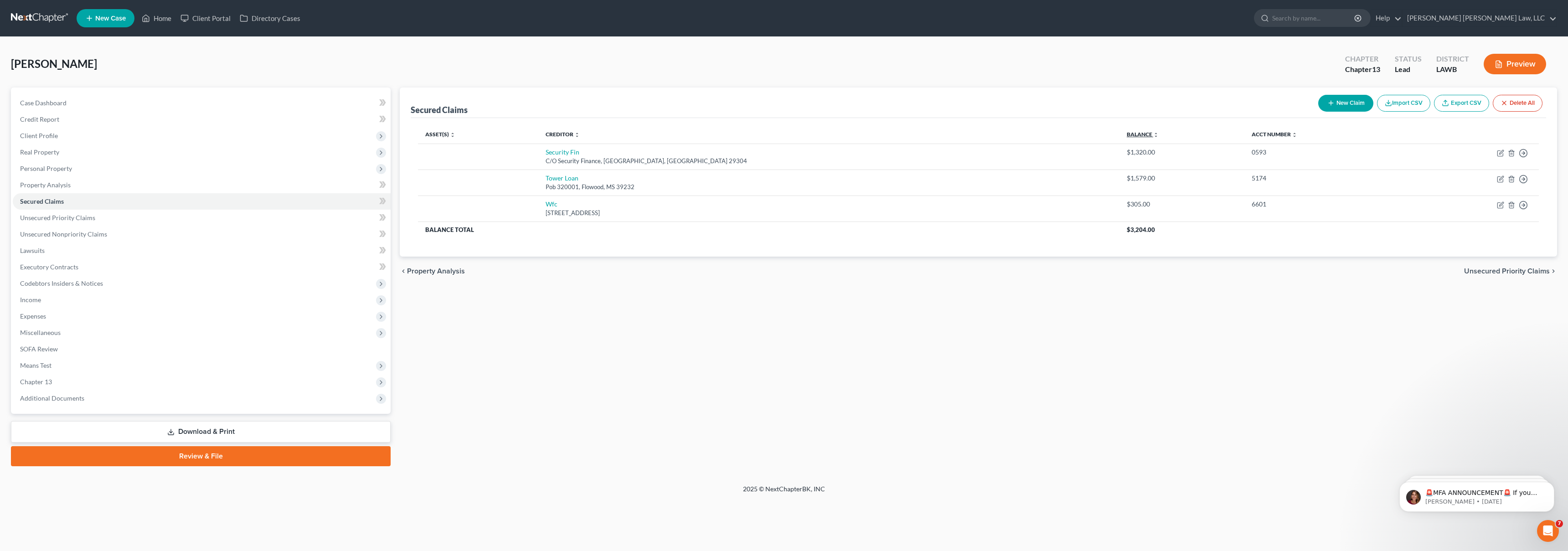
click at [1127, 135] on link "Balance expand_more expand_less unfold_more" at bounding box center [1143, 134] width 32 height 7
click at [1129, 135] on link "Balance expand_more expand_less unfold_more" at bounding box center [1144, 134] width 31 height 7
click at [124, 220] on link "Unsecured Priority Claims" at bounding box center [201, 217] width 378 height 16
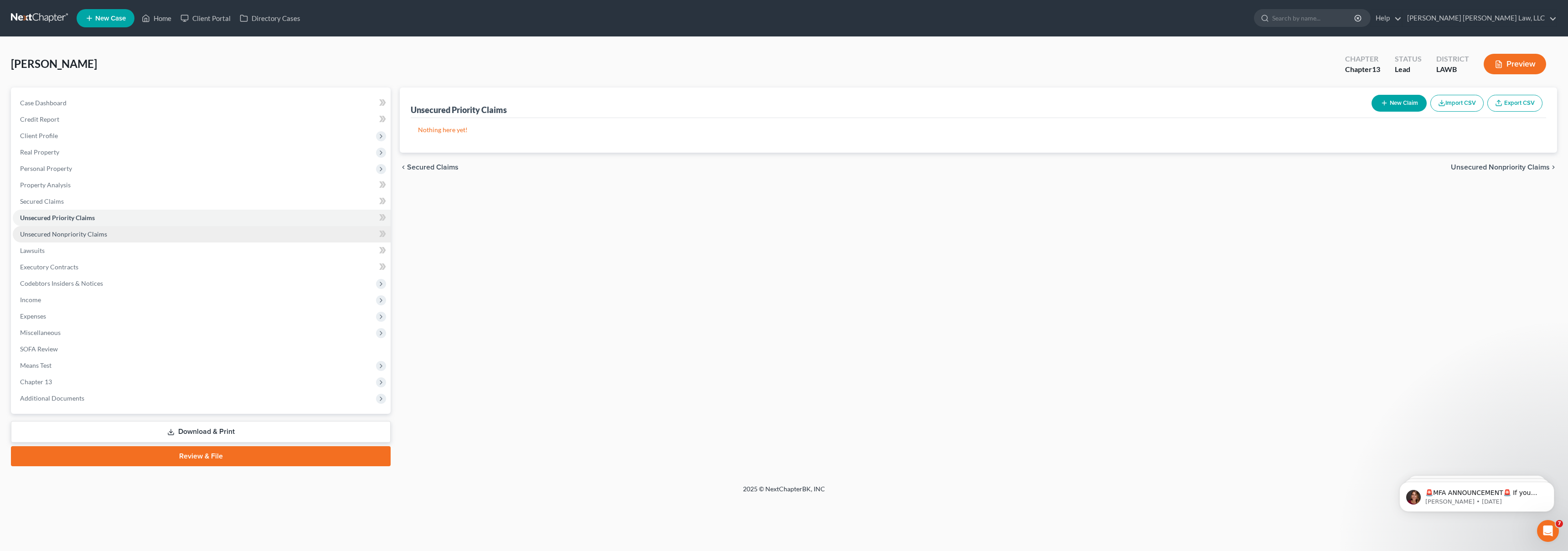
click at [139, 237] on link "Unsecured Nonpriority Claims" at bounding box center [201, 234] width 378 height 16
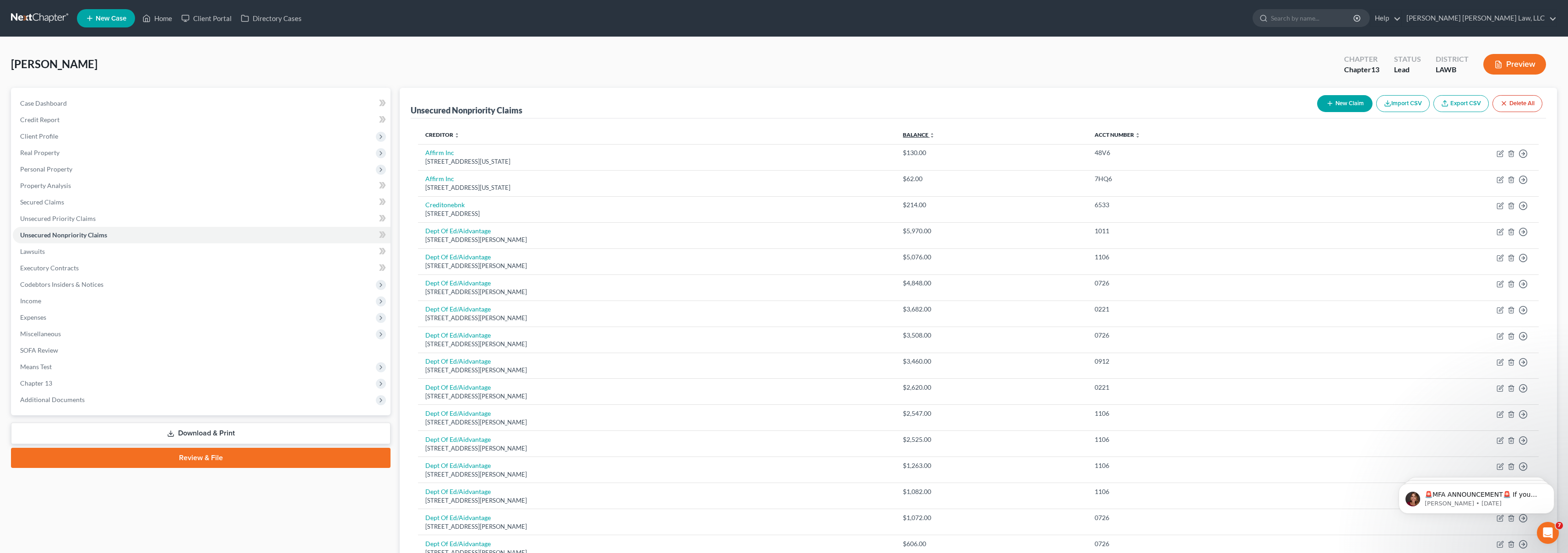
click at [935, 136] on link "Balance expand_more expand_less unfold_more" at bounding box center [919, 134] width 32 height 7
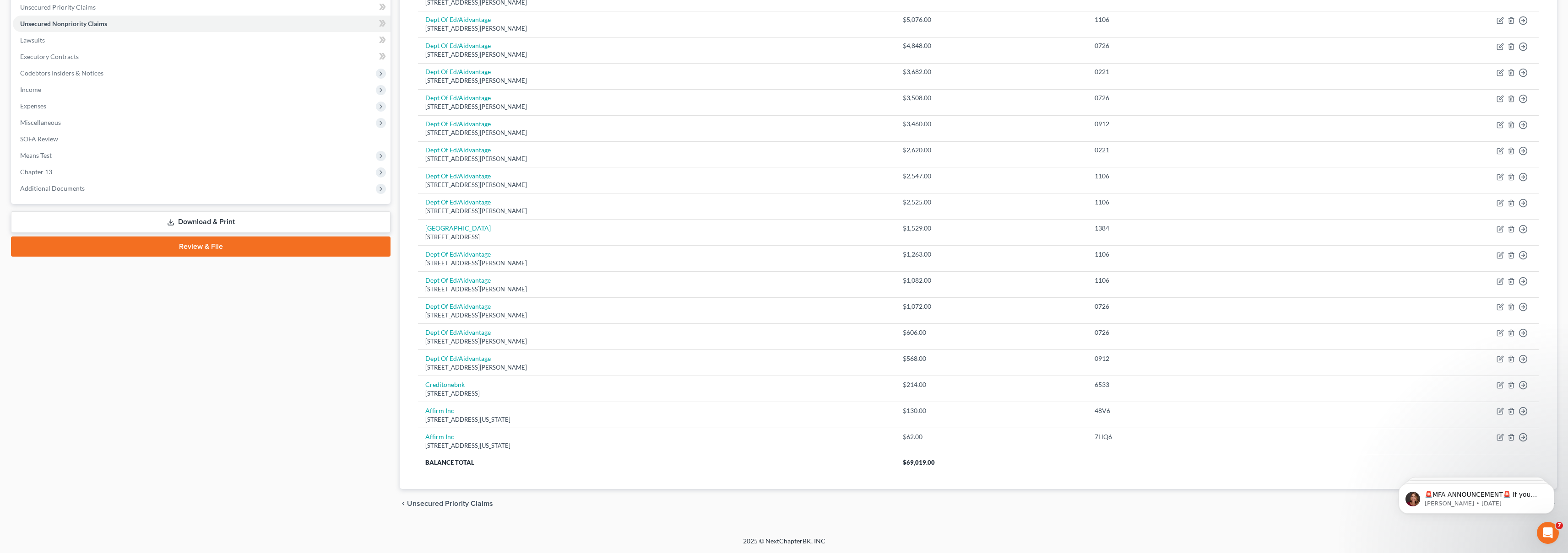
click at [243, 389] on div "Case Dashboard Payments Invoices Payments Payments Credit Report Client Profile" at bounding box center [201, 197] width 389 height 642
